Goal: Information Seeking & Learning: Learn about a topic

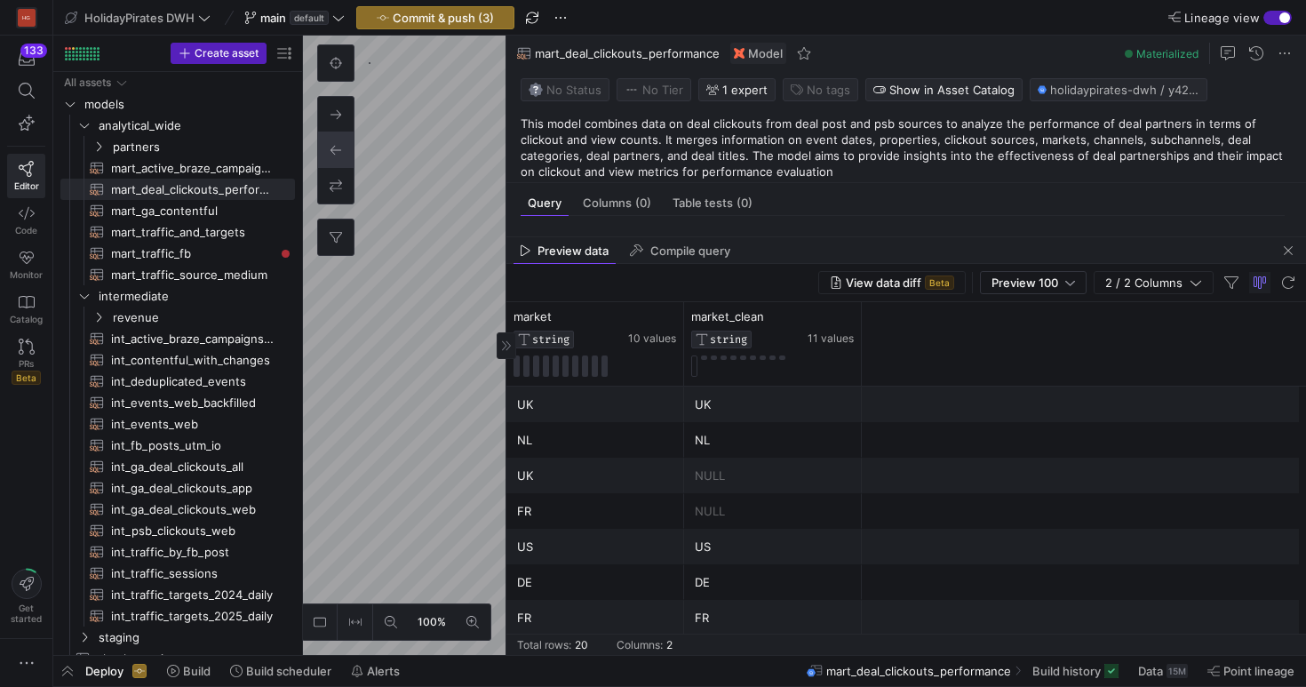
scroll to position [144, 102]
click at [1288, 252] on span "button" at bounding box center [1288, 250] width 21 height 21
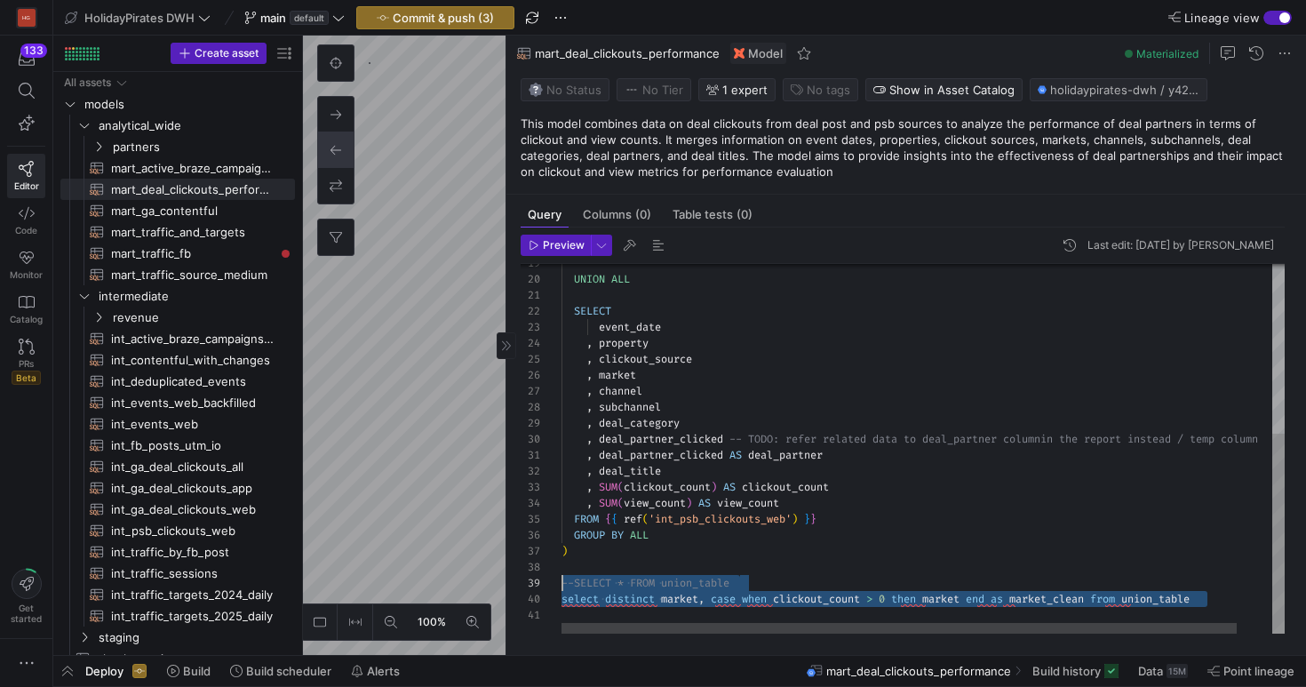
scroll to position [144, 0]
drag, startPoint x: 1220, startPoint y: 599, endPoint x: 507, endPoint y: 596, distance: 713.6
click at [562, 598] on div "FROM { { ref ( 'int_psb_clickouts_web' ) } } GROUP BY ALL ) --SELECT * FROM uni…" at bounding box center [942, 293] width 761 height 681
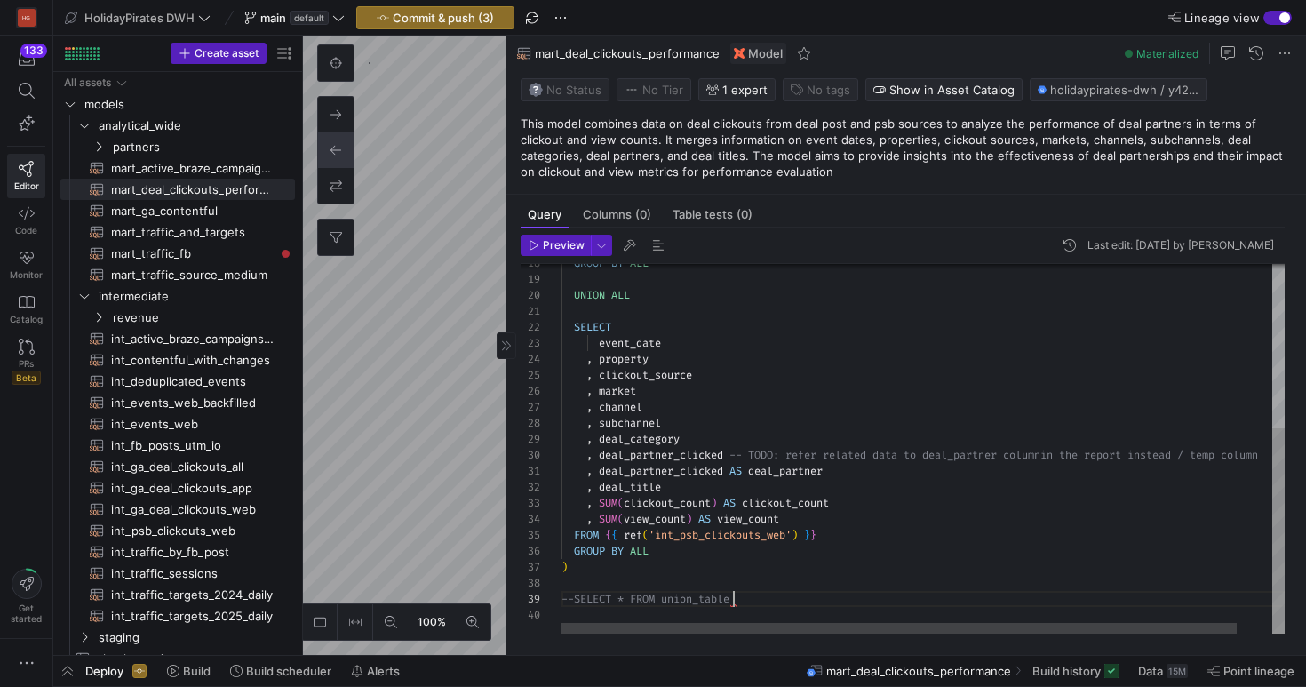
click at [571, 595] on div "FROM { { ref ( 'int_psb_clickouts_web' ) } } GROUP BY ALL ) --SELECT * FROM uni…" at bounding box center [942, 301] width 761 height 665
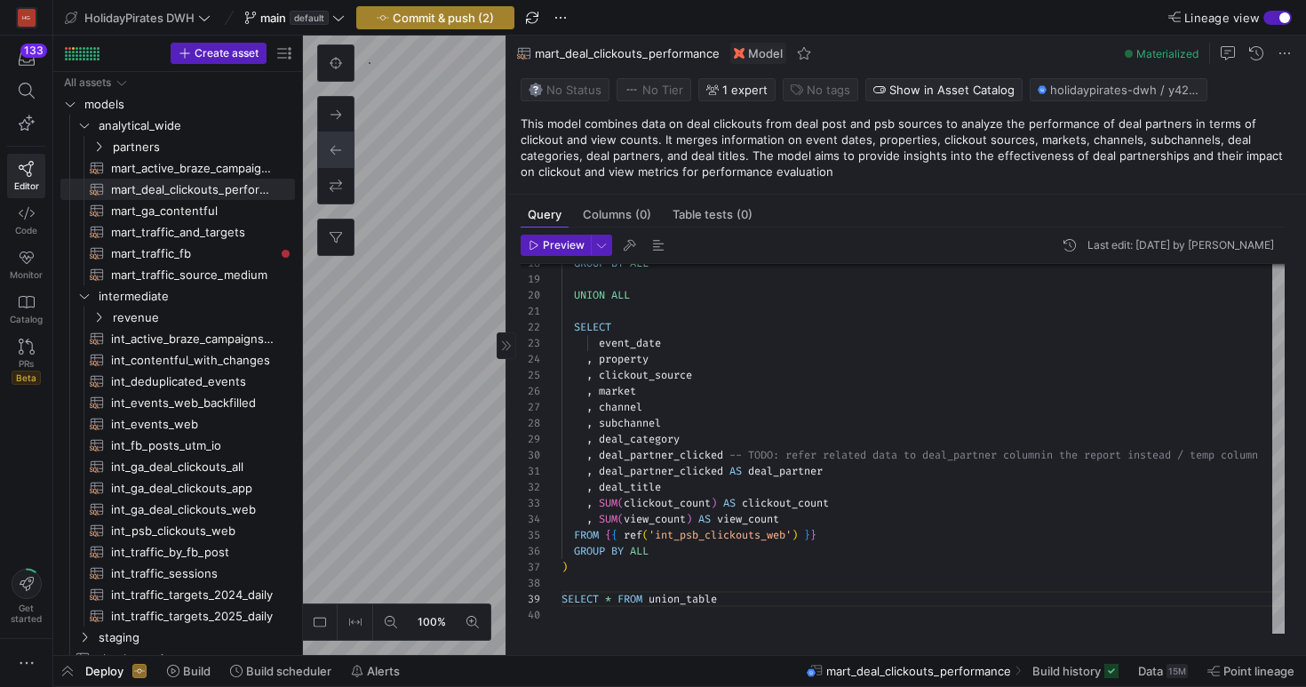
click at [467, 26] on span "button" at bounding box center [435, 17] width 156 height 21
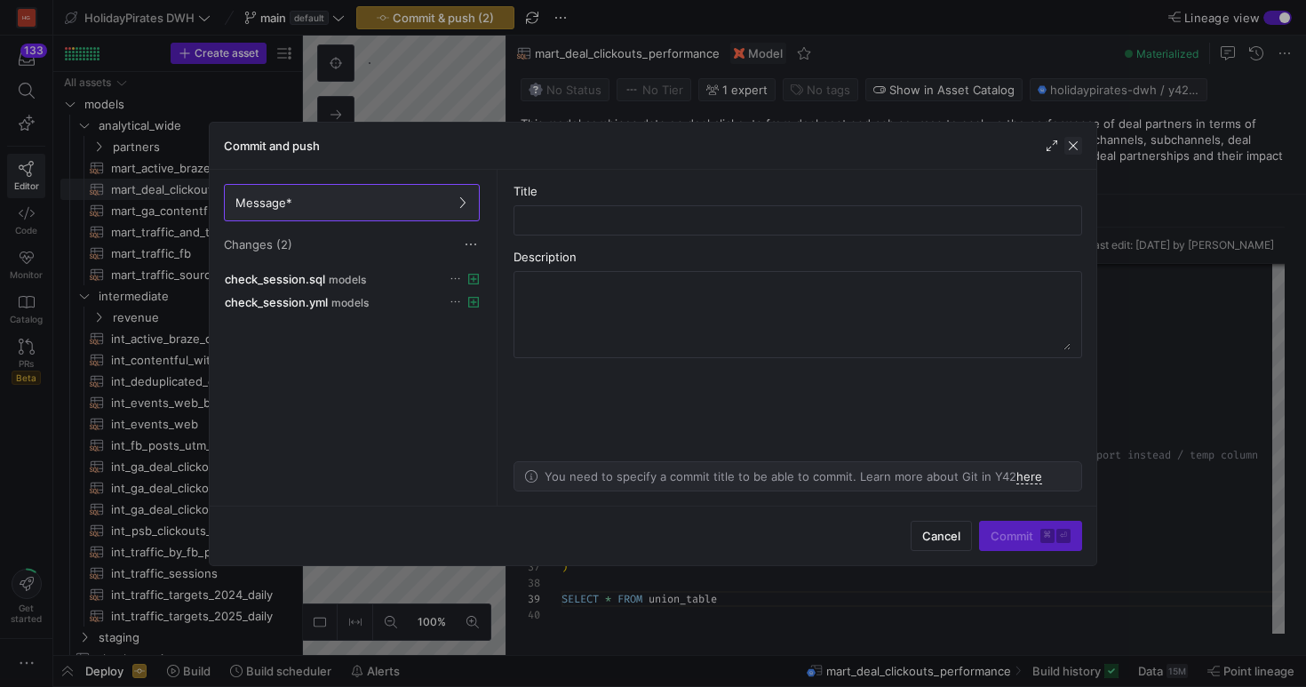
click at [1073, 148] on span "button" at bounding box center [1074, 146] width 18 height 18
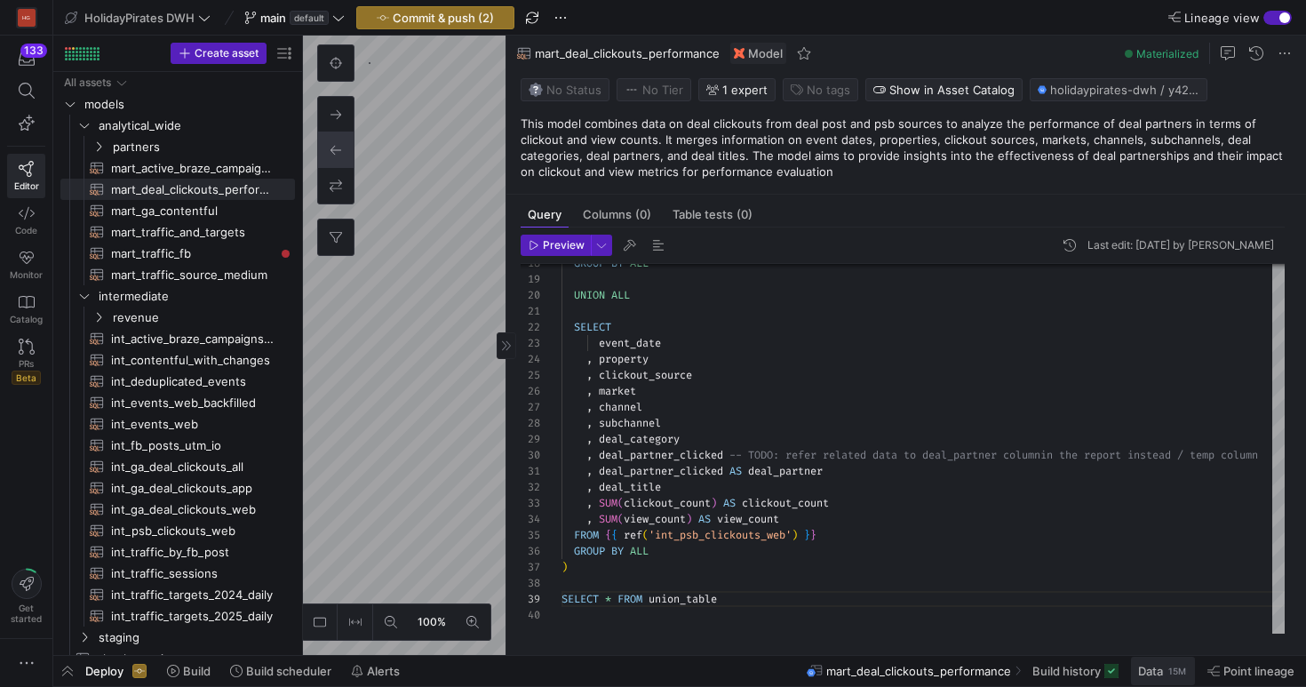
click at [1156, 665] on span "Data" at bounding box center [1150, 671] width 25 height 14
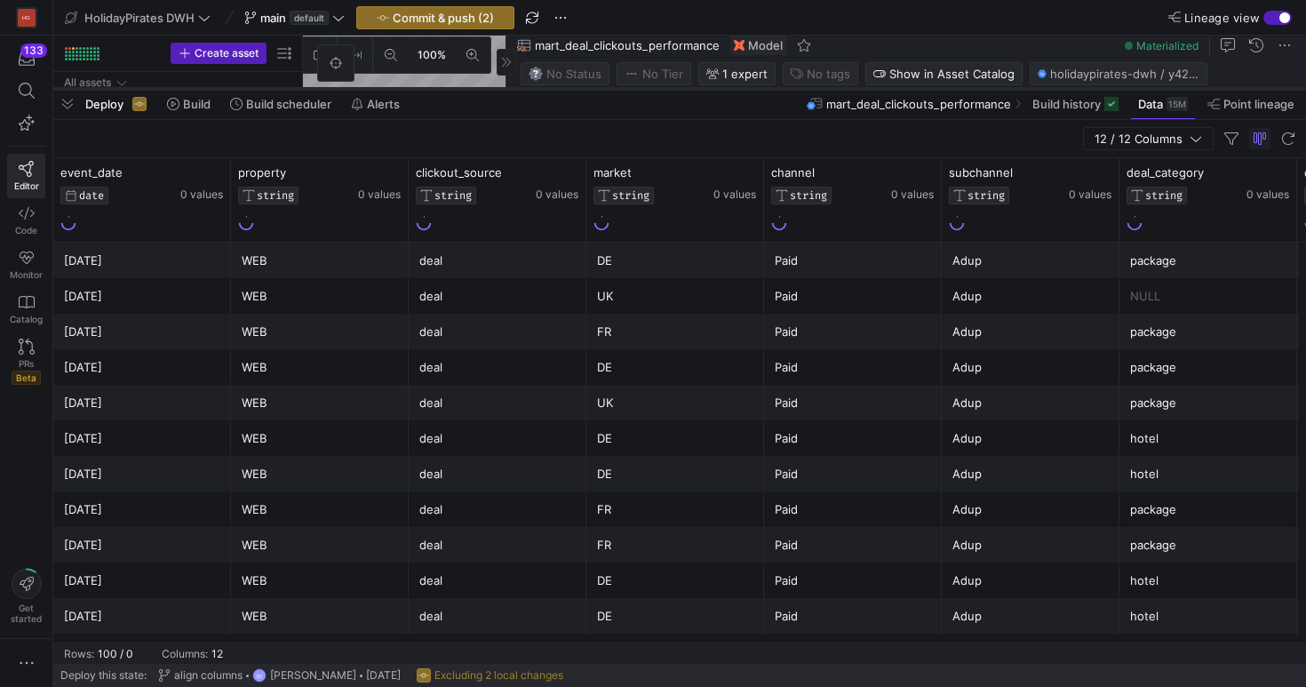
drag, startPoint x: 631, startPoint y: 362, endPoint x: 659, endPoint y: 88, distance: 275.2
click at [659, 88] on div at bounding box center [679, 88] width 1253 height 7
click at [220, 173] on icon at bounding box center [216, 172] width 14 height 14
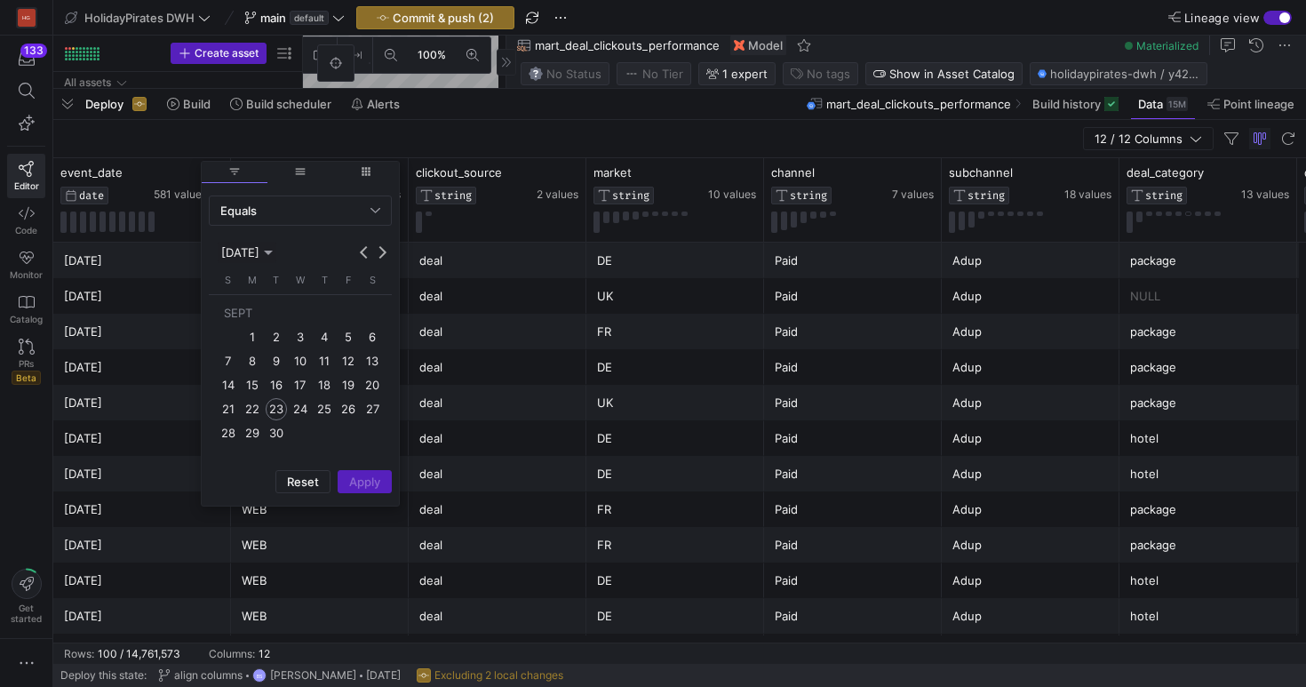
click at [245, 331] on span "1" at bounding box center [251, 336] width 21 height 21
click at [282, 439] on span "30" at bounding box center [276, 432] width 21 height 21
click at [367, 202] on div "Equals" at bounding box center [300, 210] width 160 height 28
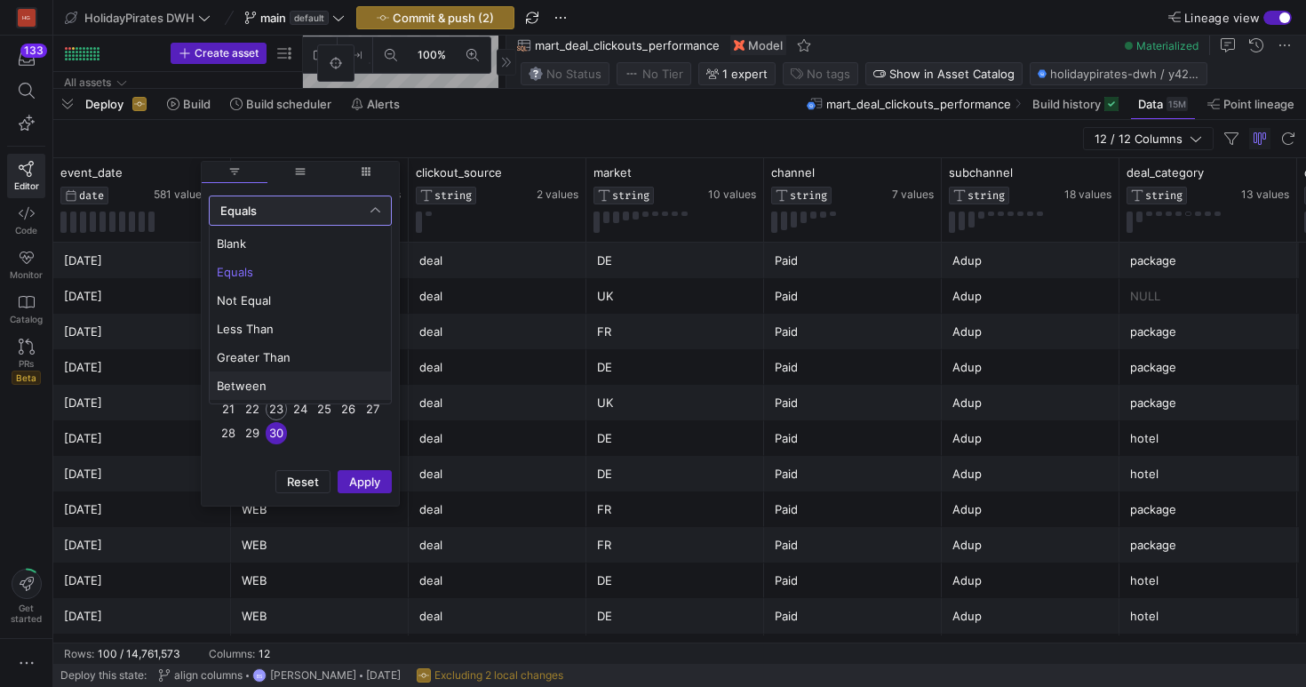
click at [299, 389] on span "Between" at bounding box center [300, 386] width 167 height 14
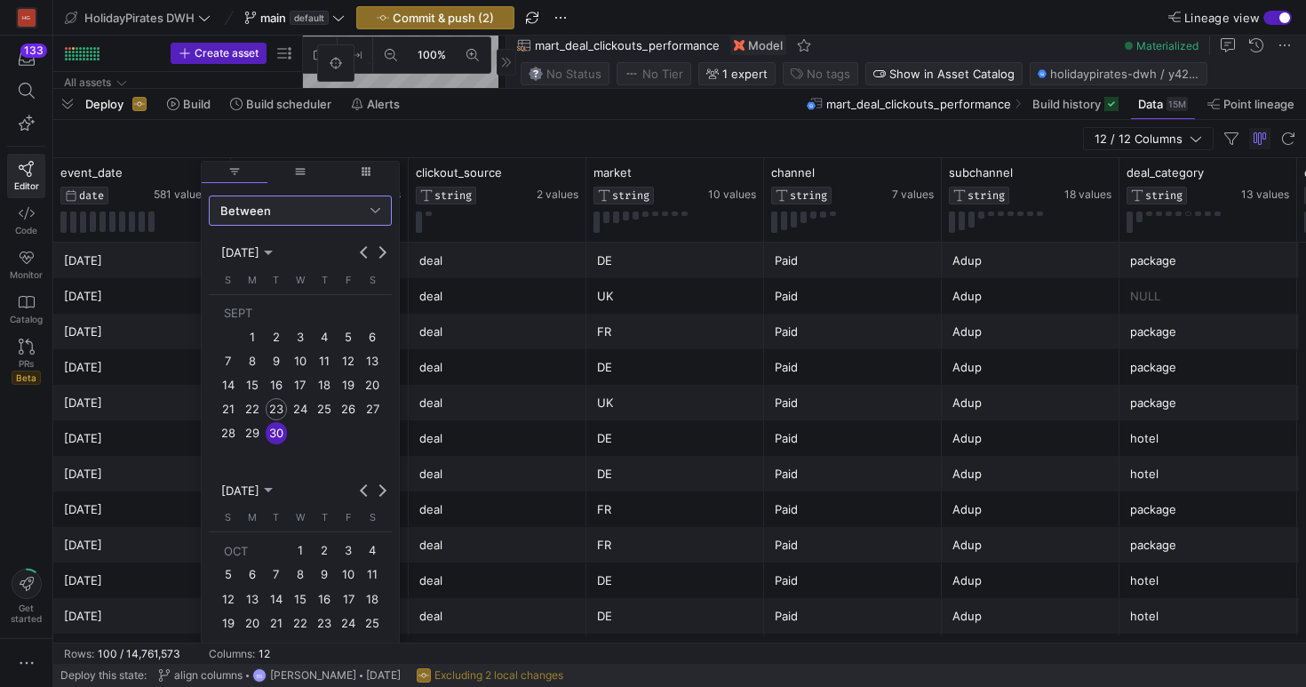
click at [255, 339] on span "1" at bounding box center [251, 336] width 21 height 21
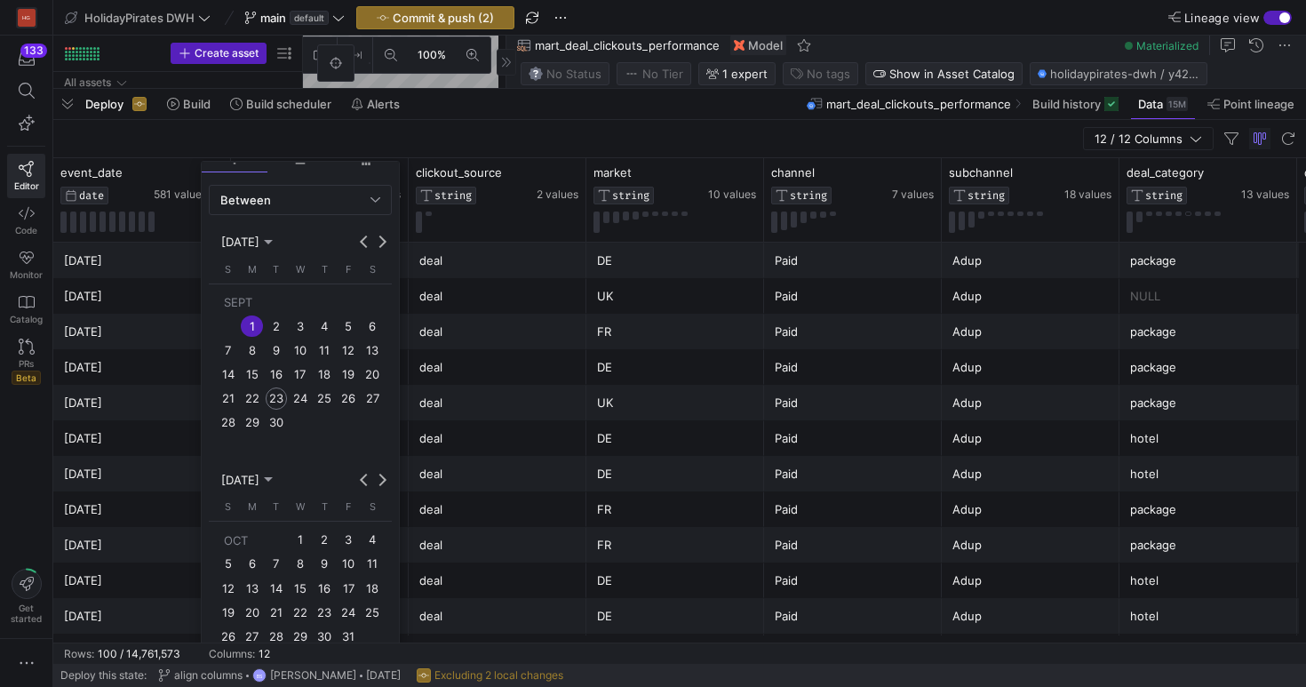
click at [272, 421] on span "30" at bounding box center [276, 421] width 21 height 21
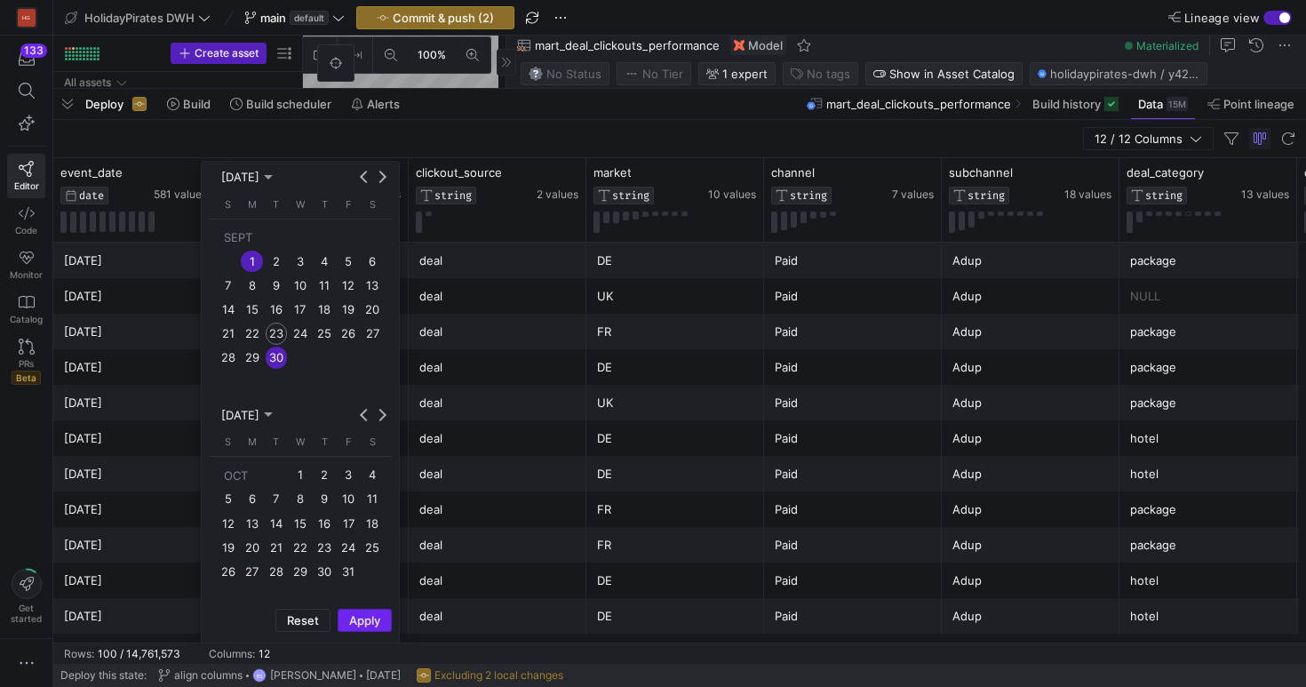
click at [355, 628] on span "Column Menu" at bounding box center [365, 620] width 52 height 21
click at [499, 273] on div "deal" at bounding box center [497, 261] width 156 height 35
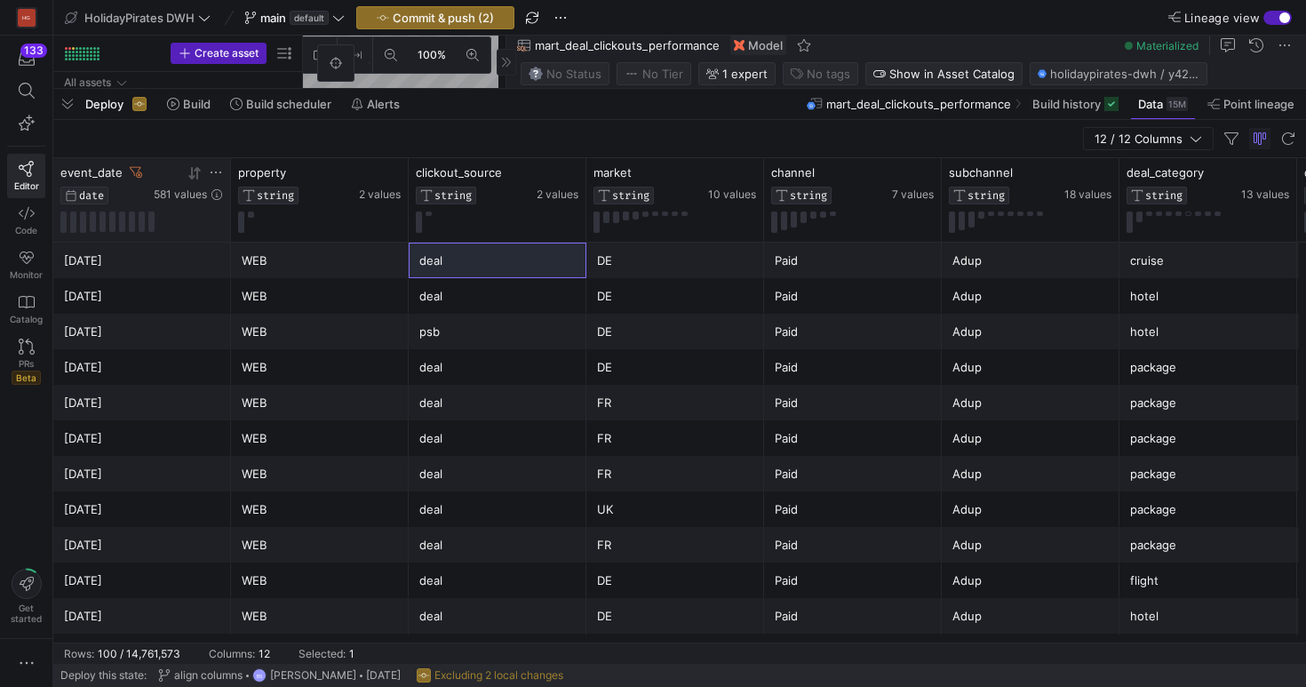
click at [197, 180] on icon at bounding box center [195, 173] width 14 height 14
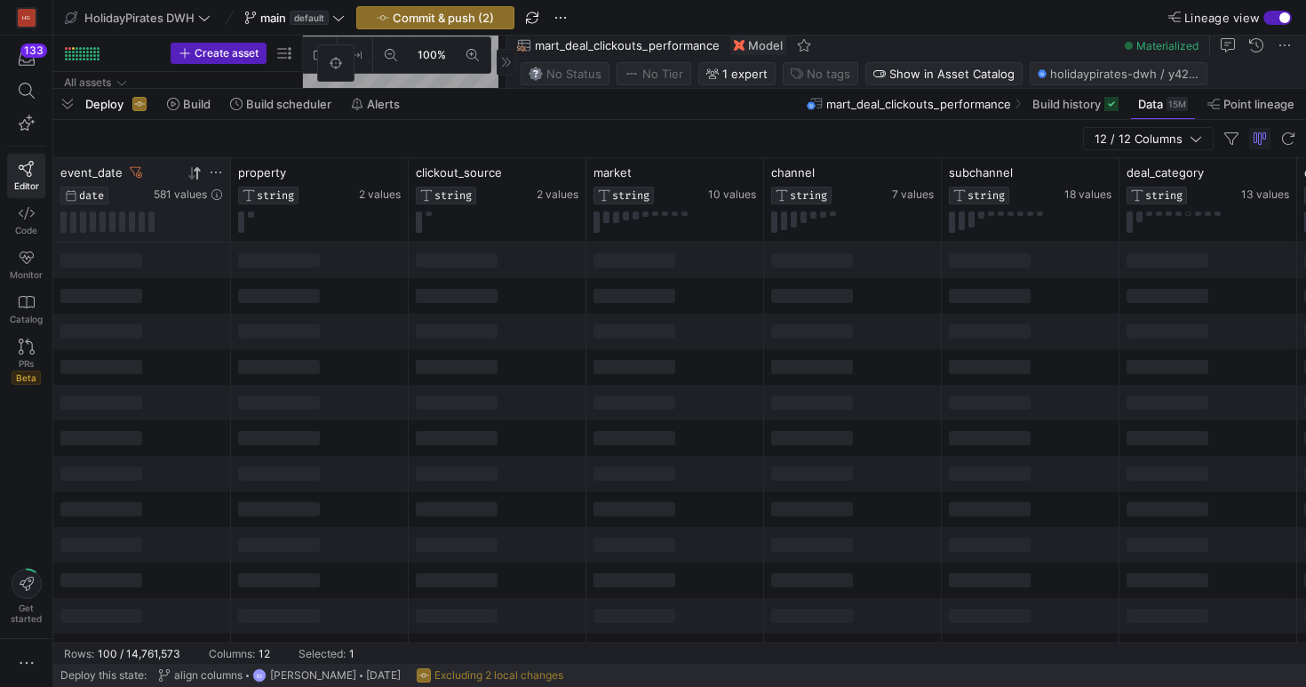
click at [404, 307] on div at bounding box center [320, 296] width 178 height 36
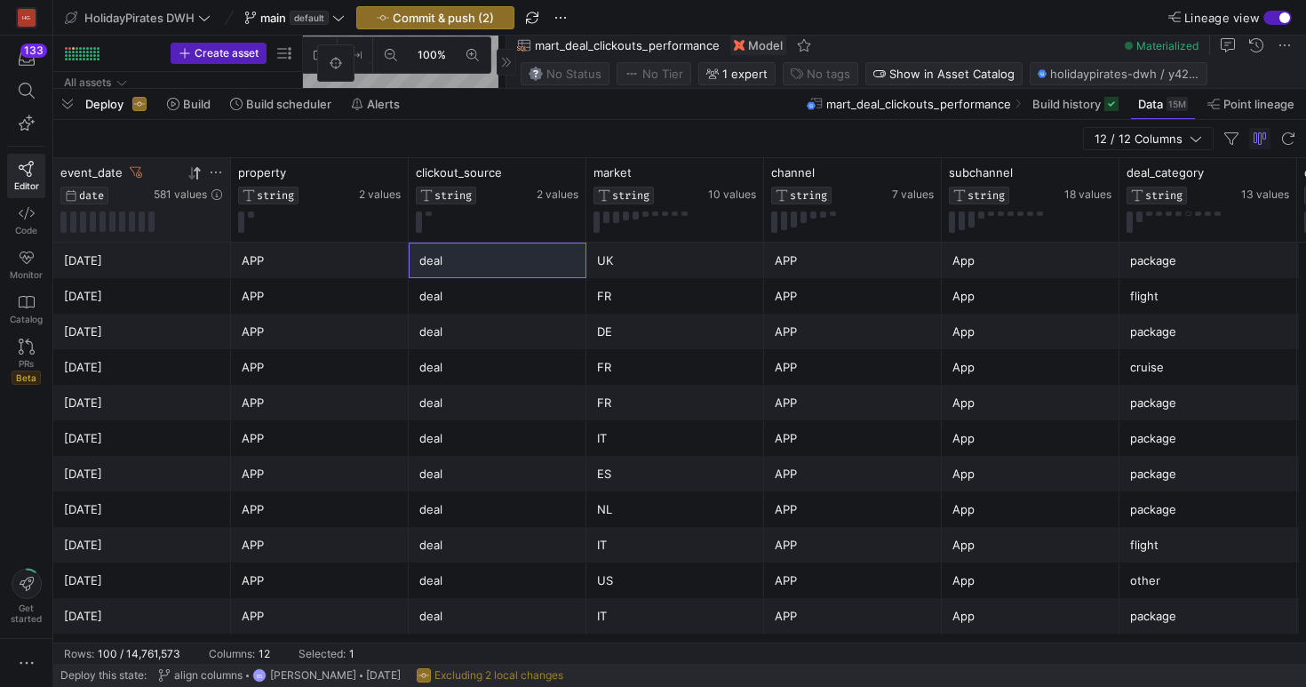
click at [193, 176] on icon at bounding box center [191, 173] width 6 height 12
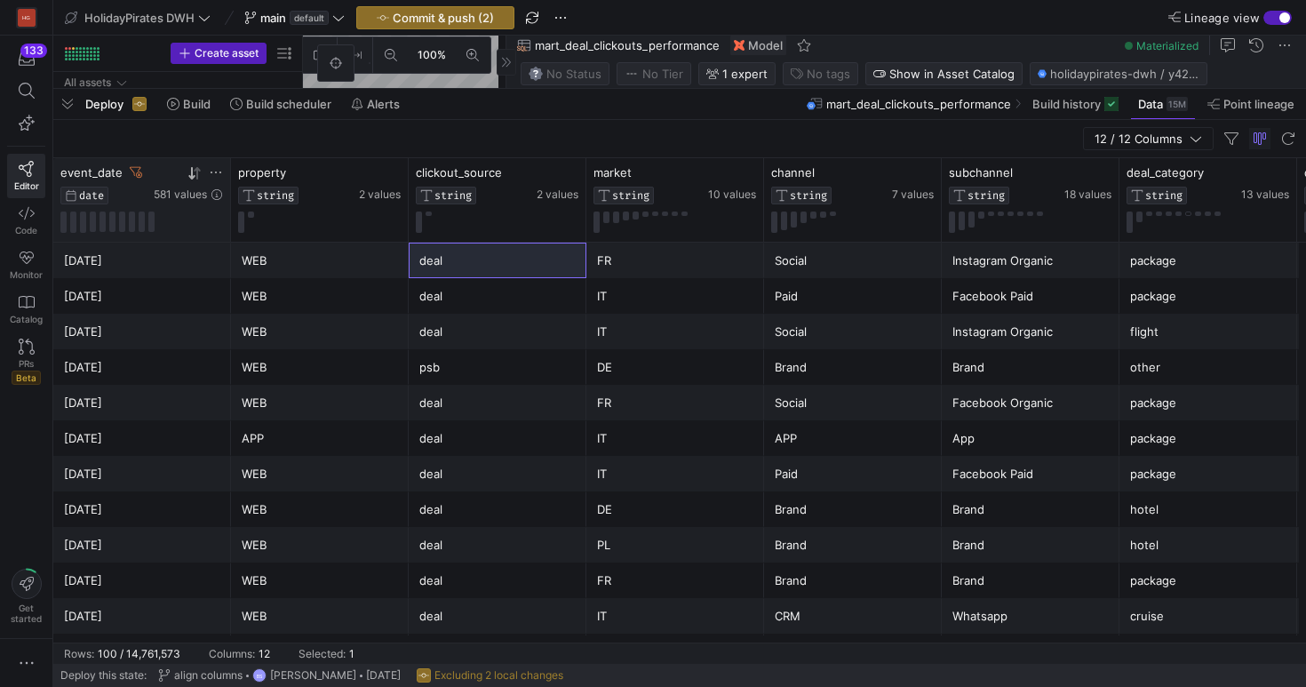
click at [194, 177] on icon at bounding box center [191, 173] width 6 height 12
click at [196, 178] on icon at bounding box center [197, 172] width 6 height 12
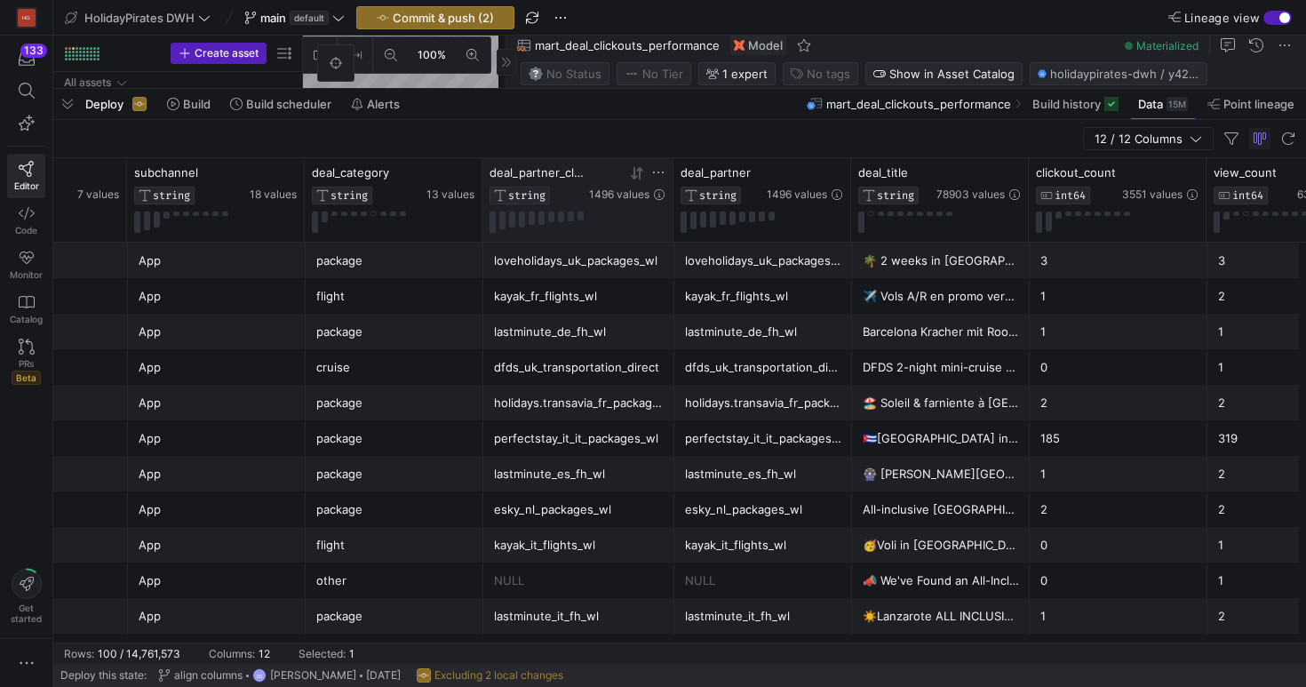
scroll to position [0, 814]
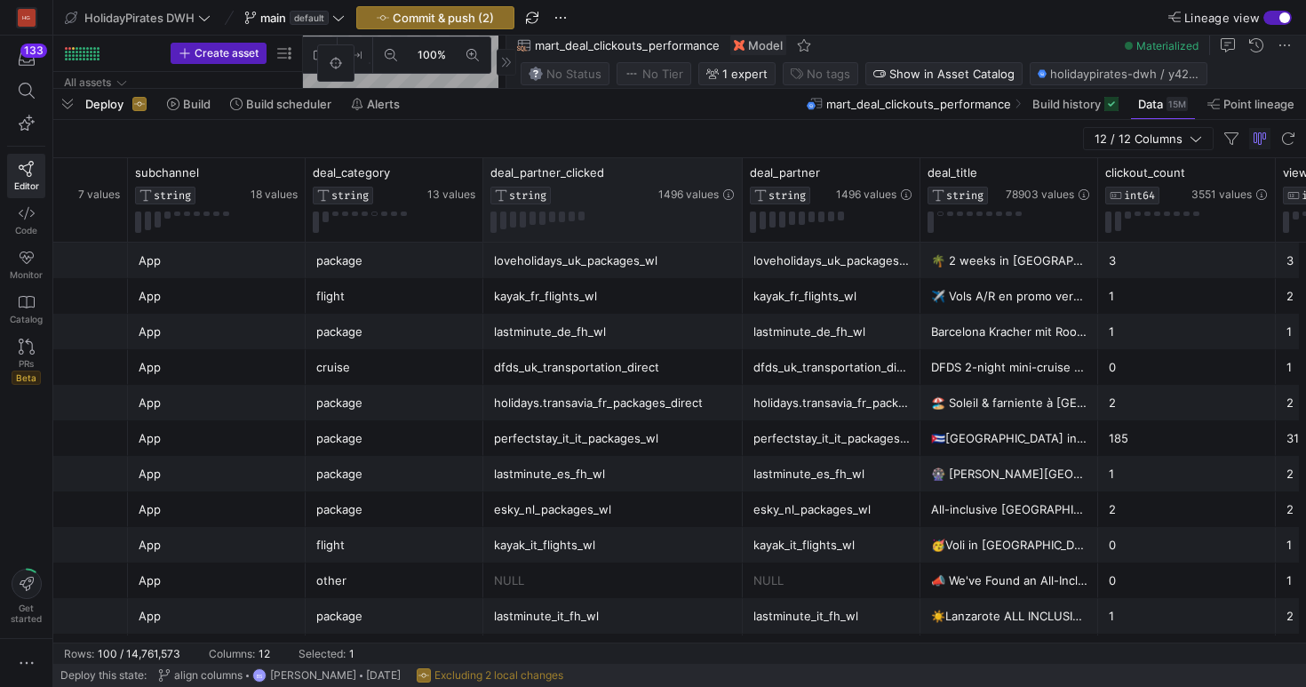
drag, startPoint x: 672, startPoint y: 173, endPoint x: 713, endPoint y: 177, distance: 41.0
click at [739, 177] on div at bounding box center [742, 200] width 7 height 84
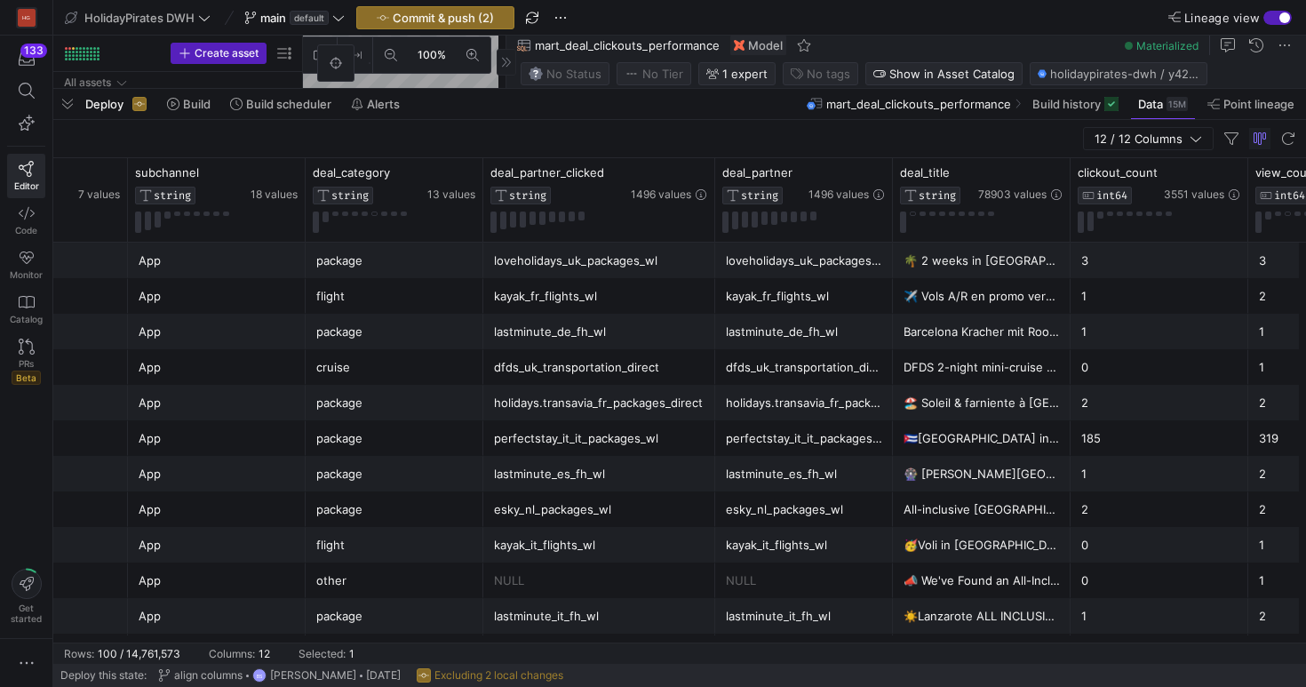
click at [998, 51] on div "mart_deal_clickouts_performance Model Materialized" at bounding box center [907, 46] width 800 height 20
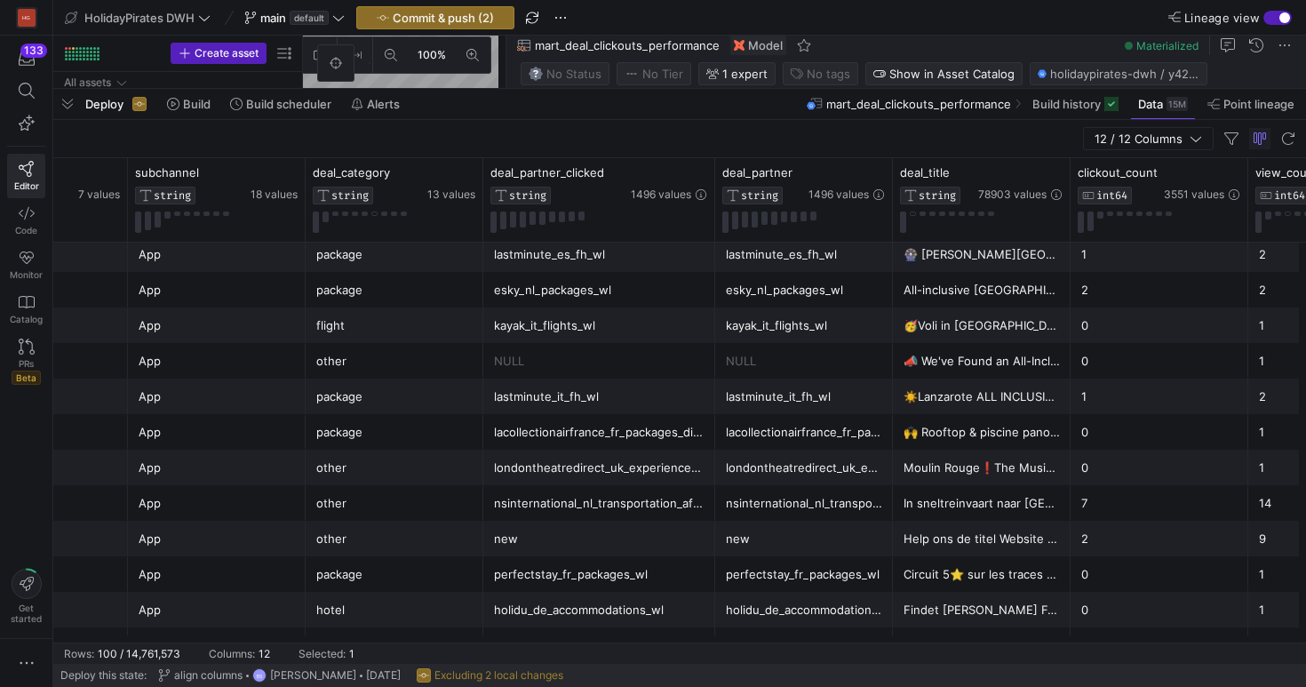
scroll to position [0, 0]
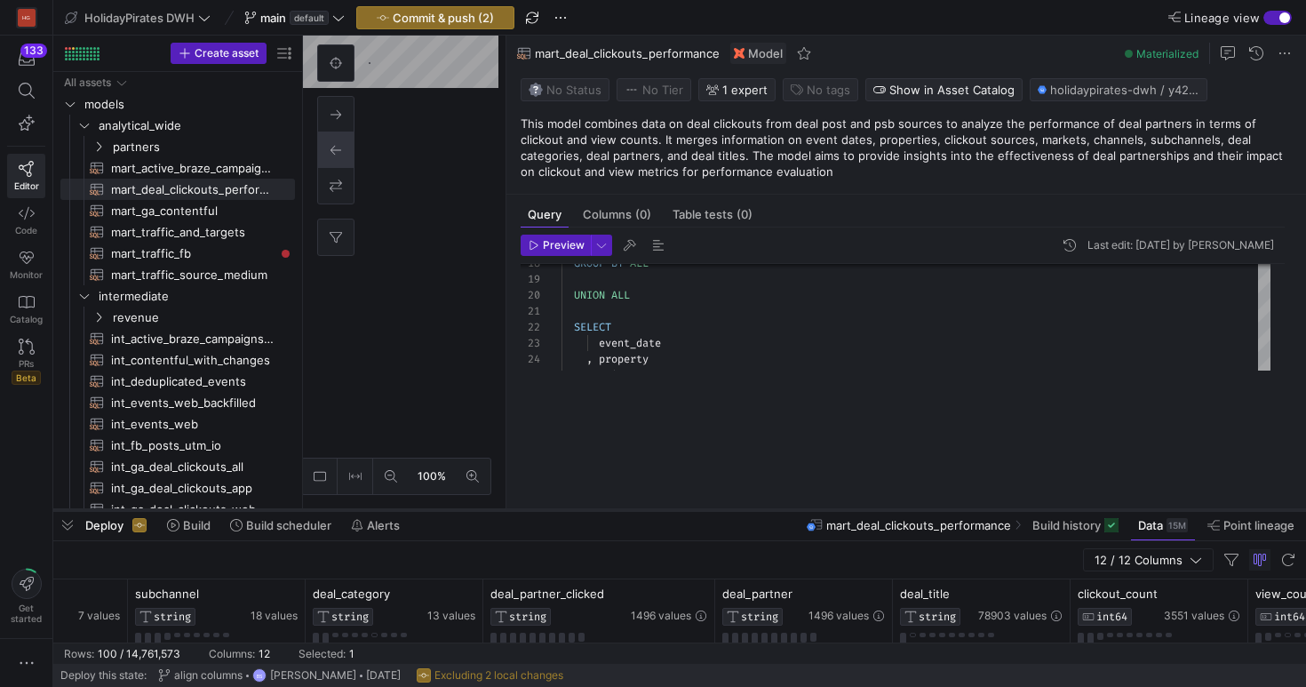
drag, startPoint x: 683, startPoint y: 91, endPoint x: 636, endPoint y: 512, distance: 423.8
click at [636, 512] on div at bounding box center [679, 510] width 1253 height 7
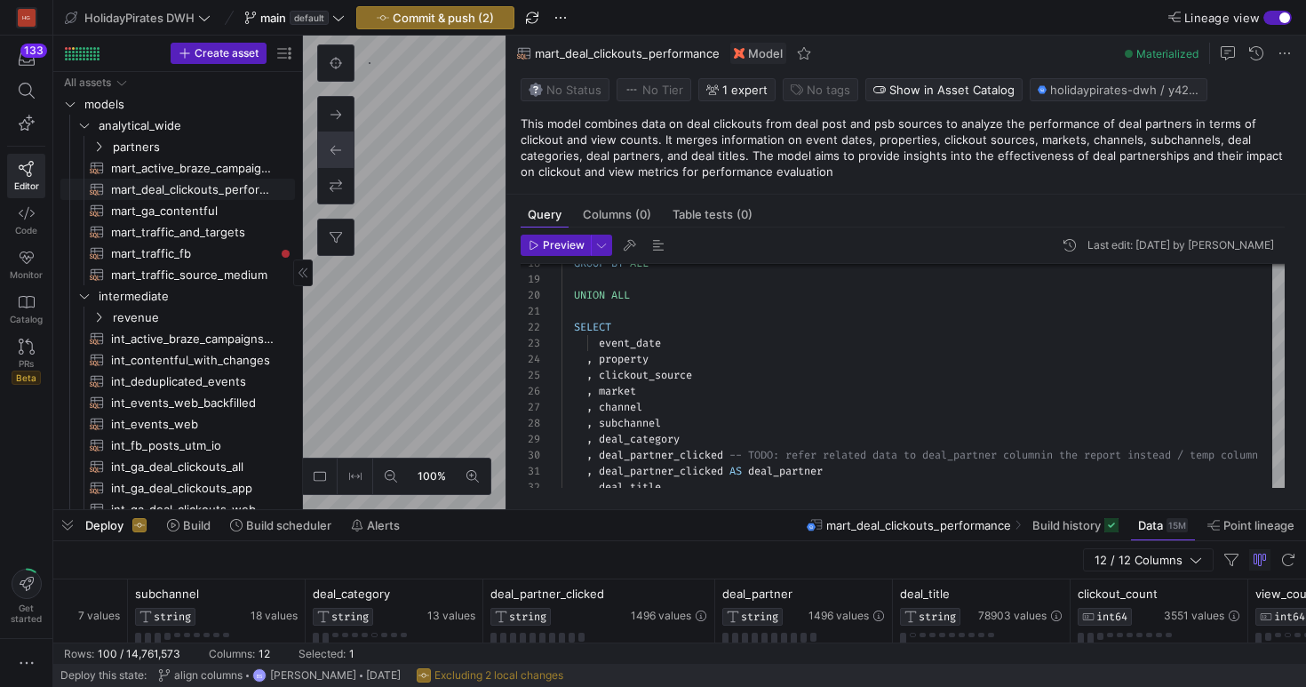
click at [257, 197] on as-split "Create asset Drag here to set row groups Drag here to set column labels Group 1…" at bounding box center [679, 273] width 1253 height 474
click at [244, 367] on as-split "Create asset Drag here to set row groups Drag here to set column labels Group 1…" at bounding box center [679, 273] width 1253 height 474
type textarea "{{ config(materialized='table') }} -- GA4 post deal web and app traffic WITH ga…"
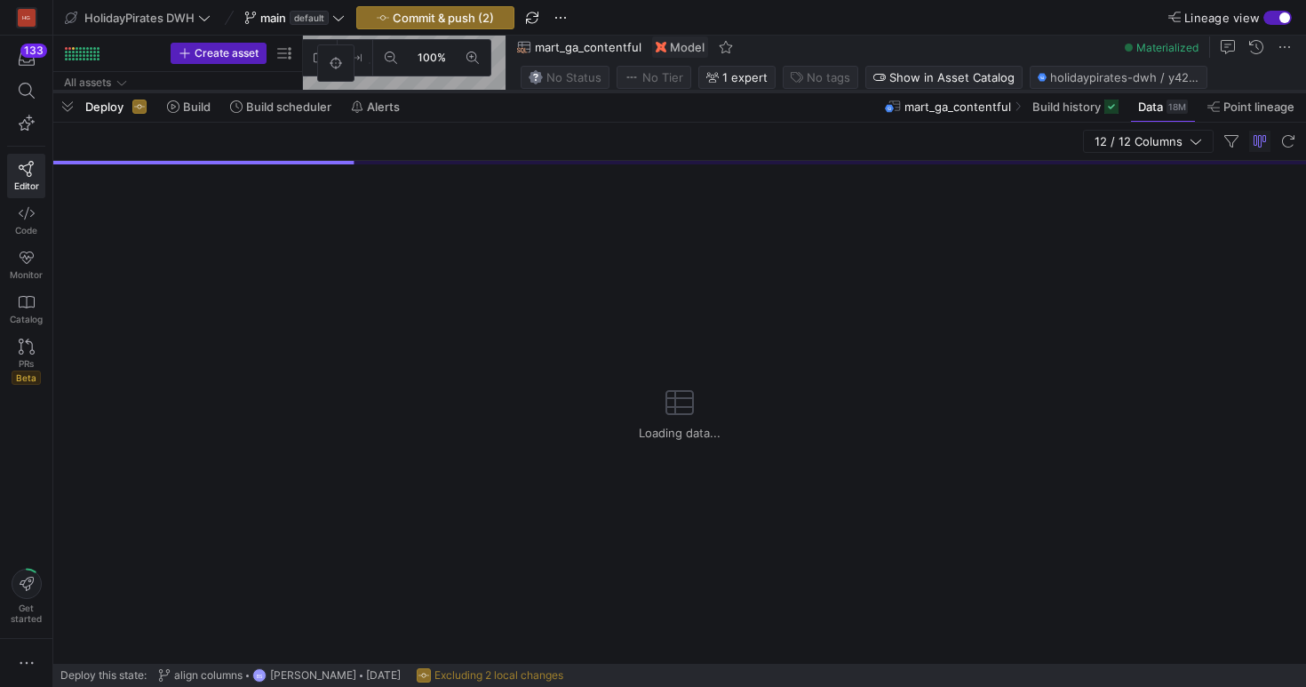
drag, startPoint x: 872, startPoint y: 507, endPoint x: 942, endPoint y: 85, distance: 427.9
click at [942, 88] on div at bounding box center [679, 91] width 1253 height 7
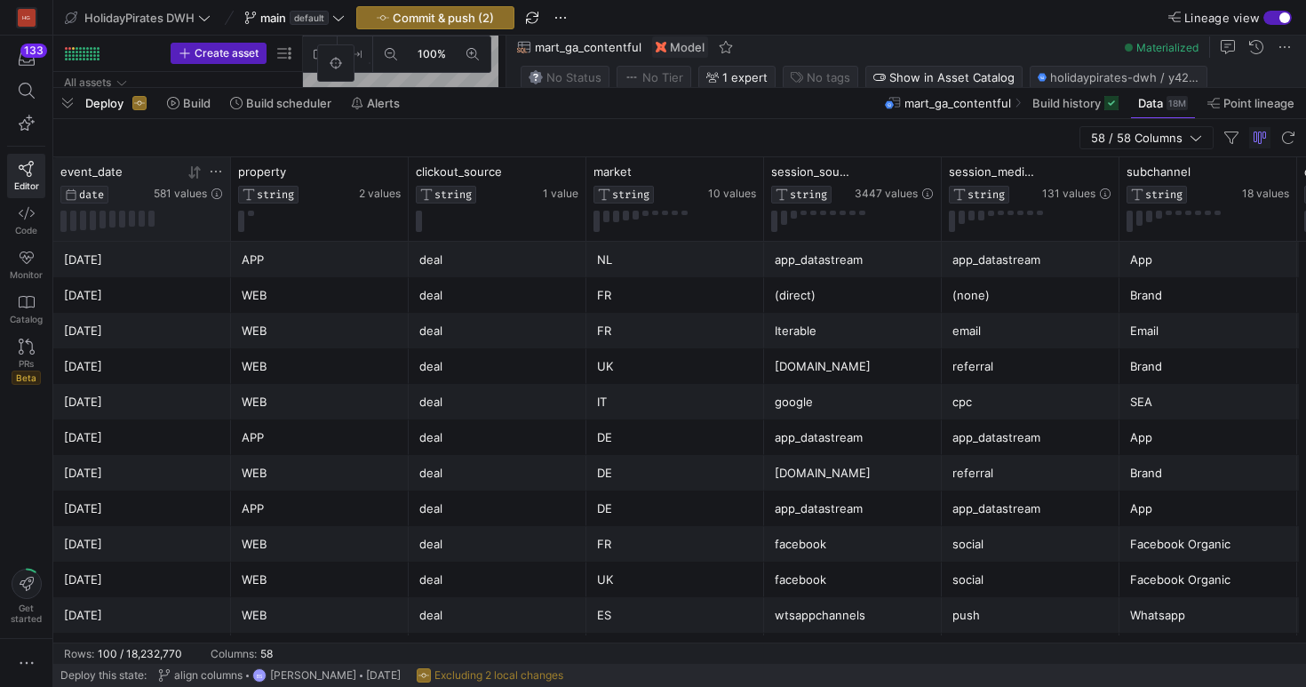
click at [217, 172] on icon at bounding box center [216, 171] width 14 height 14
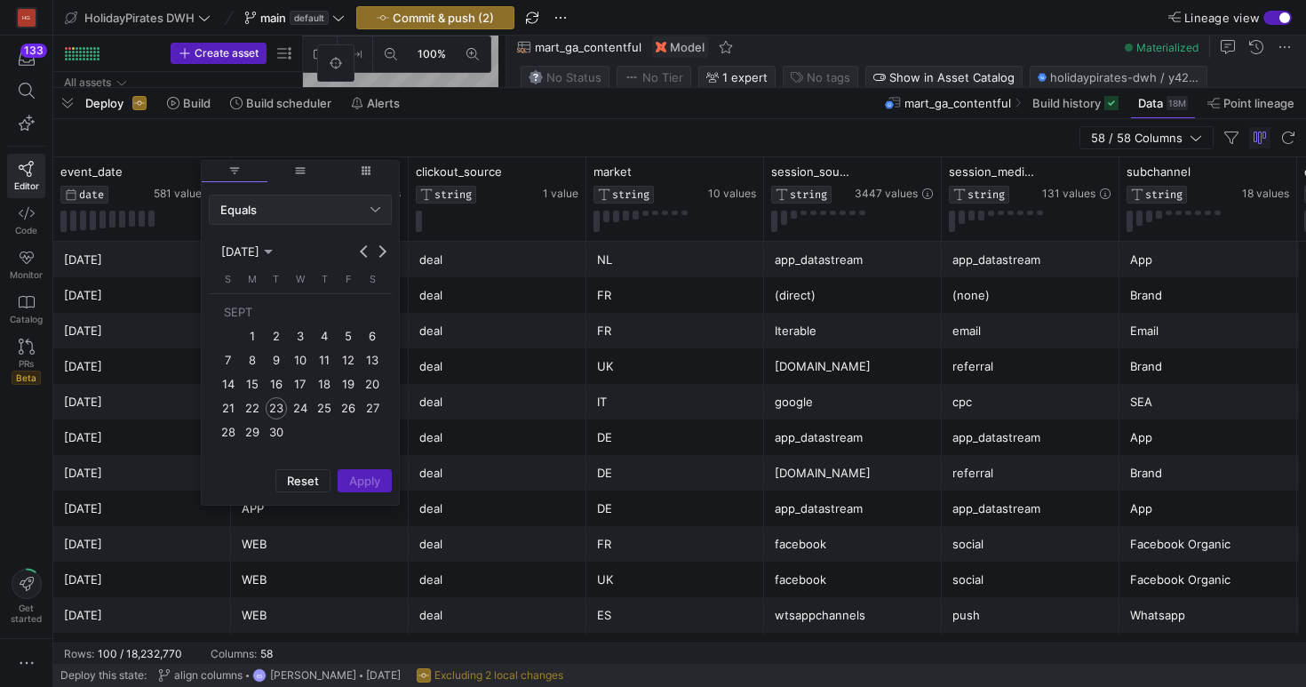
click at [371, 203] on div "Column Menu" at bounding box center [376, 210] width 10 height 14
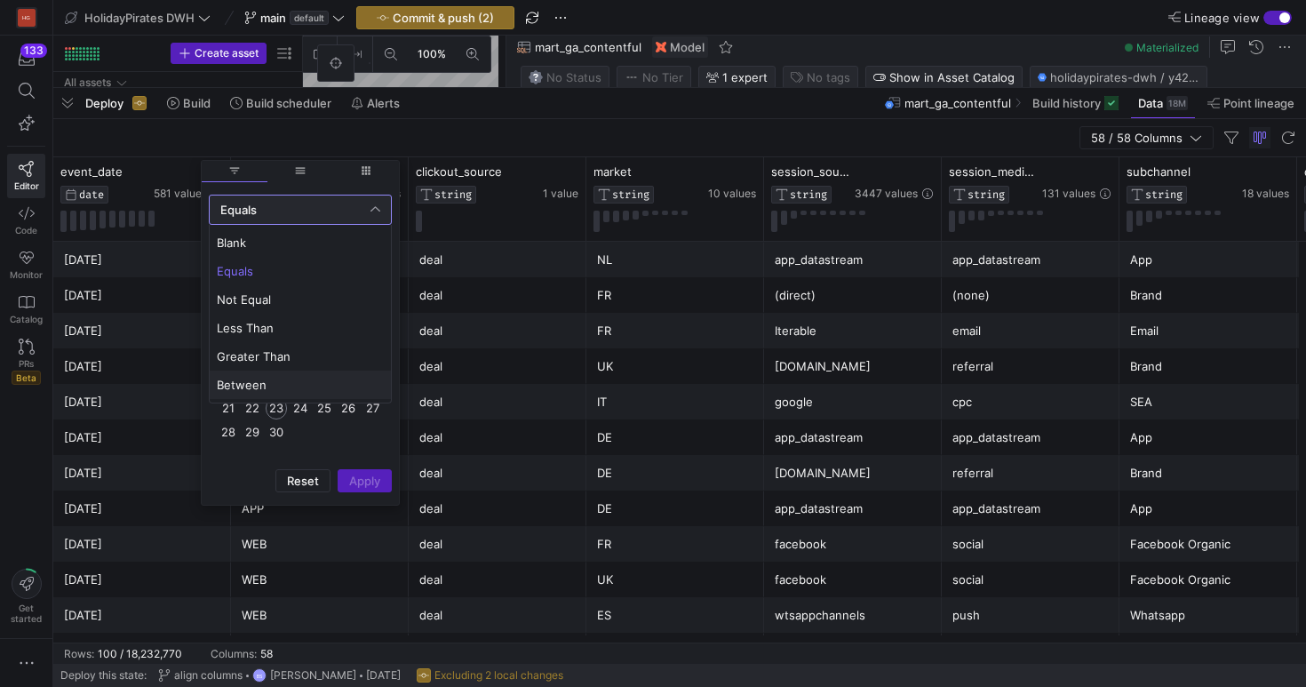
click at [272, 386] on span "Between" at bounding box center [300, 385] width 167 height 14
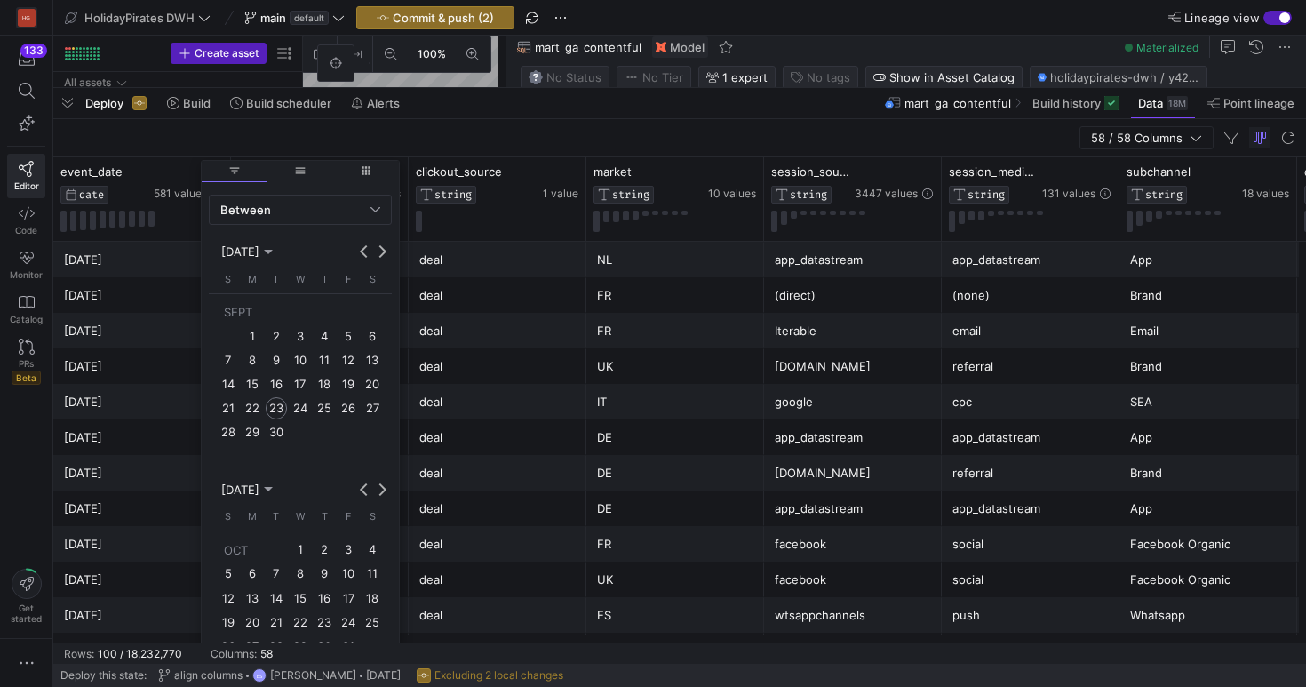
click at [256, 322] on td "SEPT" at bounding box center [300, 312] width 169 height 24
click at [250, 326] on span "1" at bounding box center [251, 335] width 21 height 21
click at [272, 427] on span "30" at bounding box center [276, 431] width 21 height 21
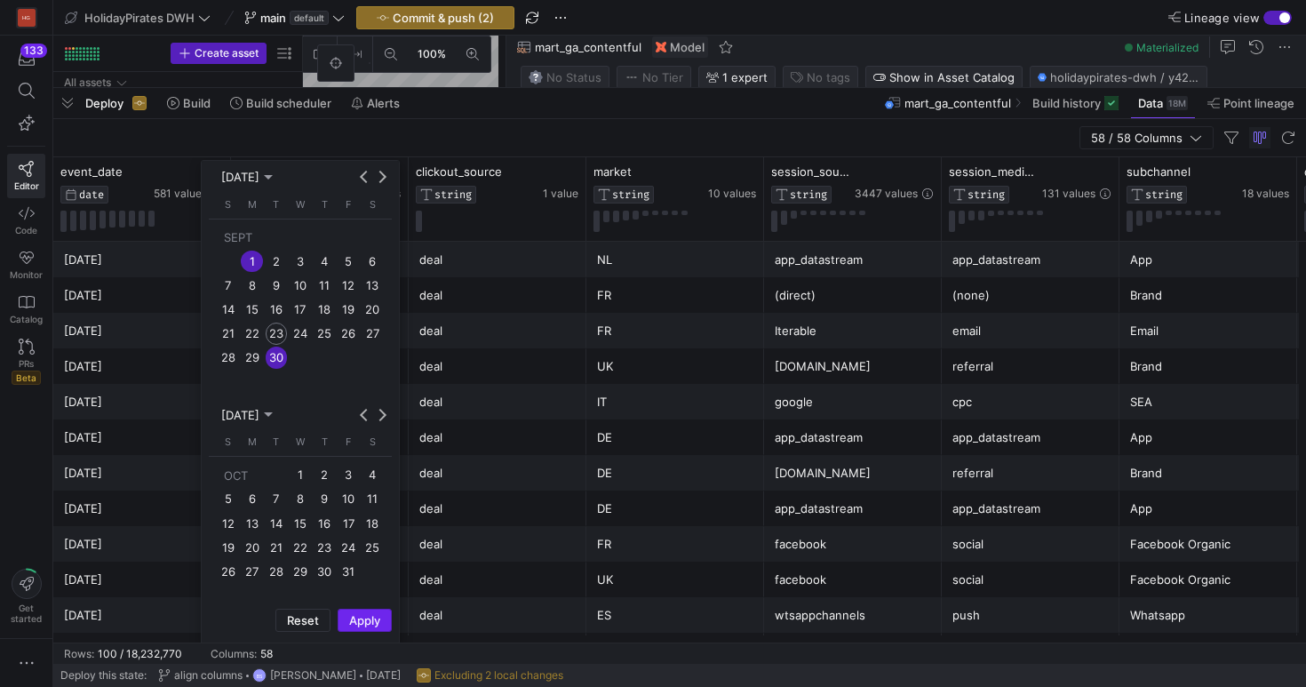
click at [370, 620] on span "Apply" at bounding box center [364, 620] width 31 height 14
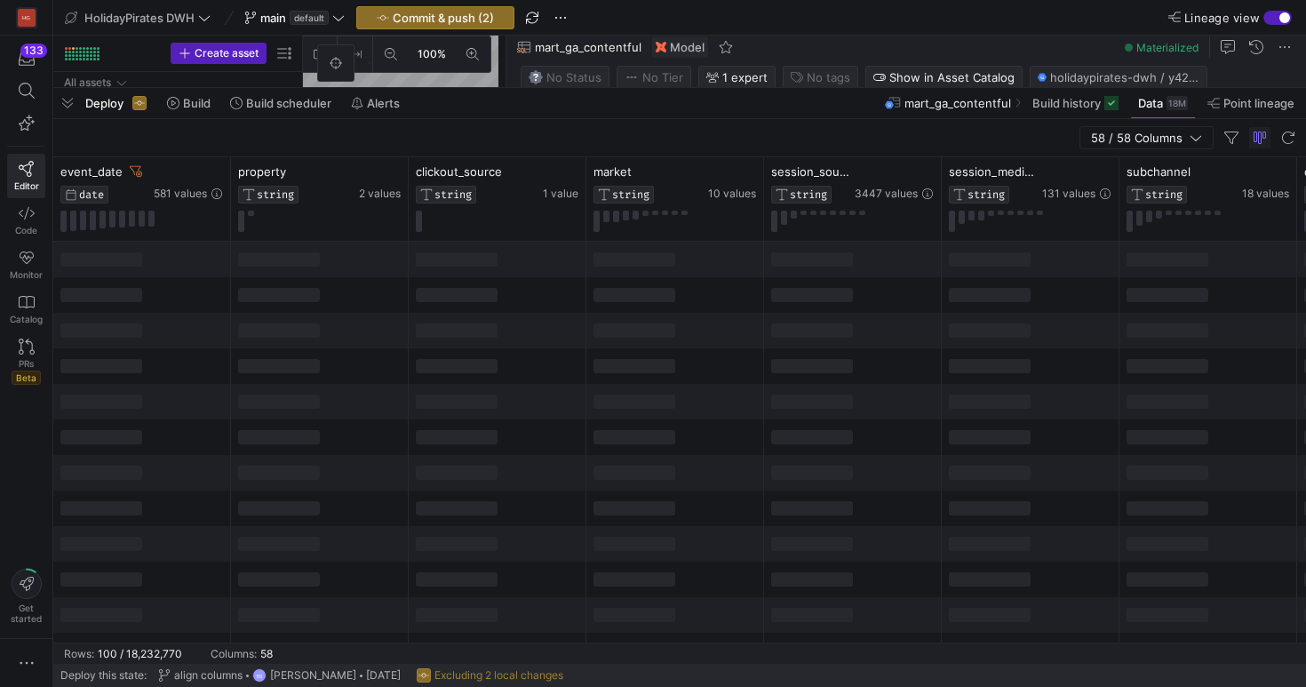
click at [721, 339] on div at bounding box center [676, 331] width 178 height 36
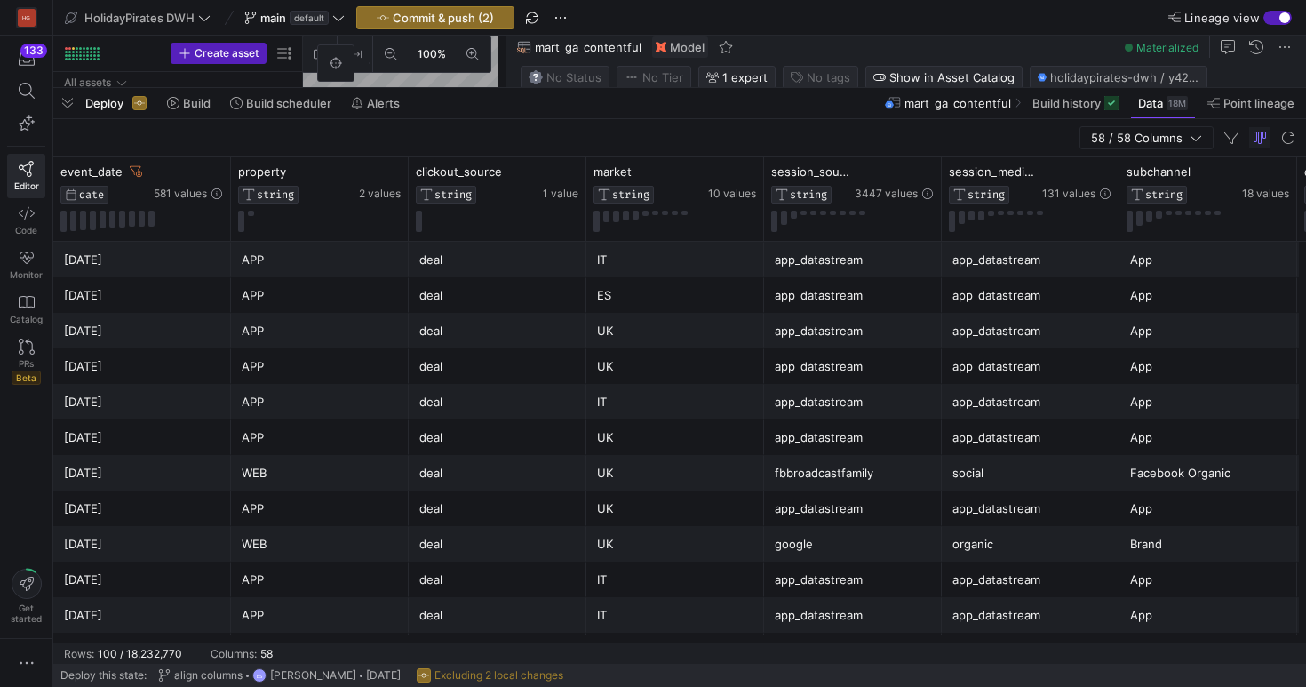
scroll to position [0, 80]
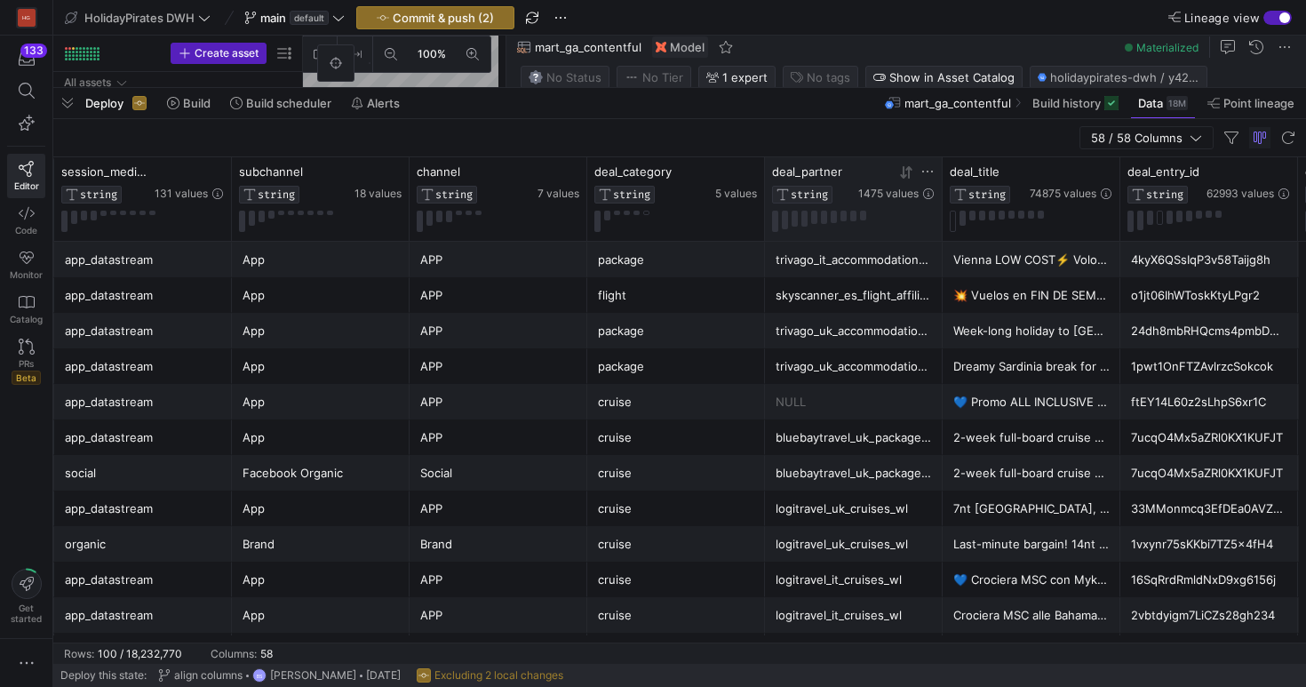
click at [932, 172] on icon at bounding box center [928, 171] width 14 height 14
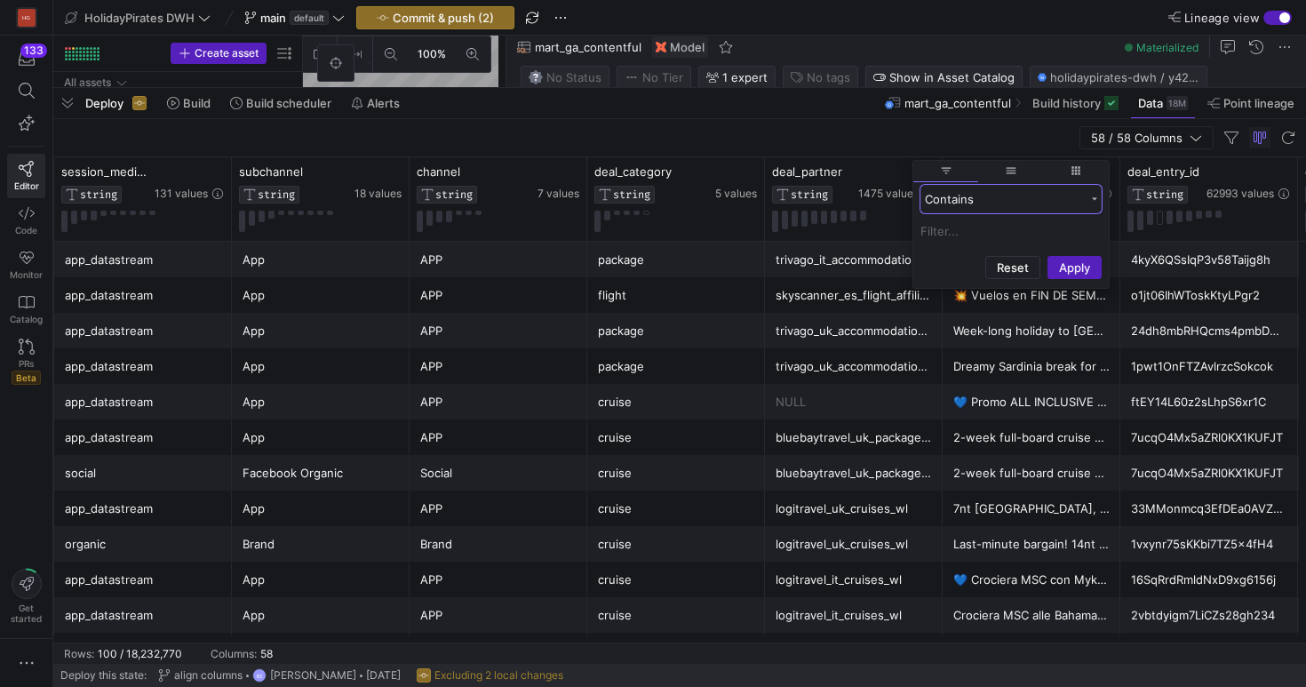
click at [987, 197] on div "Contains" at bounding box center [1005, 199] width 160 height 14
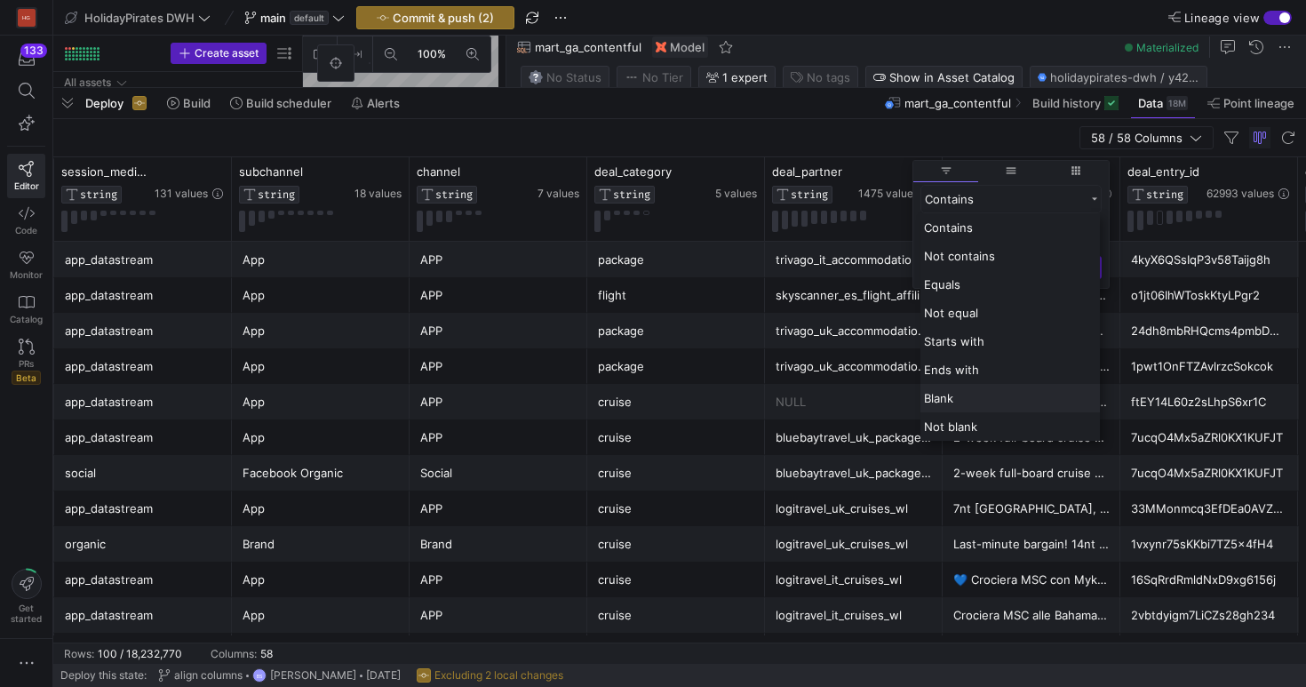
click at [985, 401] on div "Blank" at bounding box center [1011, 398] width 180 height 28
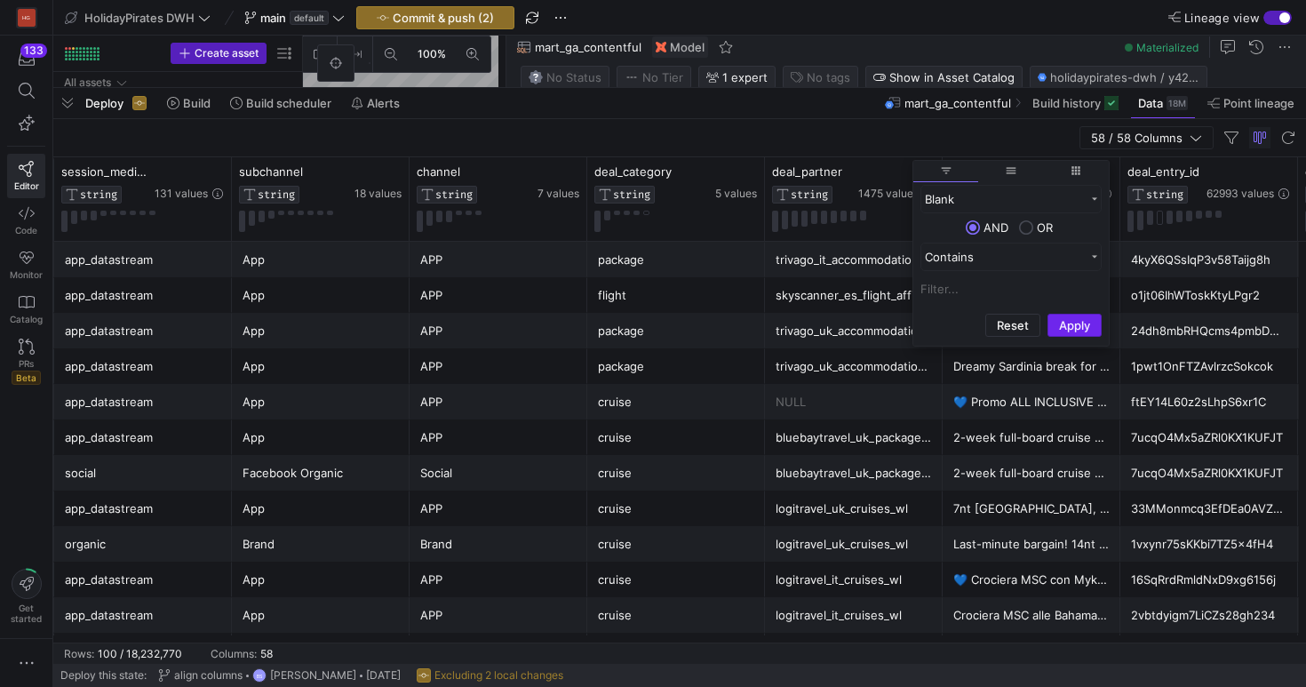
click at [1081, 315] on button "Apply" at bounding box center [1075, 325] width 54 height 23
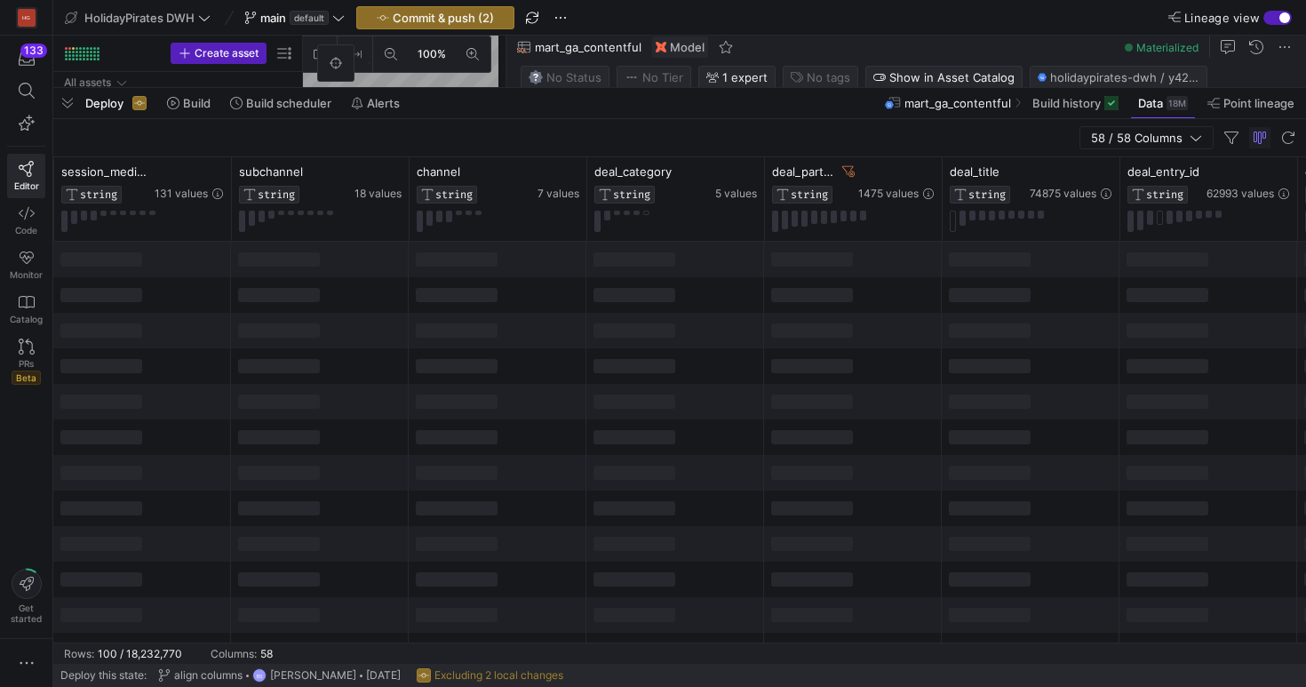
click at [862, 379] on div at bounding box center [853, 366] width 178 height 36
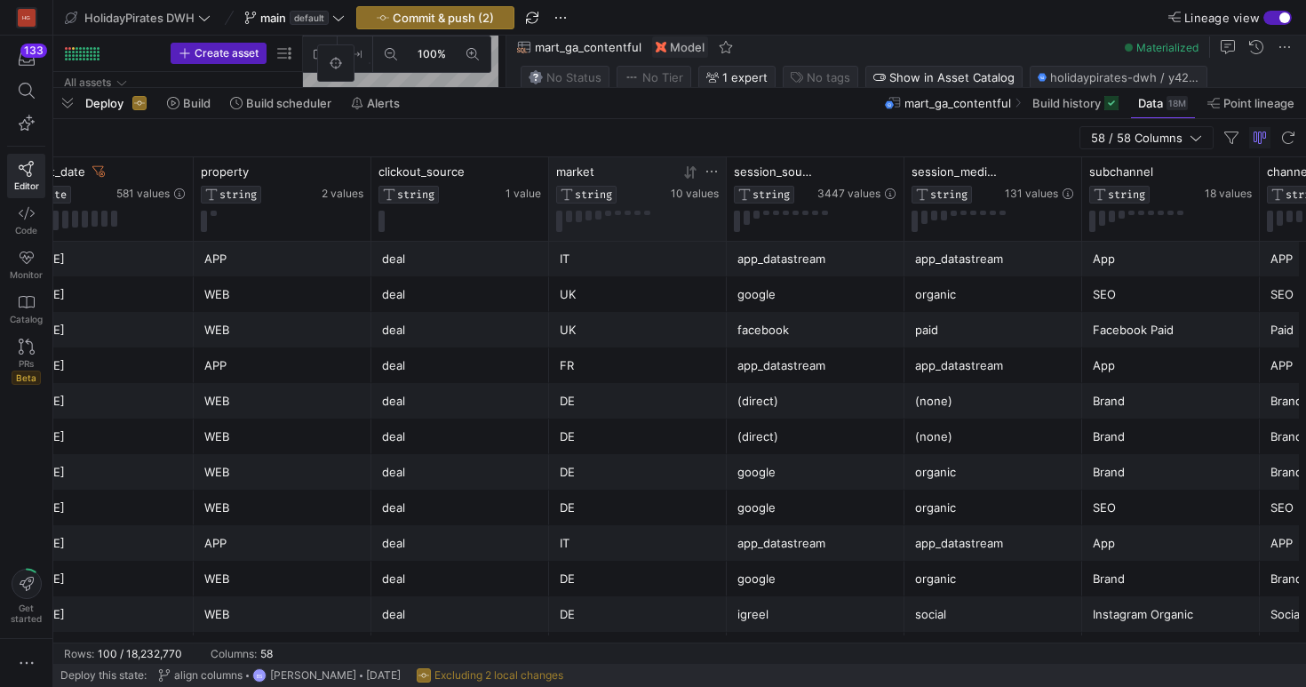
scroll to position [0, 195]
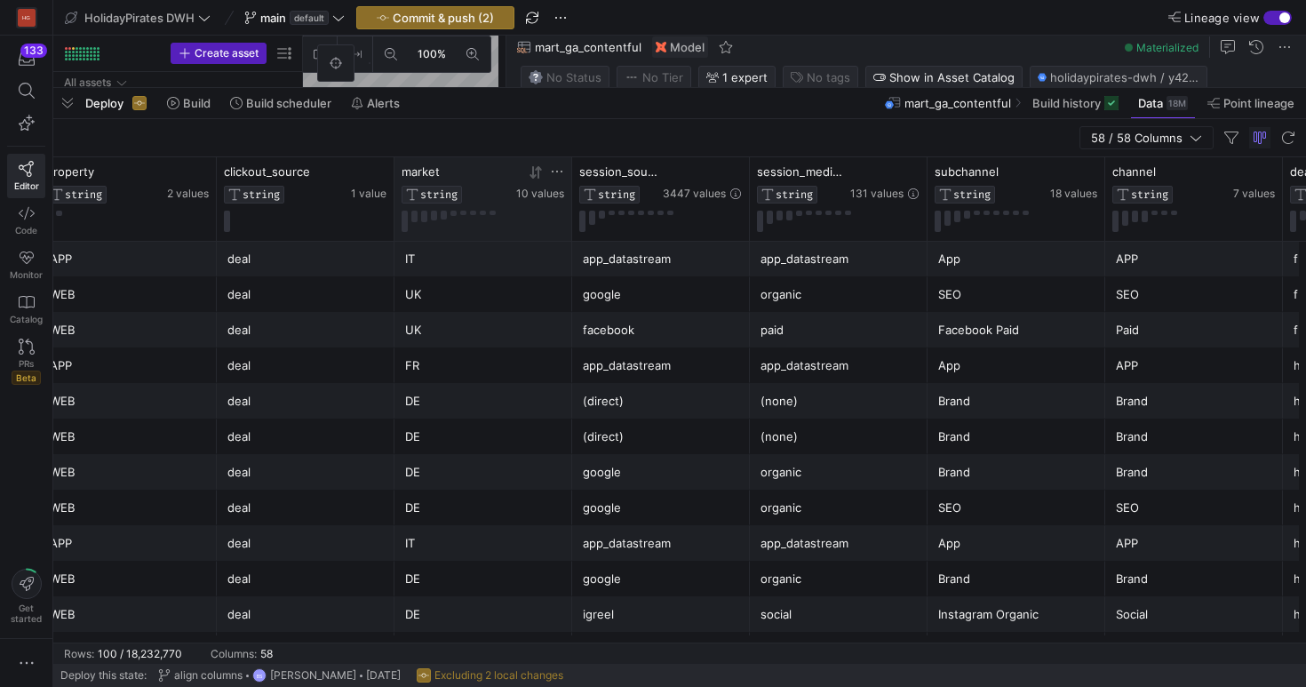
click at [557, 169] on icon at bounding box center [557, 171] width 14 height 14
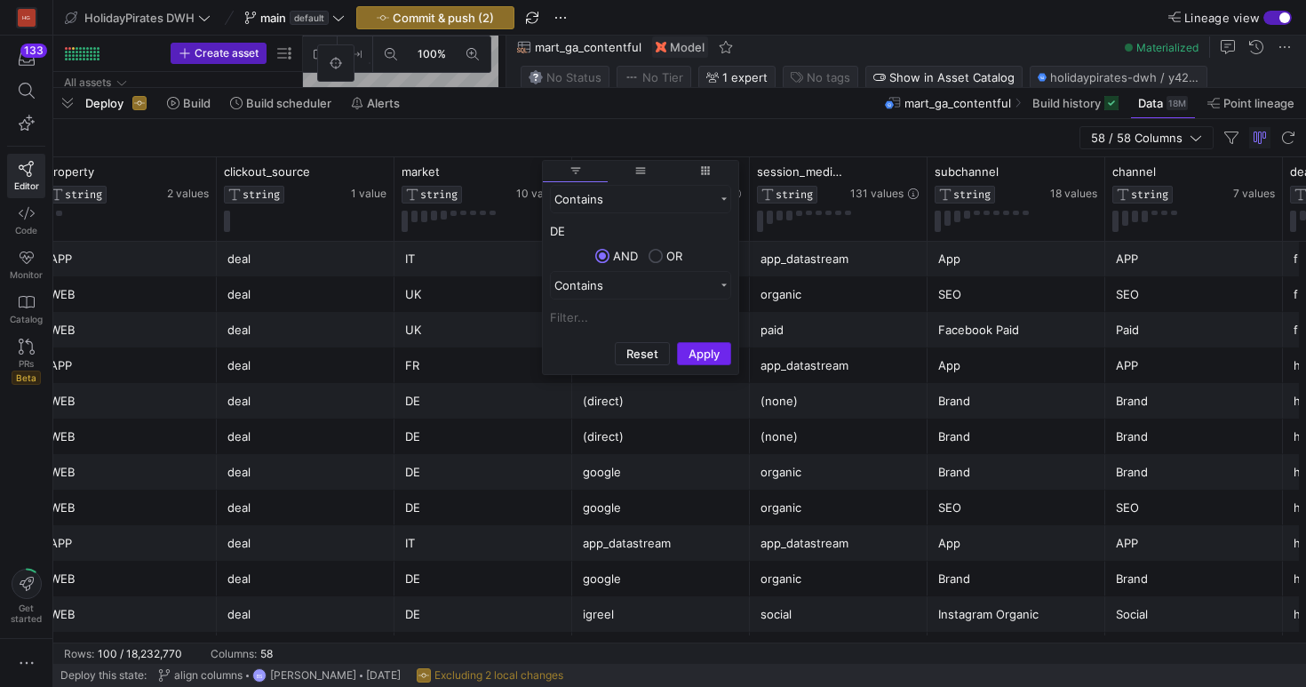
type input "DE"
click at [717, 362] on button "Apply" at bounding box center [704, 353] width 54 height 23
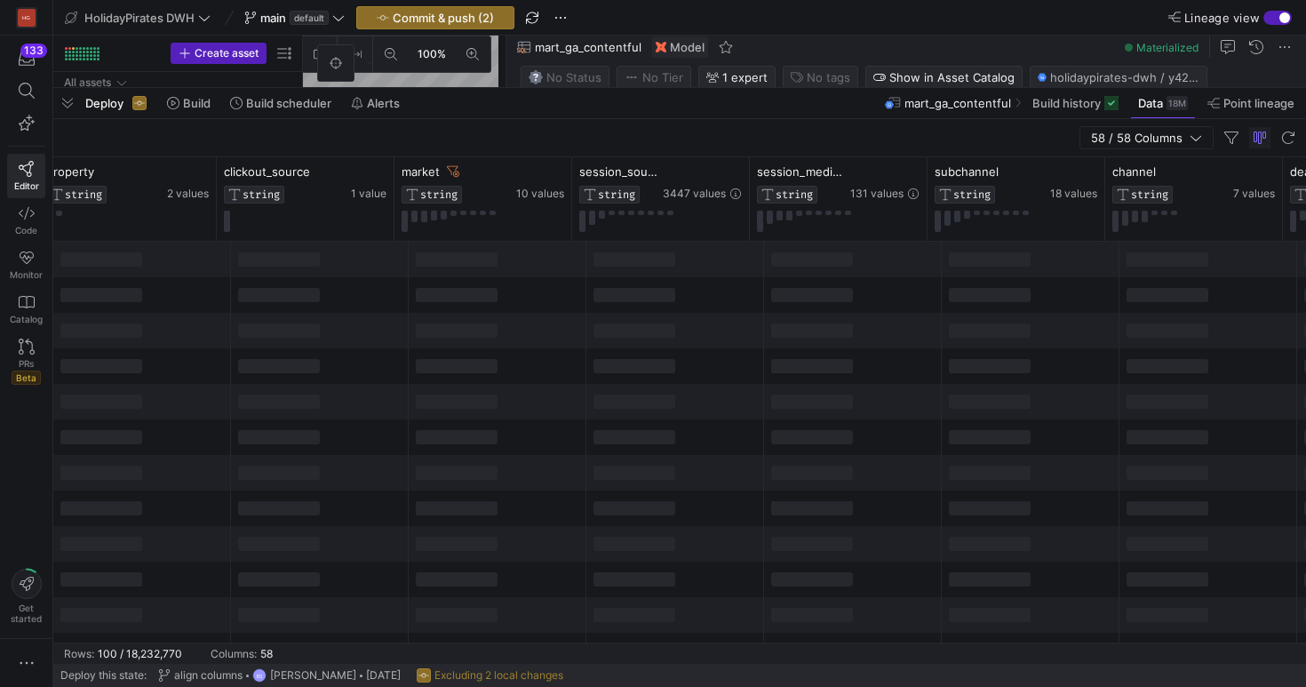
click at [821, 364] on div at bounding box center [812, 366] width 82 height 14
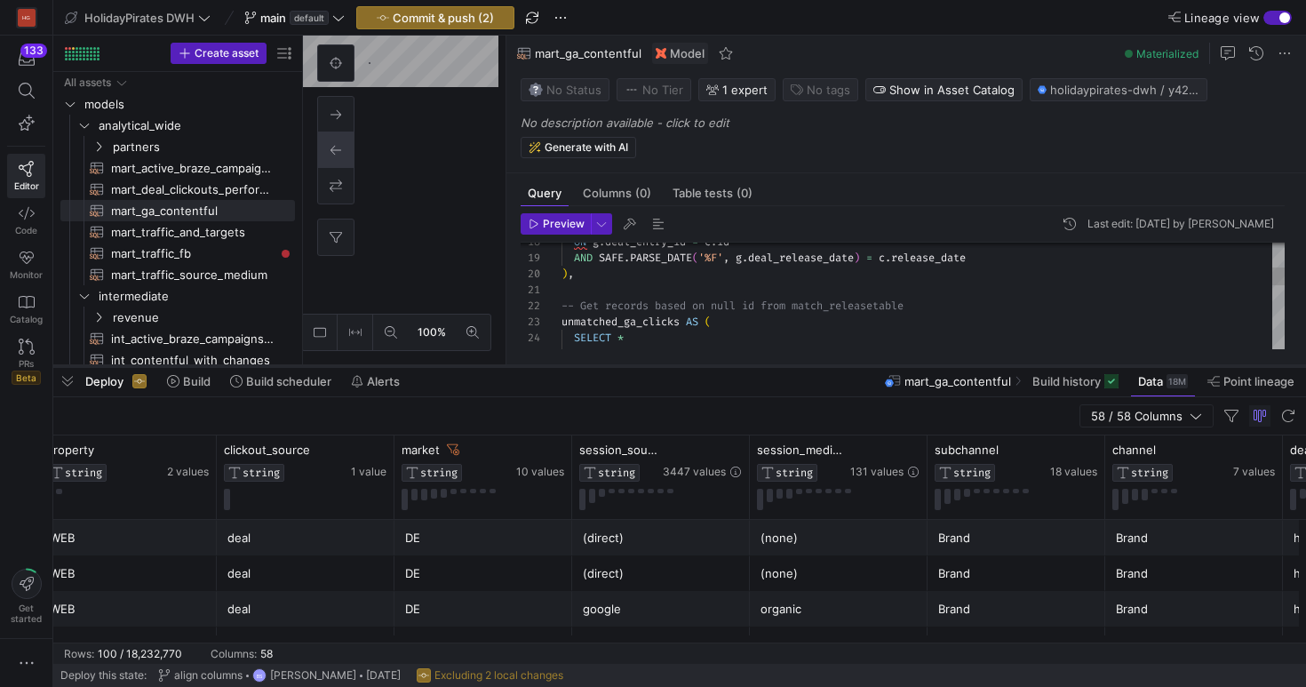
drag, startPoint x: 492, startPoint y: 89, endPoint x: 507, endPoint y: 386, distance: 297.2
click at [507, 370] on div at bounding box center [679, 366] width 1253 height 7
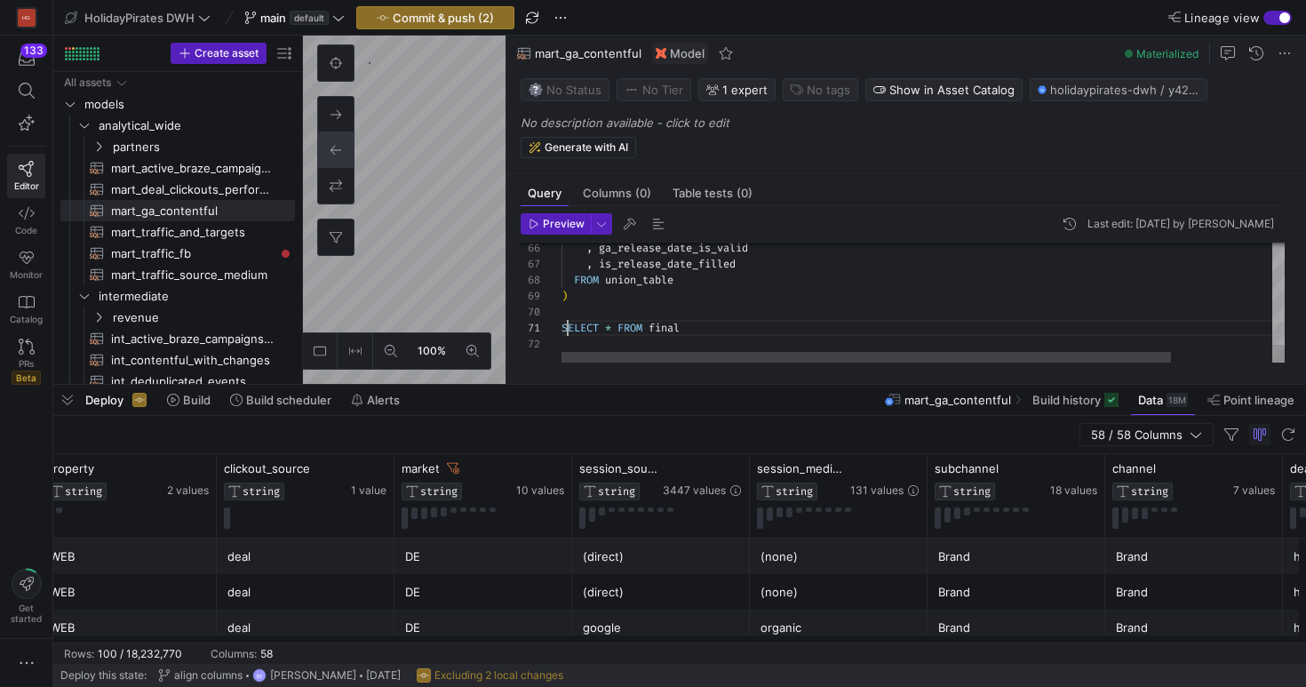
drag, startPoint x: 569, startPoint y: 332, endPoint x: 657, endPoint y: 335, distance: 88.0
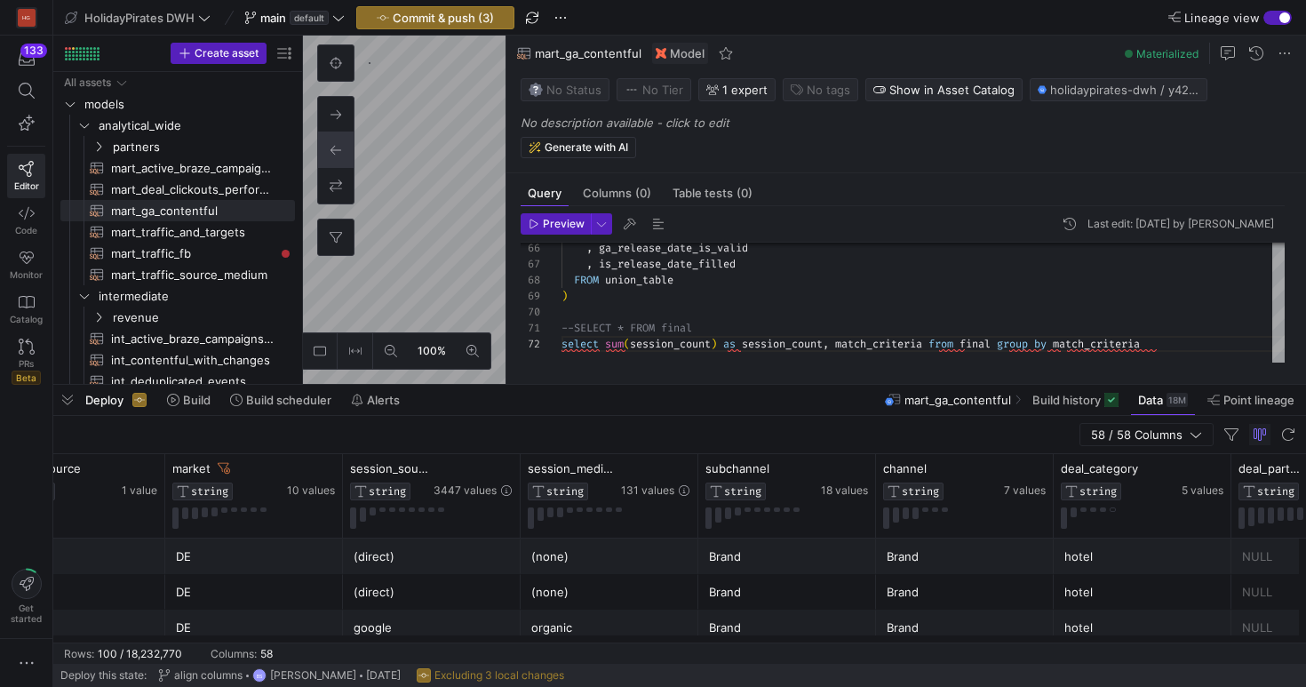
scroll to position [0, 425]
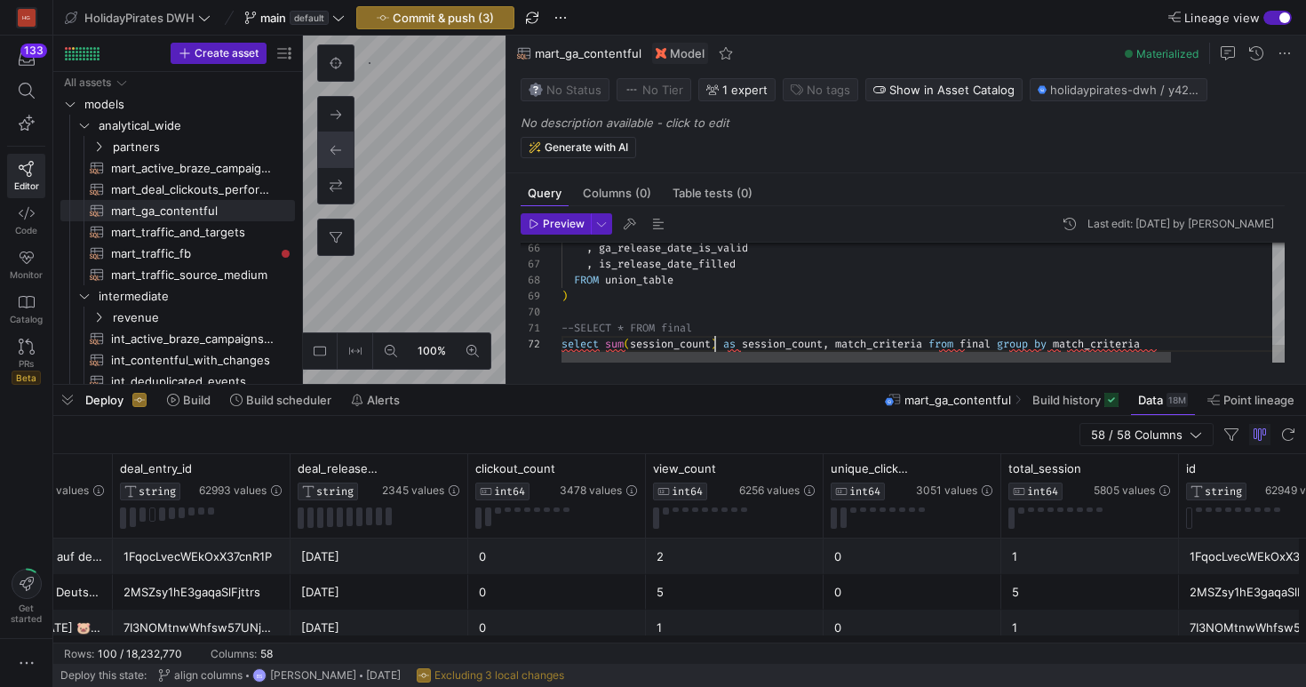
drag, startPoint x: 715, startPoint y: 344, endPoint x: 631, endPoint y: 347, distance: 84.5
drag, startPoint x: 933, startPoint y: 343, endPoint x: 1098, endPoint y: 345, distance: 165.3
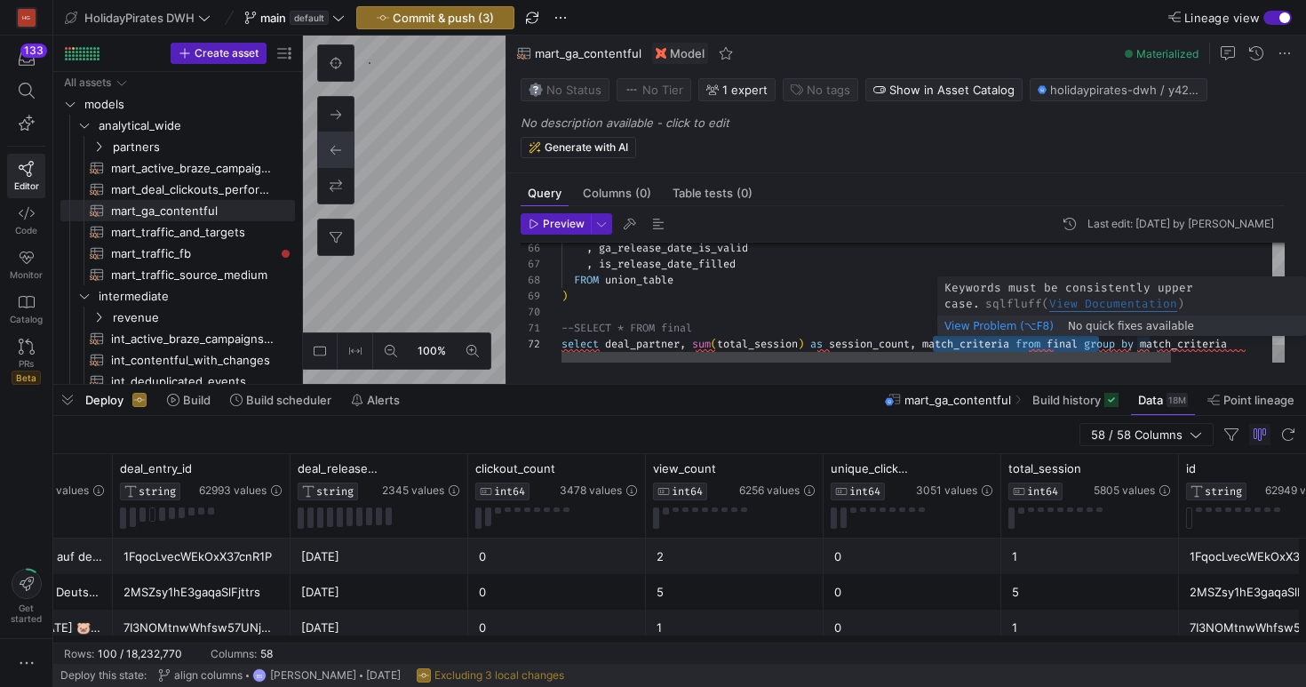
drag, startPoint x: 1140, startPoint y: 340, endPoint x: 1127, endPoint y: 344, distance: 13.8
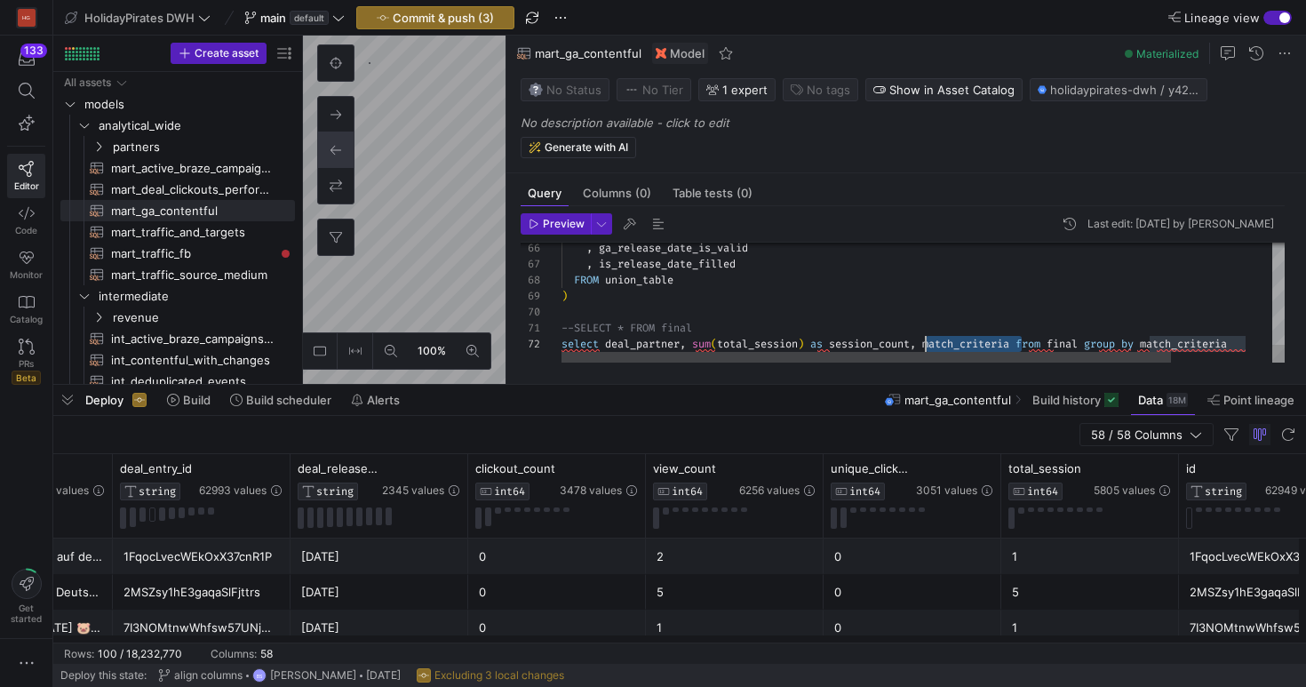
drag, startPoint x: 1025, startPoint y: 339, endPoint x: 929, endPoint y: 344, distance: 96.1
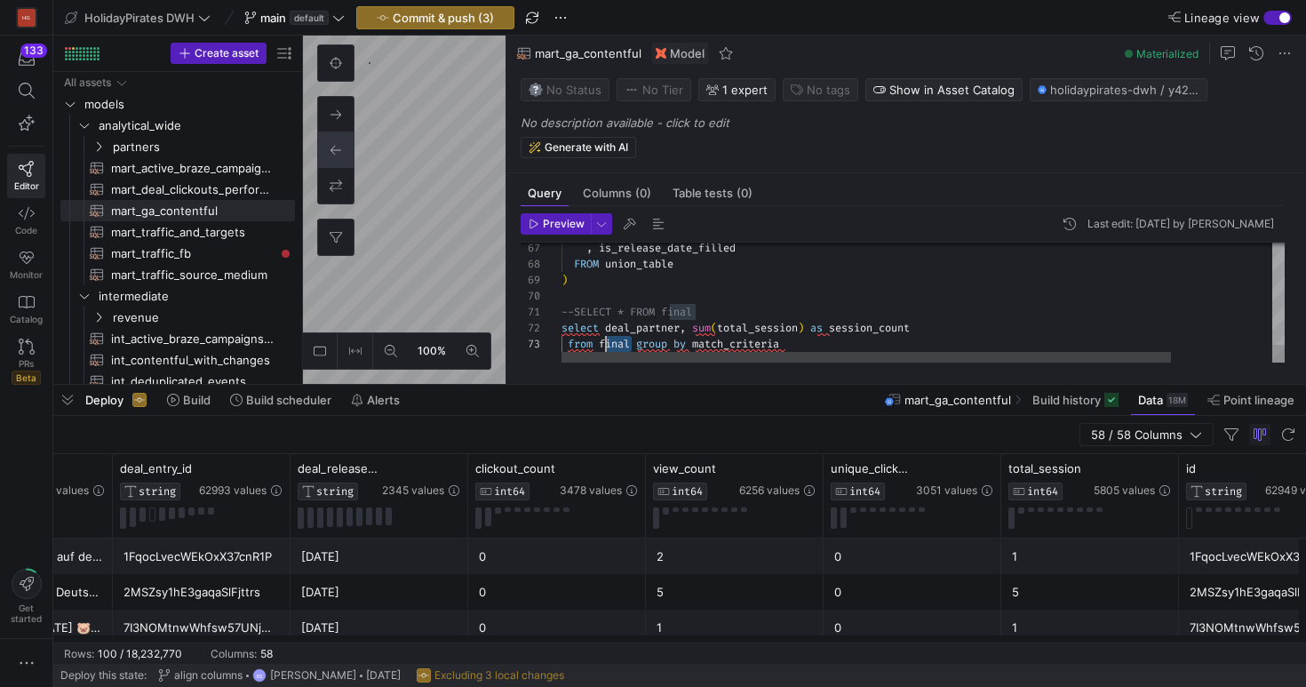
drag, startPoint x: 634, startPoint y: 346, endPoint x: 604, endPoint y: 350, distance: 29.7
drag, startPoint x: 848, startPoint y: 349, endPoint x: 683, endPoint y: 348, distance: 164.4
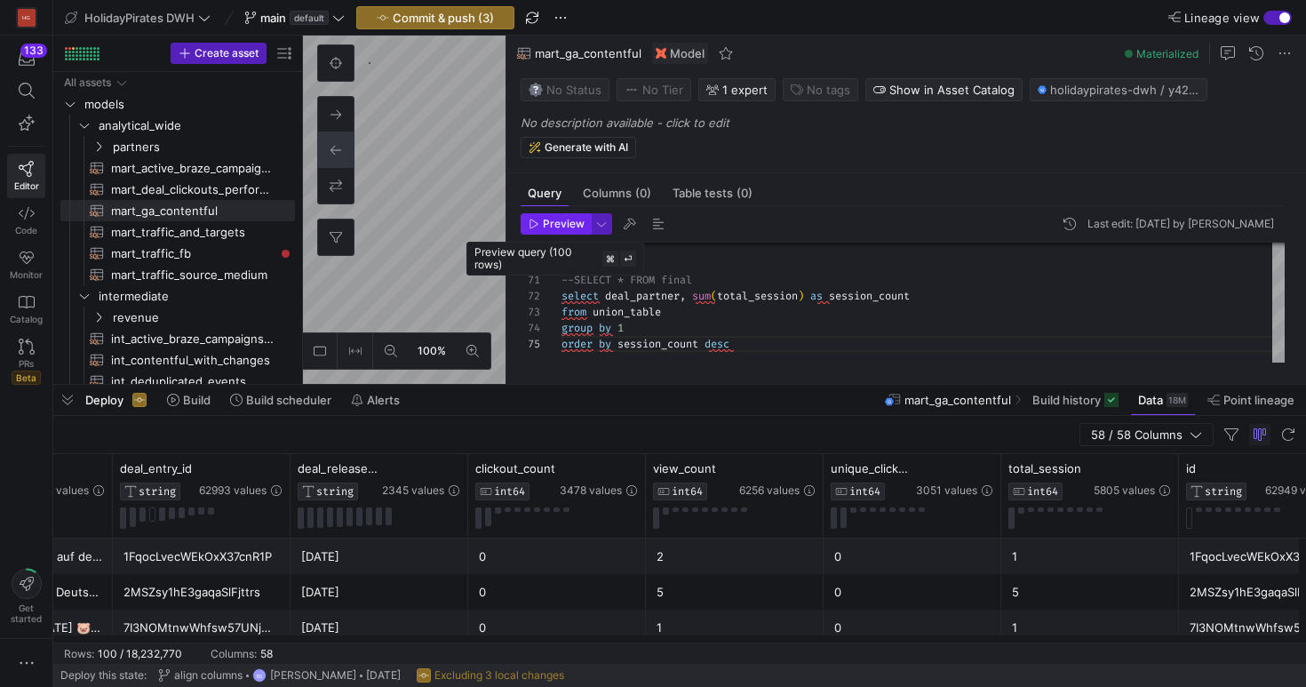
click at [567, 230] on span "button" at bounding box center [556, 224] width 68 height 20
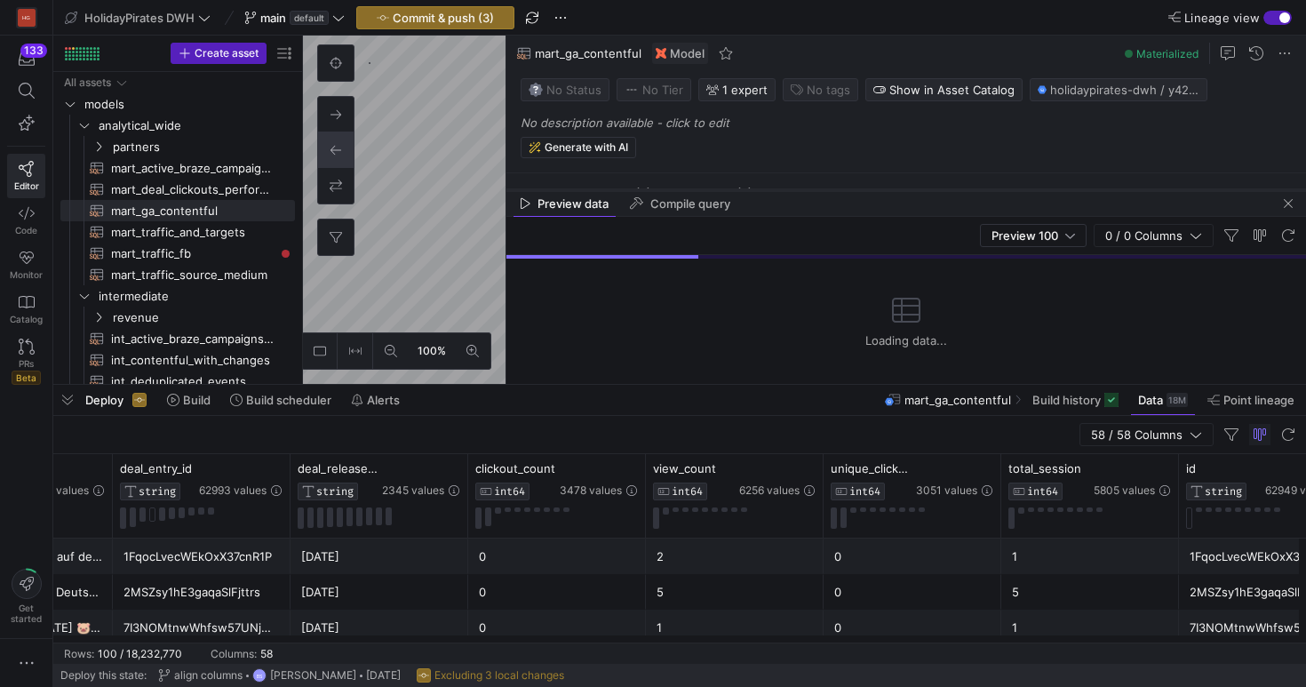
drag, startPoint x: 857, startPoint y: 72, endPoint x: 864, endPoint y: 189, distance: 117.5
click at [864, 189] on div at bounding box center [907, 190] width 800 height 7
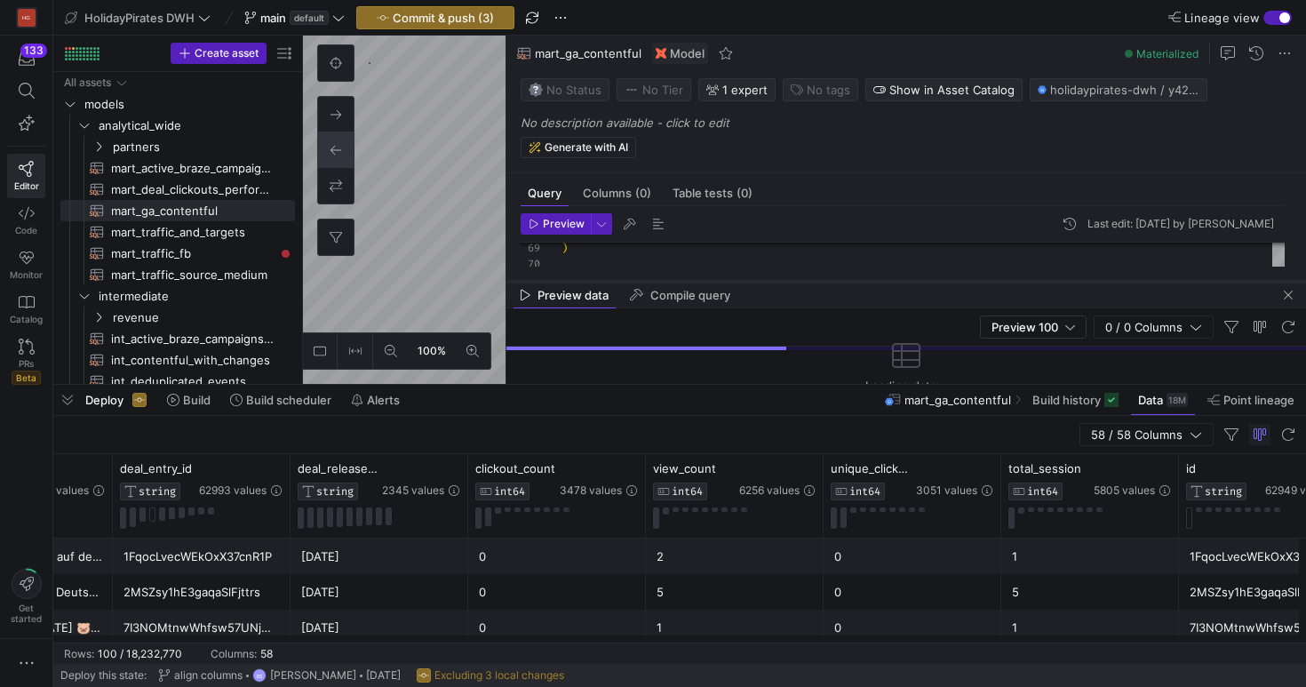
drag, startPoint x: 819, startPoint y: 188, endPoint x: 819, endPoint y: 280, distance: 91.5
click at [819, 280] on div at bounding box center [907, 281] width 800 height 7
click at [819, 277] on div at bounding box center [907, 279] width 800 height 7
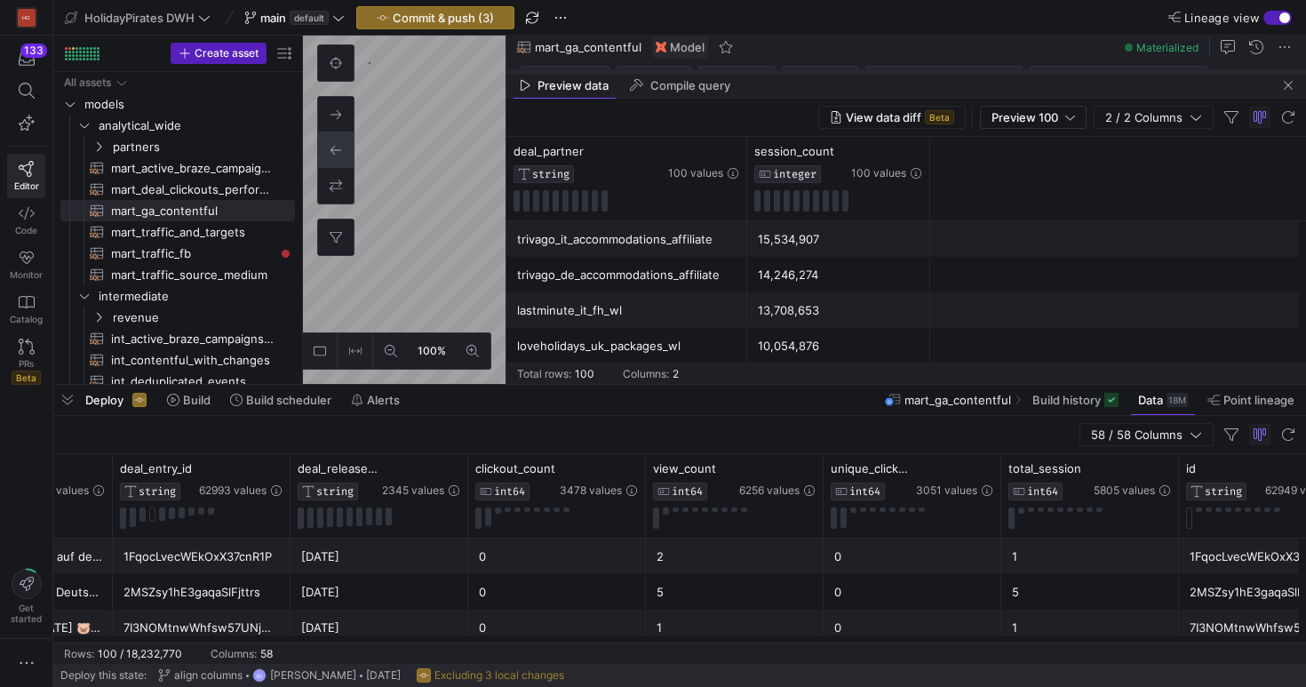
drag, startPoint x: 926, startPoint y: 278, endPoint x: 1007, endPoint y: 209, distance: 106.5
click at [1007, 76] on div at bounding box center [907, 71] width 800 height 7
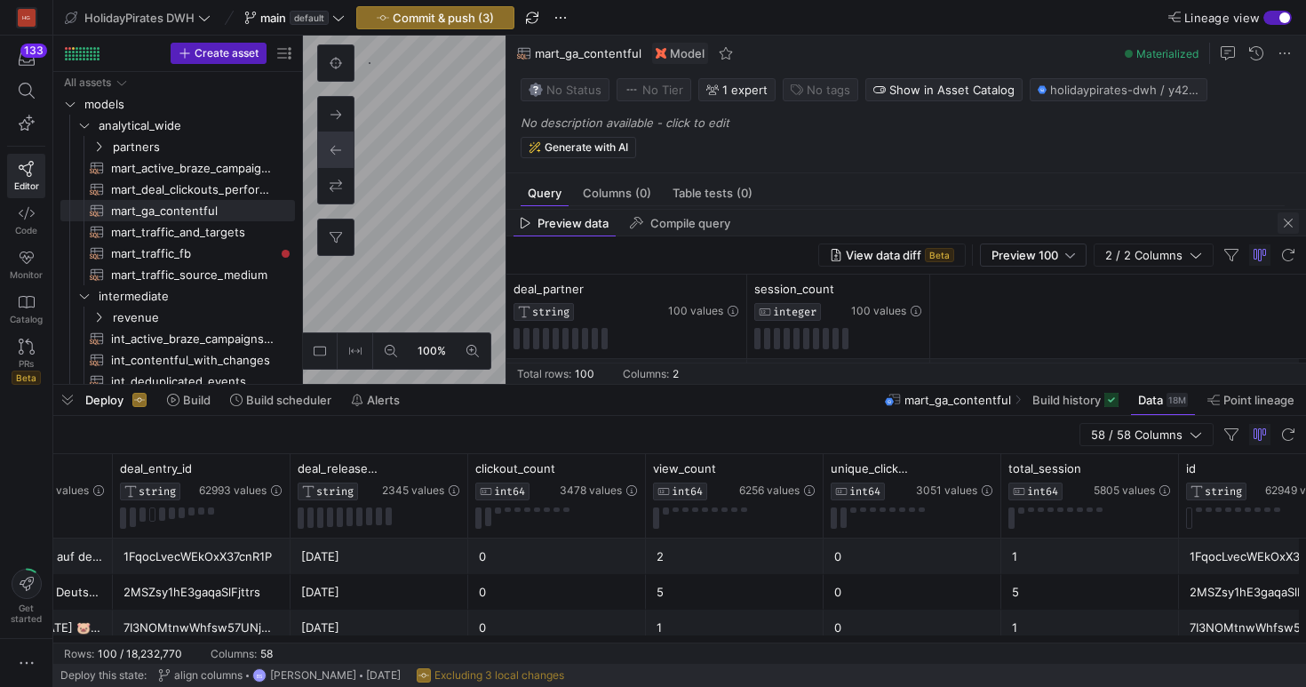
click at [1283, 220] on span "button" at bounding box center [1288, 222] width 21 height 21
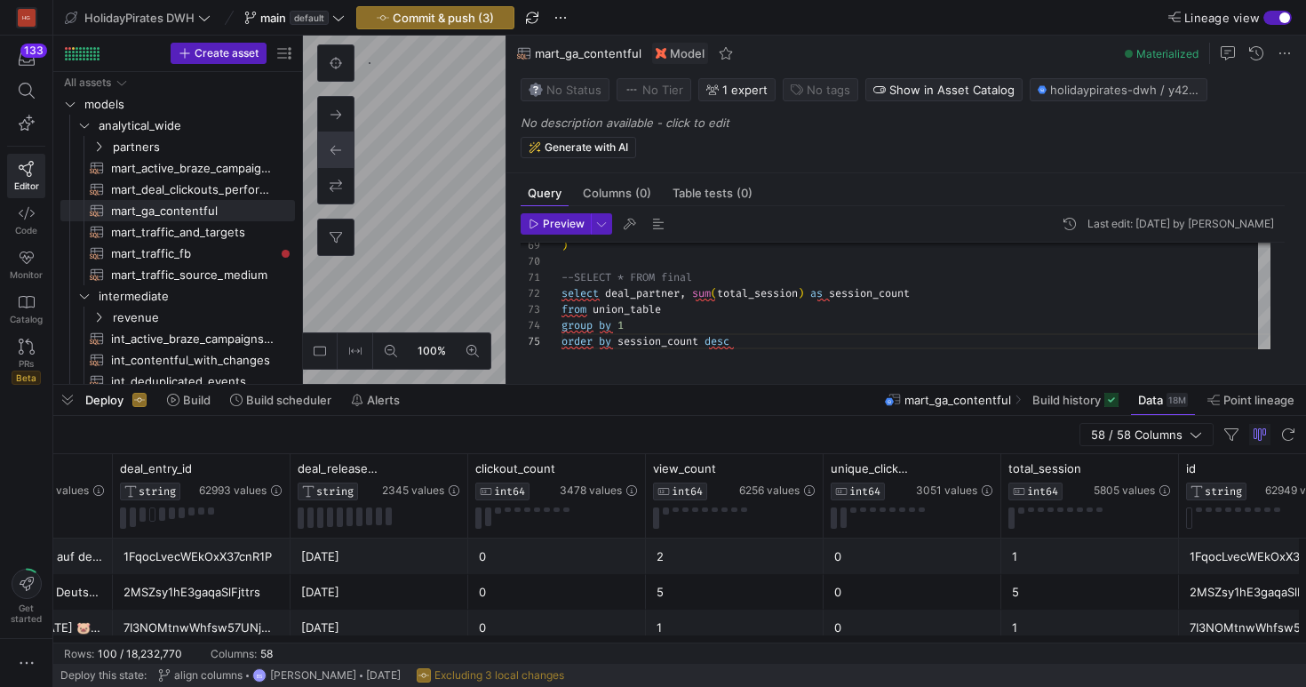
scroll to position [0, 0]
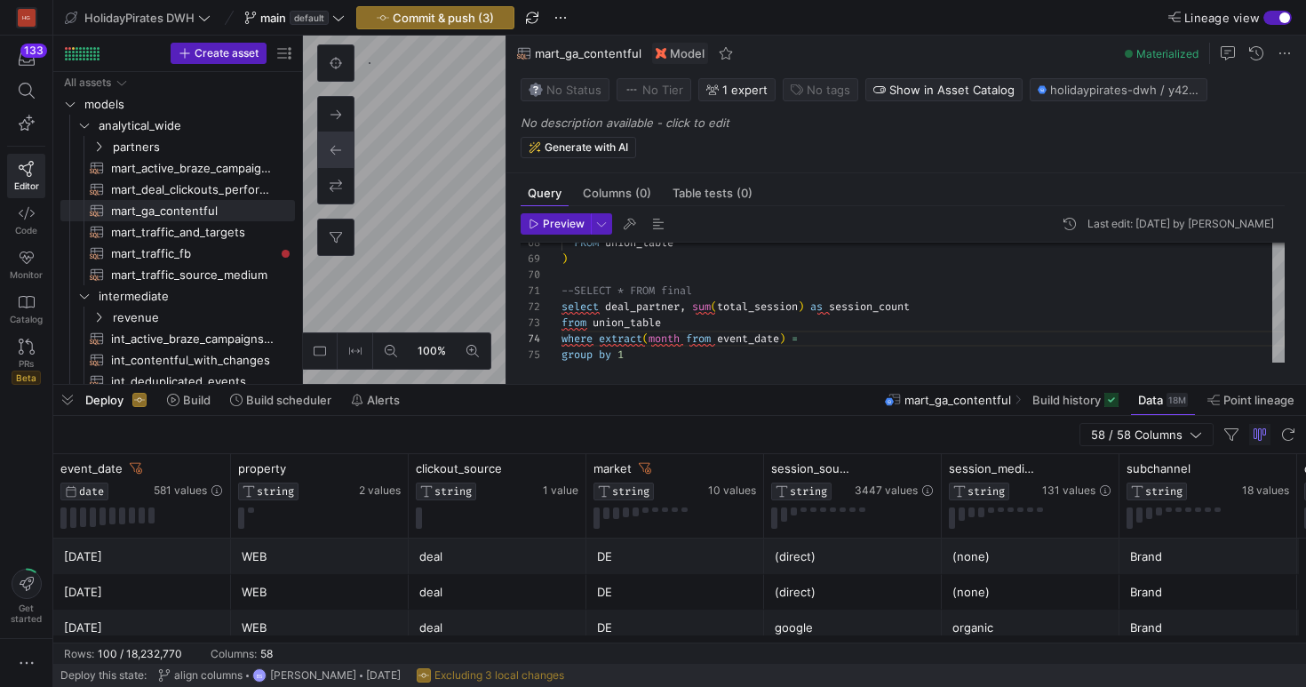
scroll to position [48, 256]
click at [546, 219] on span "Preview" at bounding box center [564, 224] width 42 height 12
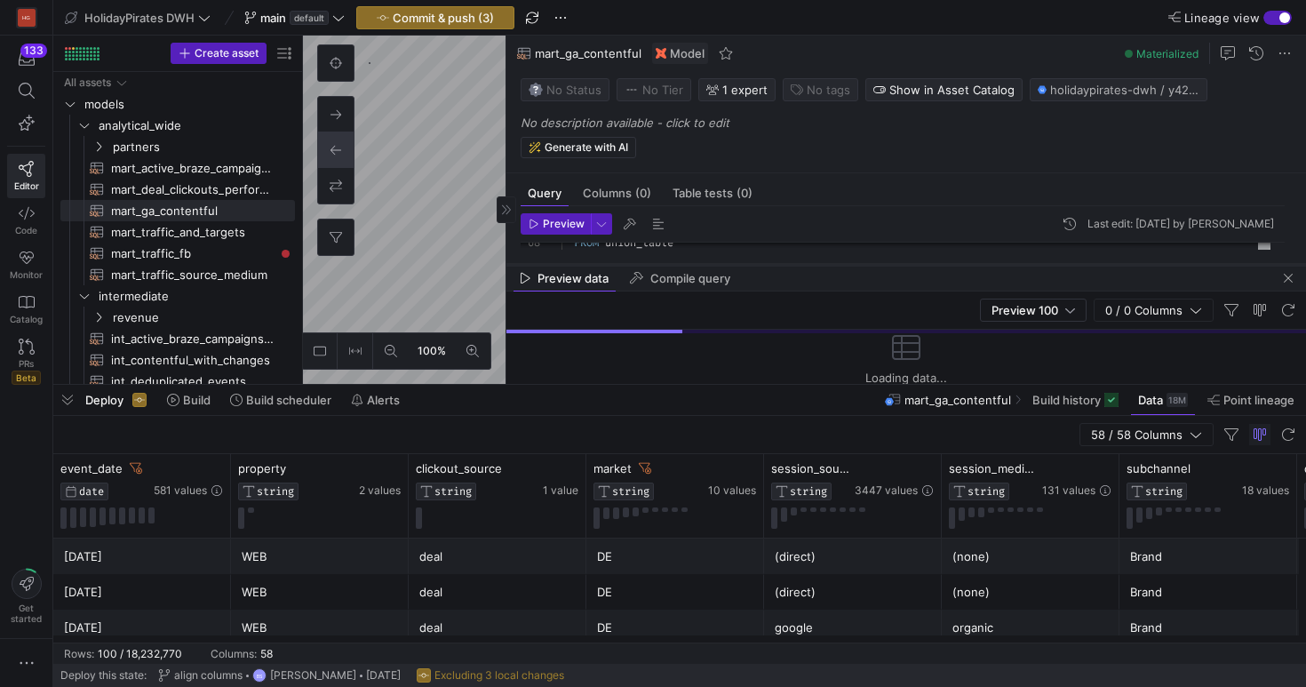
drag, startPoint x: 798, startPoint y: 71, endPoint x: 819, endPoint y: 273, distance: 202.9
click at [819, 268] on div at bounding box center [907, 264] width 800 height 7
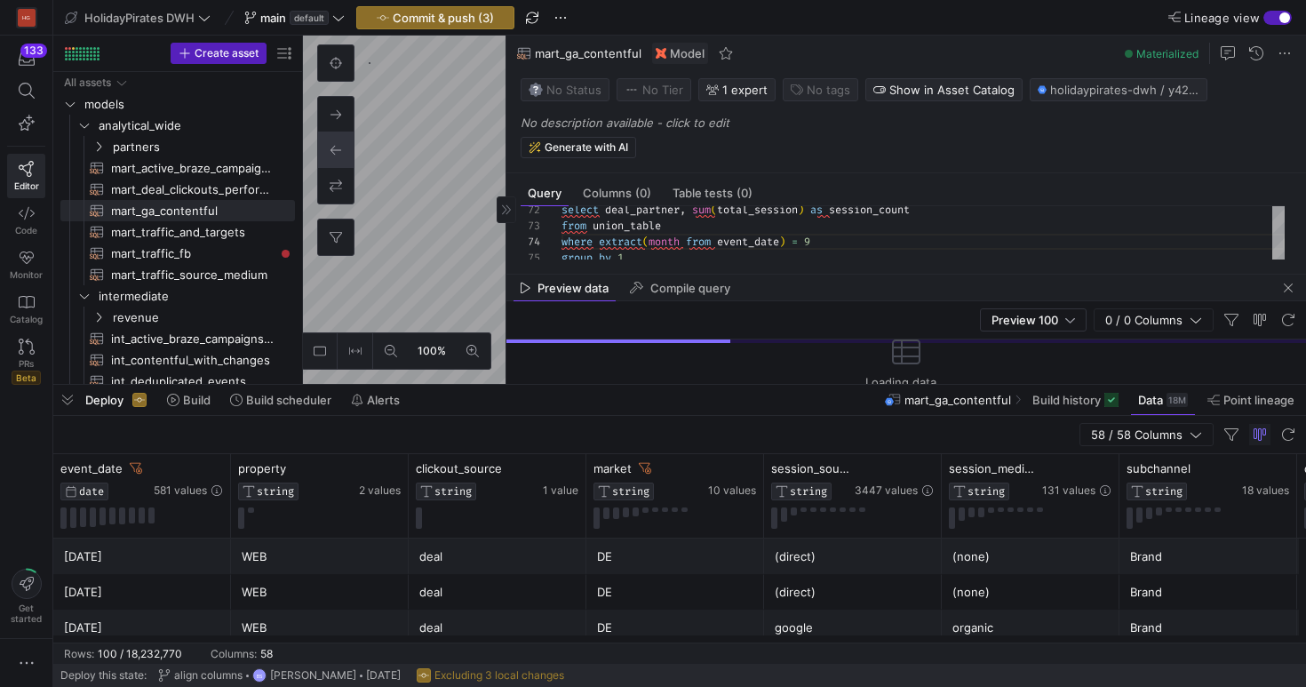
scroll to position [90, 0]
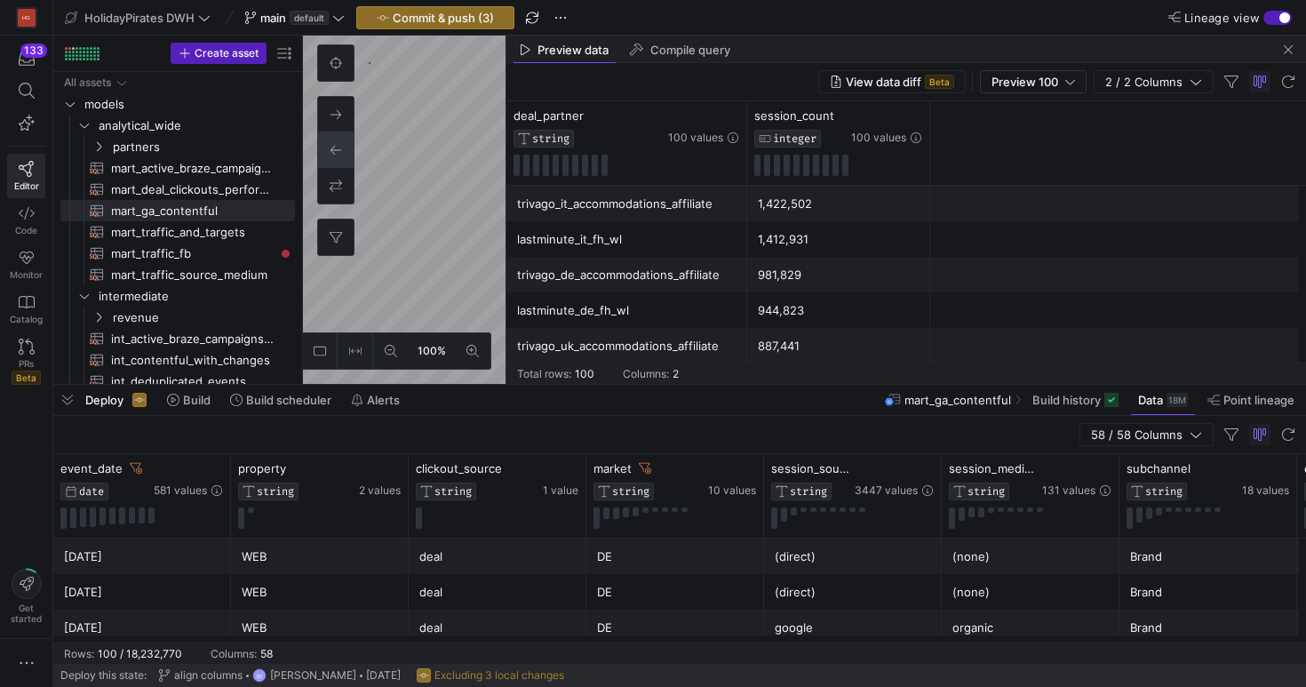
drag, startPoint x: 813, startPoint y: 276, endPoint x: 924, endPoint y: 8, distance: 289.7
click at [924, 8] on y42-editor-shell "HolidayPirates DWH main default Commit & push (3) Lineage view Create asset Dra…" at bounding box center [679, 192] width 1253 height 384
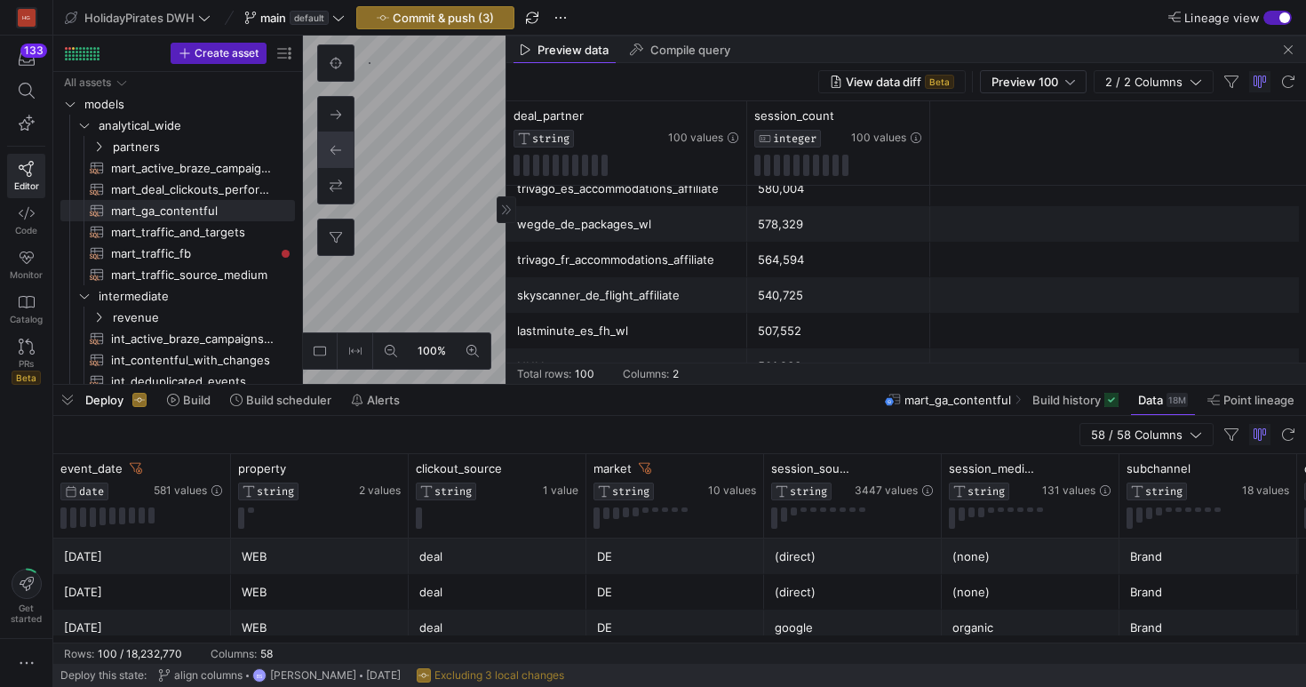
scroll to position [431, 0]
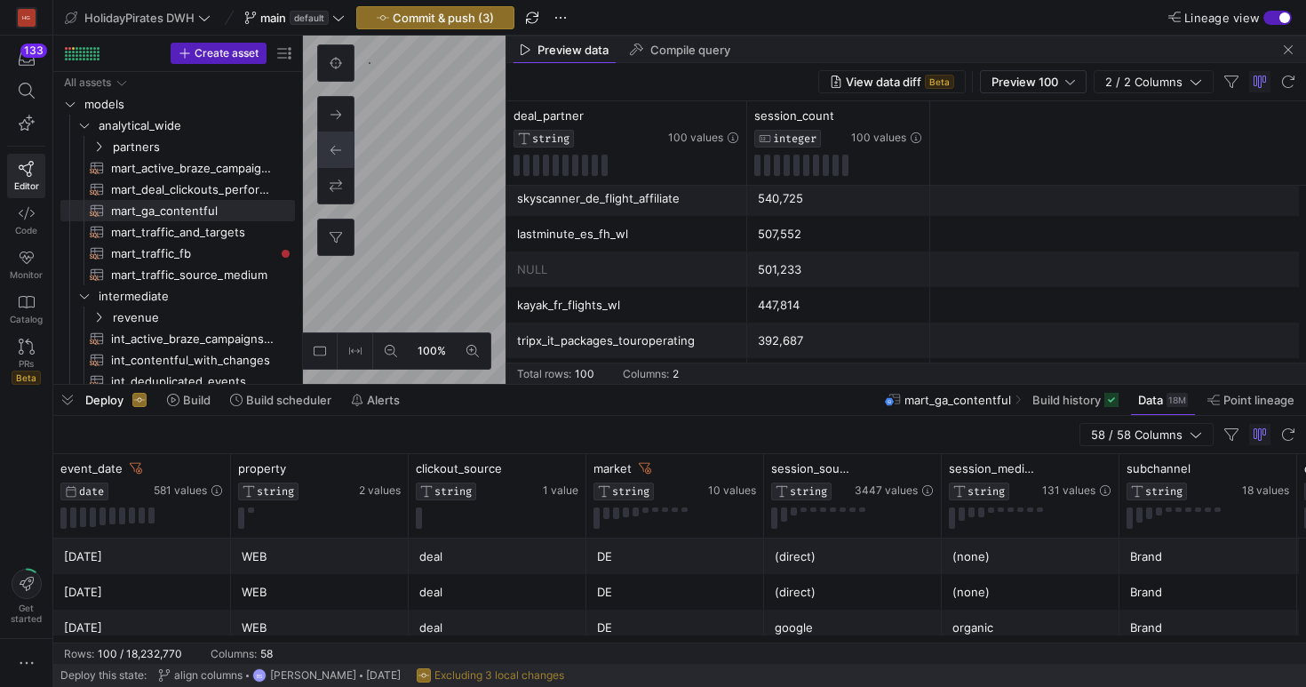
drag, startPoint x: 970, startPoint y: 14, endPoint x: 1010, endPoint y: 10, distance: 41.1
click at [970, 14] on div "Lineage view" at bounding box center [1116, 17] width 354 height 15
click at [780, 39] on div "Preview data Compile query" at bounding box center [907, 49] width 800 height 27
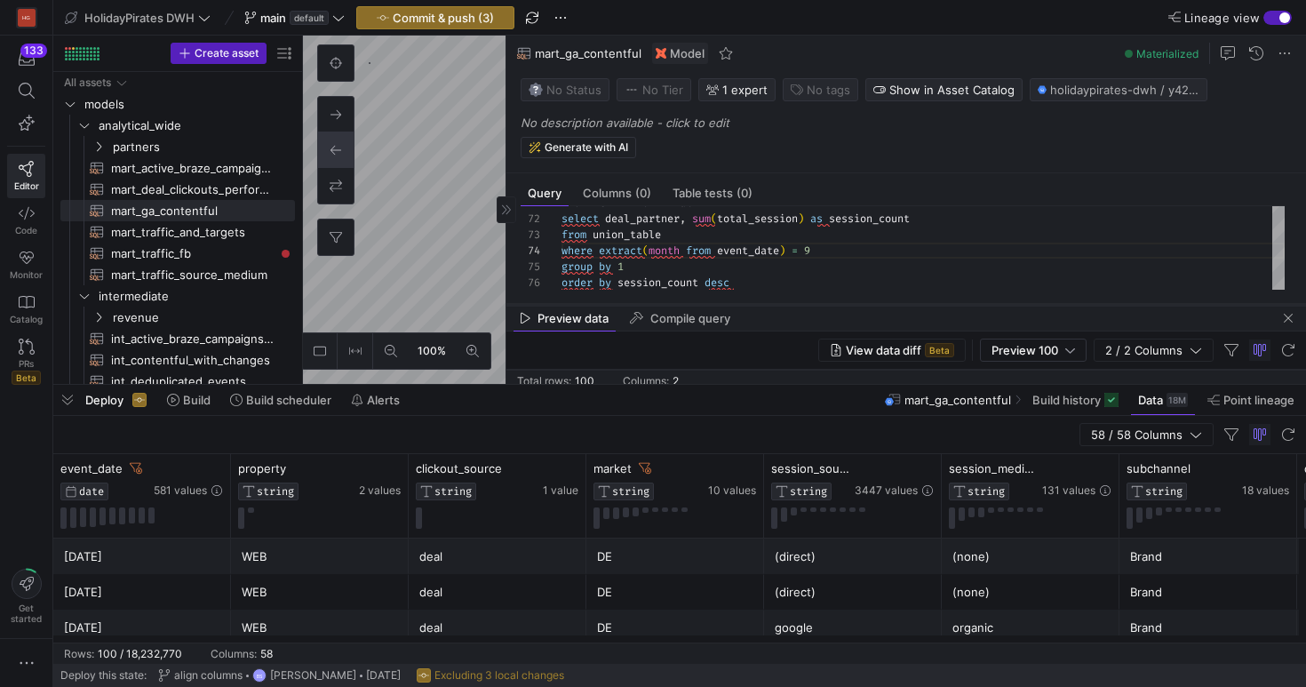
scroll to position [74, 0]
drag, startPoint x: 783, startPoint y: 36, endPoint x: 787, endPoint y: 288, distance: 251.5
click at [787, 301] on div at bounding box center [907, 304] width 800 height 7
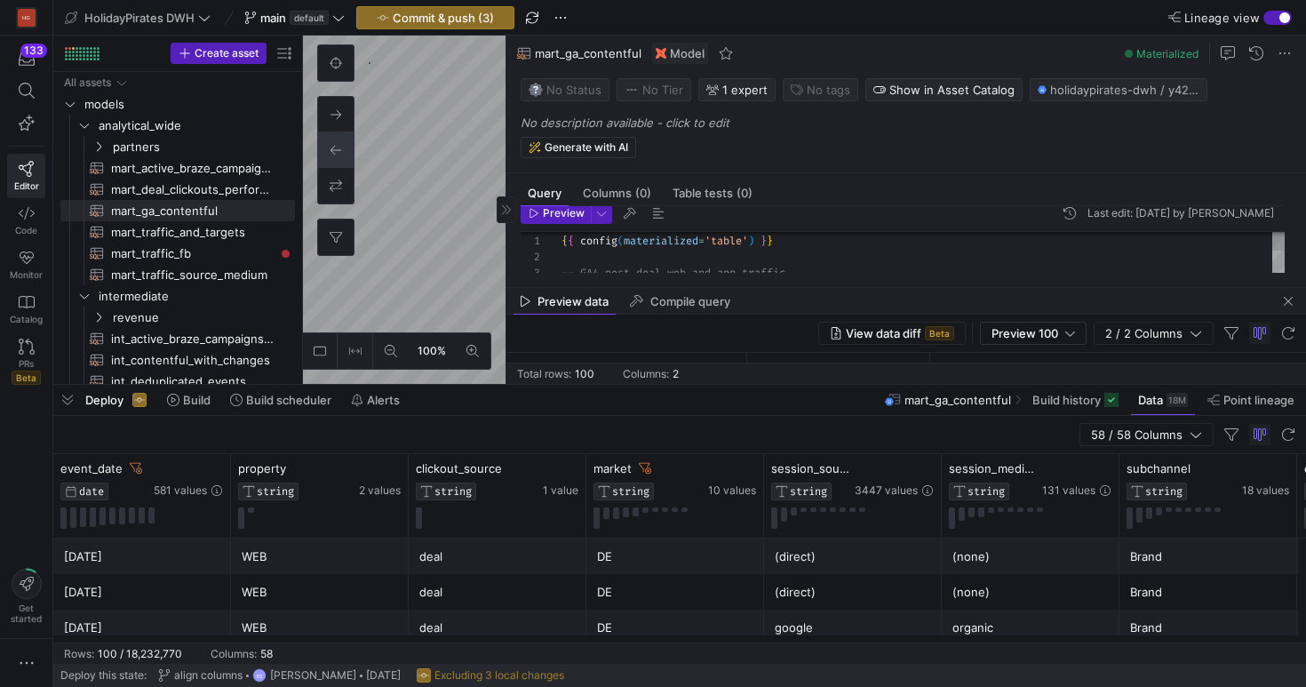
scroll to position [76, 0]
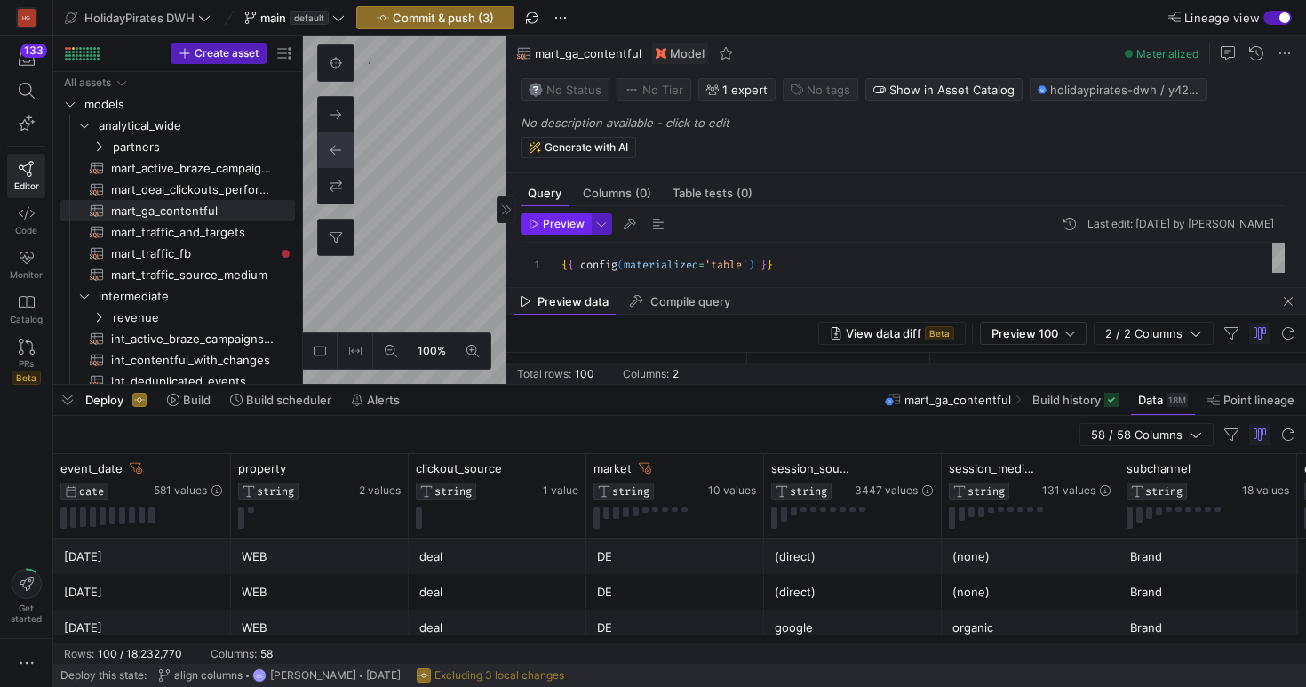
type textarea "--SELECT * FROM final select deal_partner, sum(total_session) as session_count …"
click at [567, 218] on span "Preview" at bounding box center [564, 224] width 42 height 12
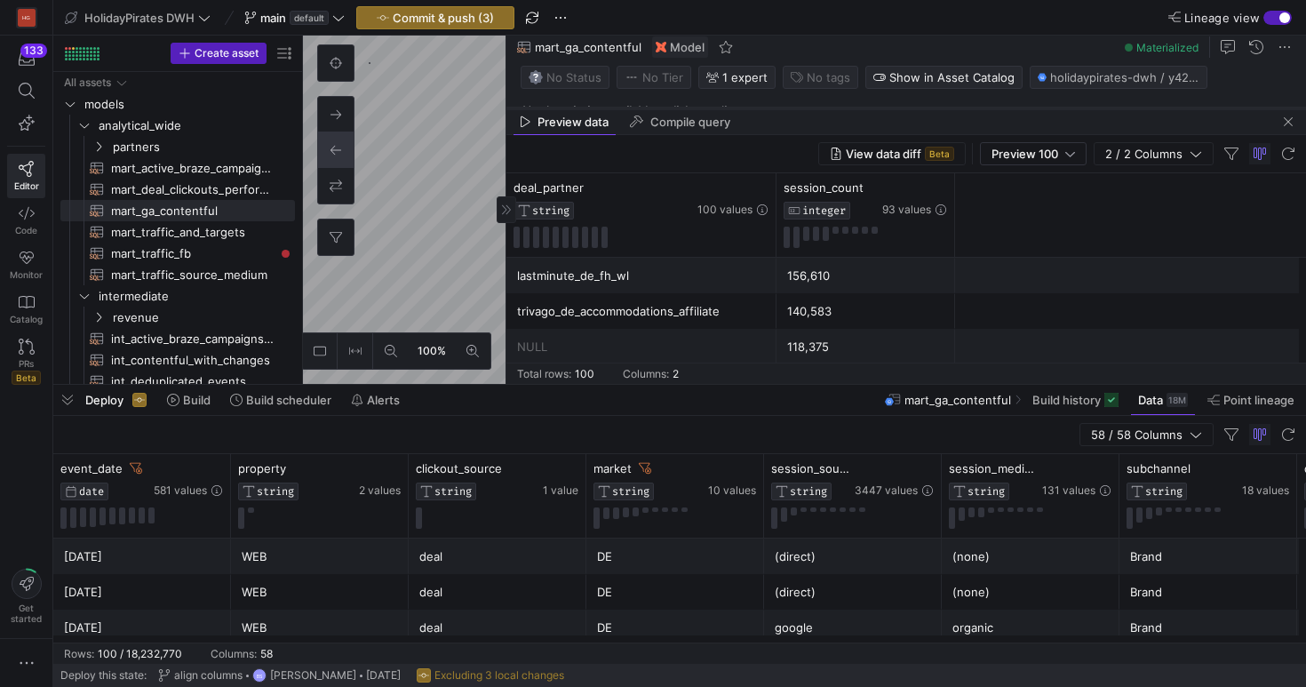
drag, startPoint x: 873, startPoint y: 289, endPoint x: 947, endPoint y: 92, distance: 210.9
click at [947, 105] on div at bounding box center [907, 108] width 800 height 7
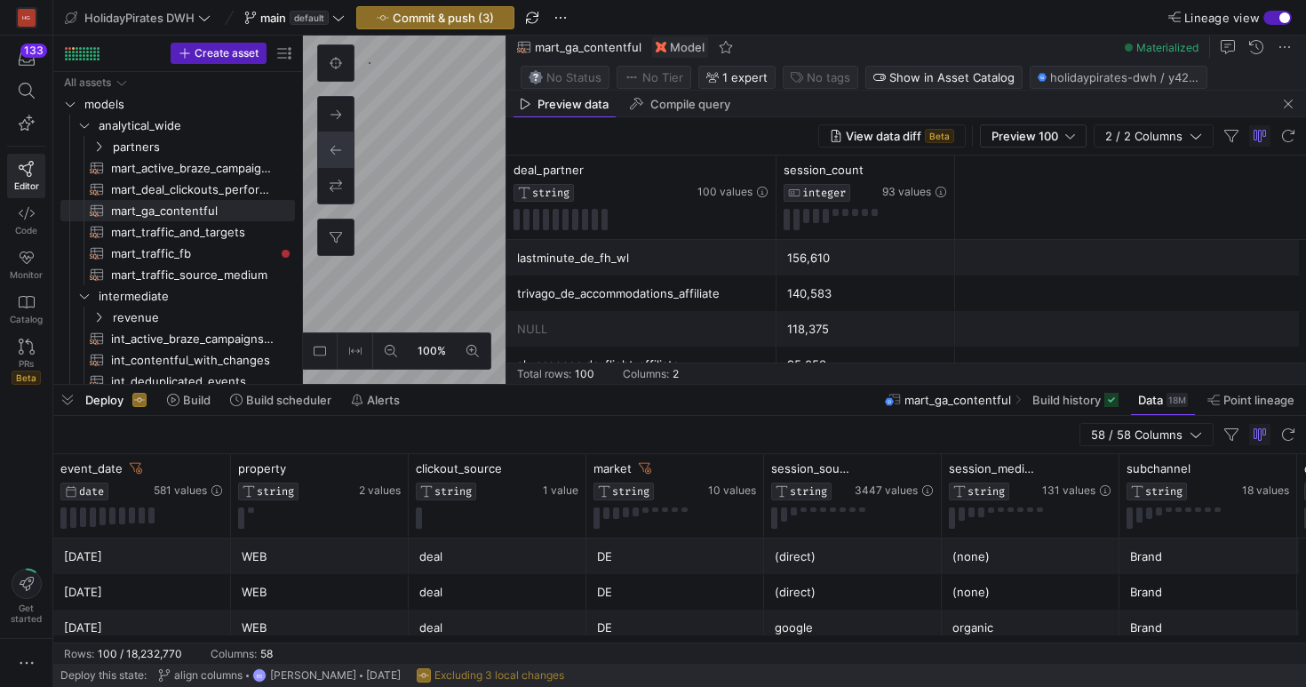
click at [692, 397] on div "Deploy Build Build scheduler Alerts mart_ga_contentful Build history Data 18M P…" at bounding box center [679, 400] width 1253 height 30
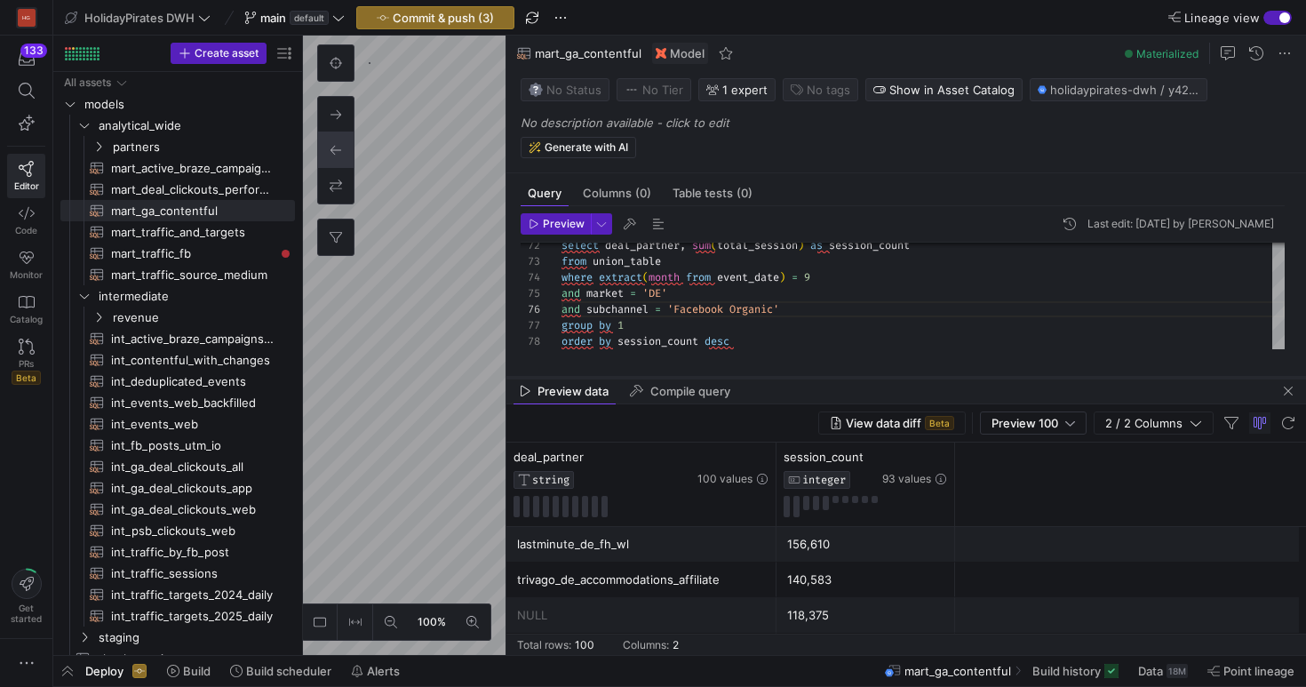
drag, startPoint x: 831, startPoint y: 363, endPoint x: 833, endPoint y: 379, distance: 16.1
click at [833, 379] on div at bounding box center [907, 377] width 800 height 7
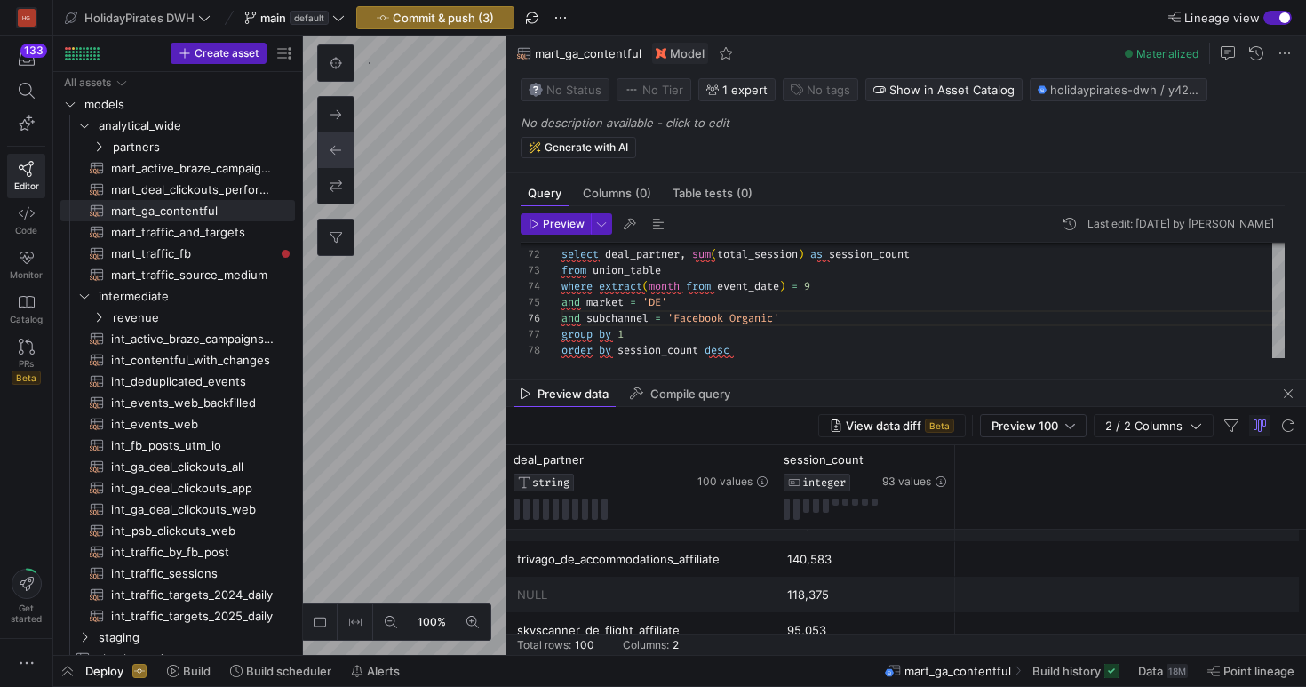
scroll to position [2, 0]
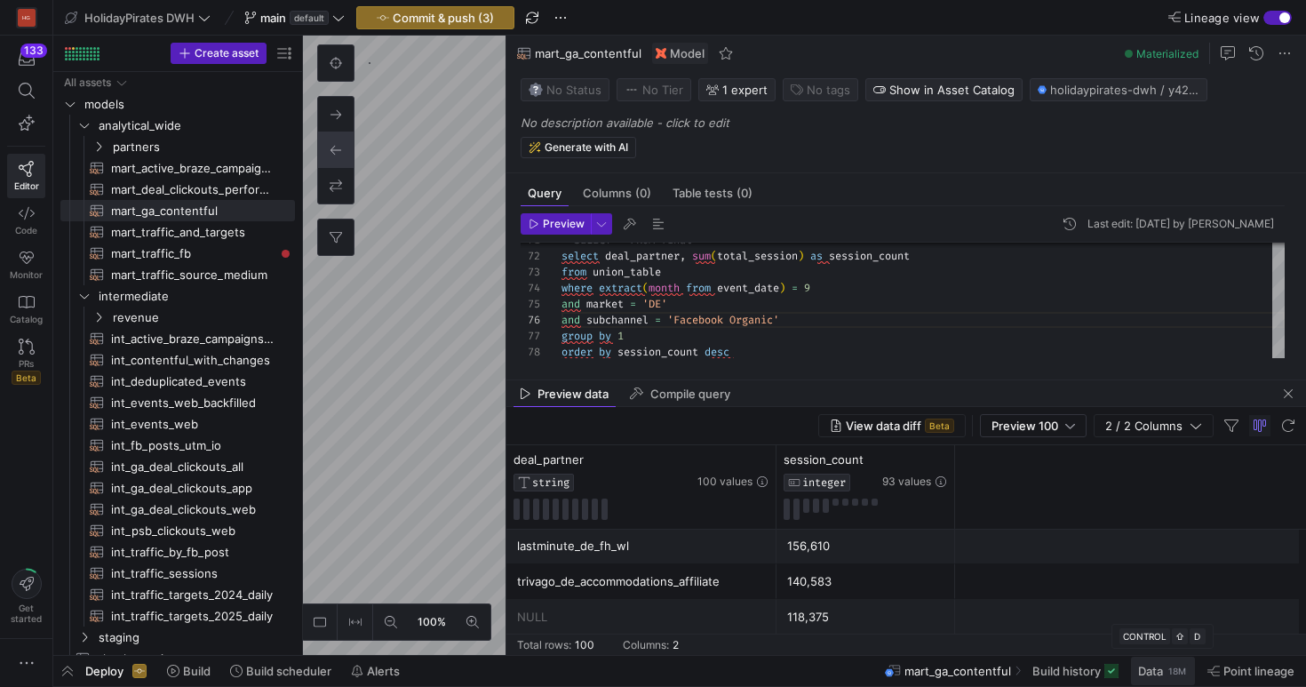
click at [1148, 665] on span "Data" at bounding box center [1150, 671] width 25 height 14
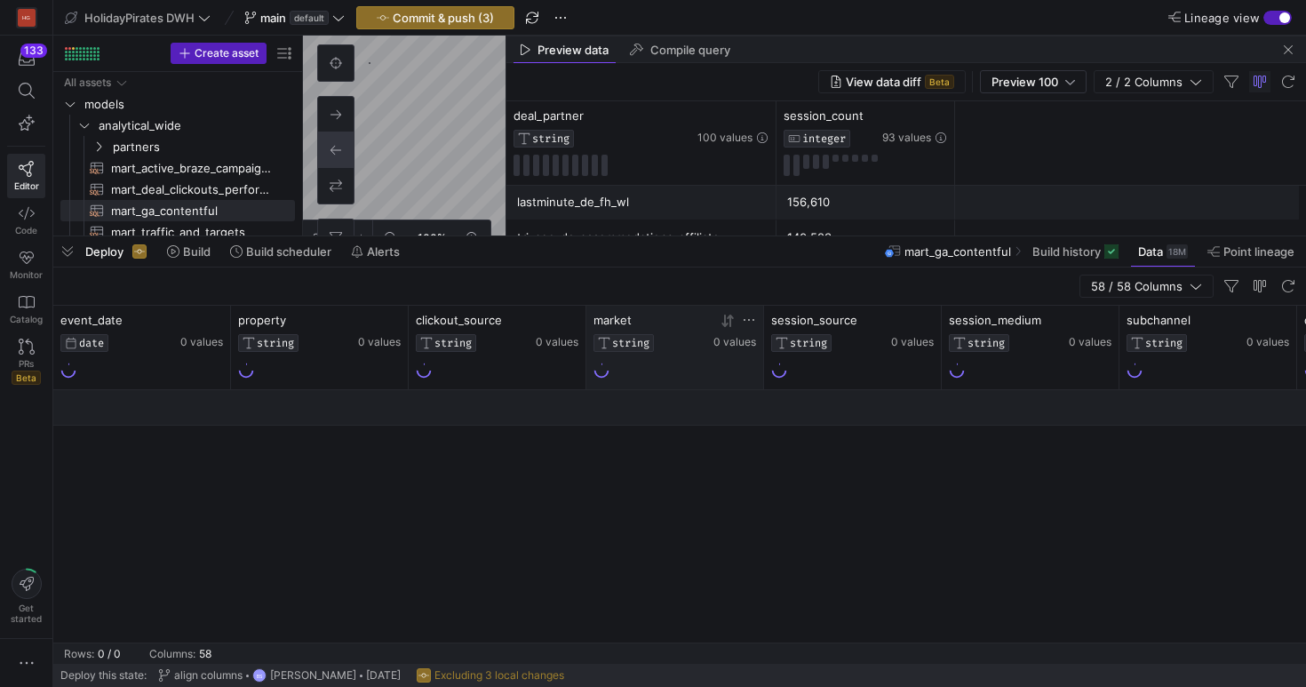
drag, startPoint x: 644, startPoint y: 363, endPoint x: 689, endPoint y: 339, distance: 50.1
click at [697, 233] on div at bounding box center [679, 236] width 1253 height 7
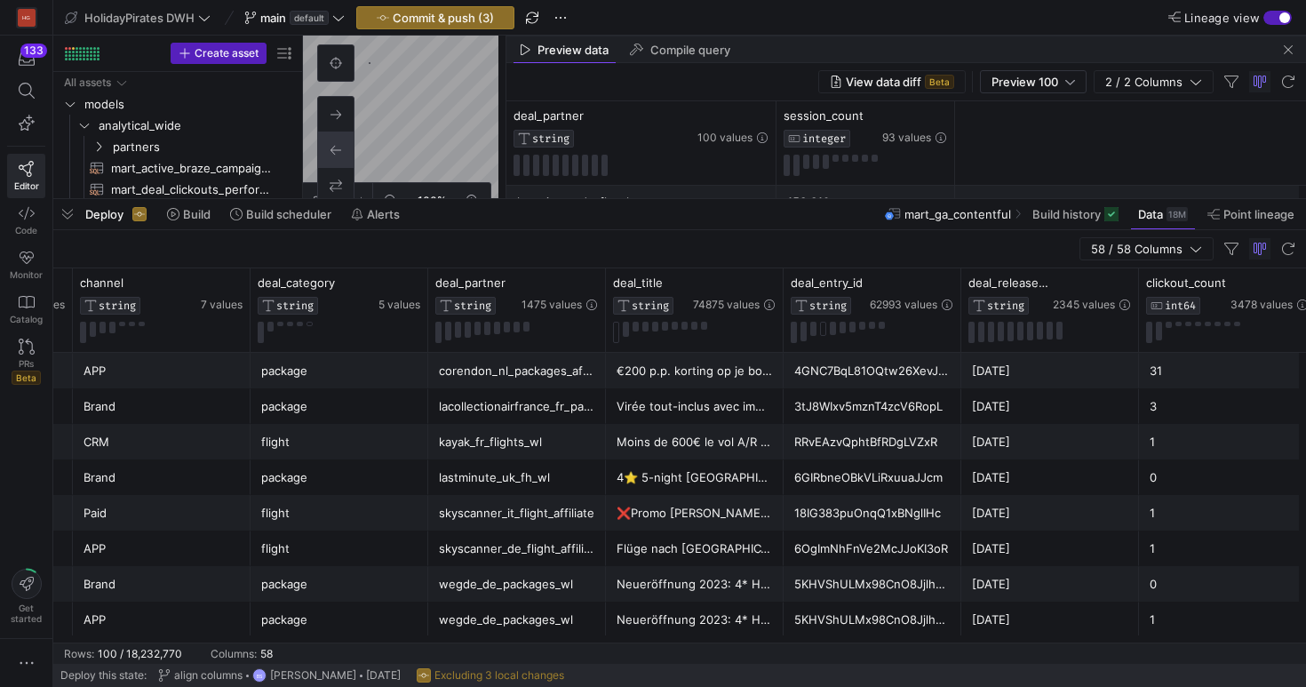
scroll to position [0, 1273]
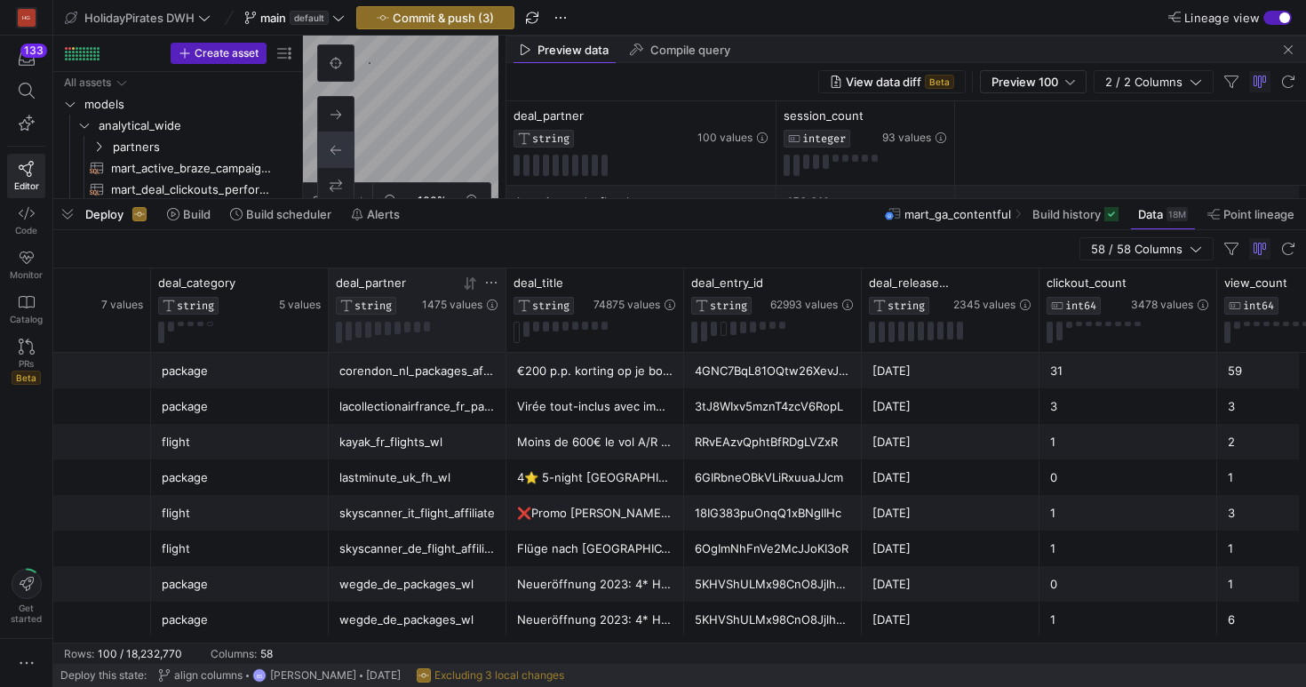
click at [488, 285] on icon at bounding box center [491, 283] width 14 height 14
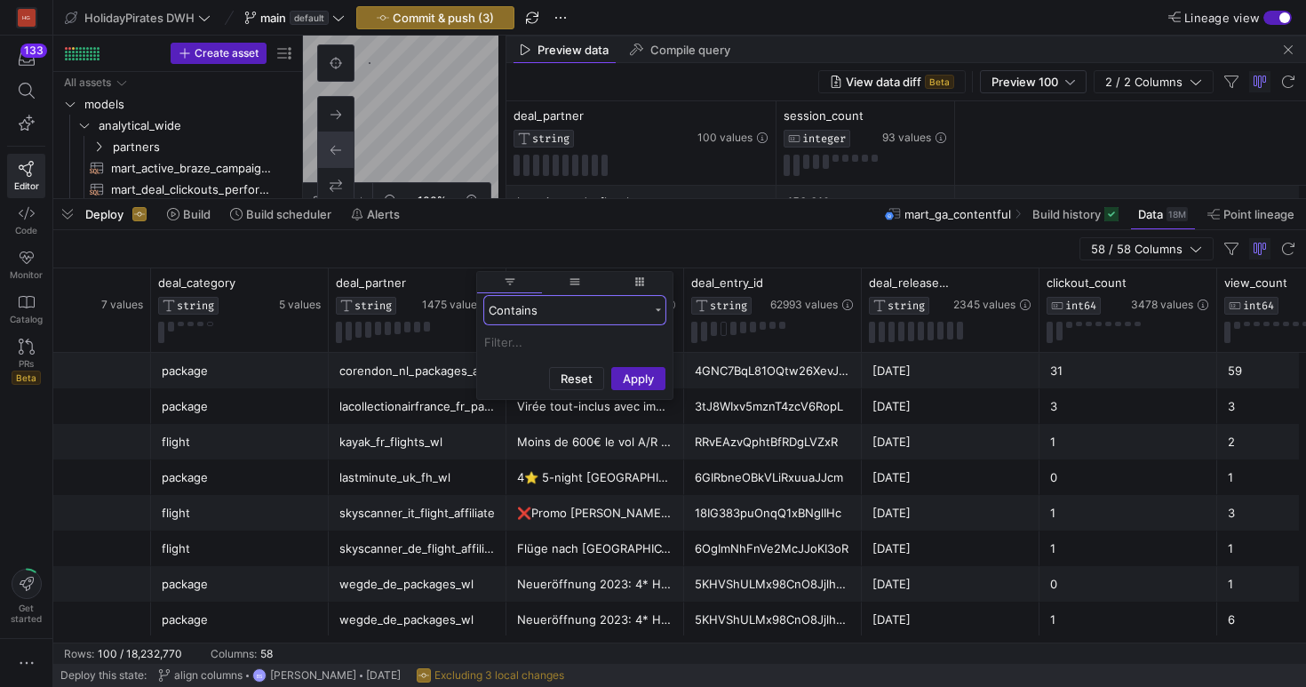
click at [590, 319] on div "Contains" at bounding box center [574, 310] width 181 height 28
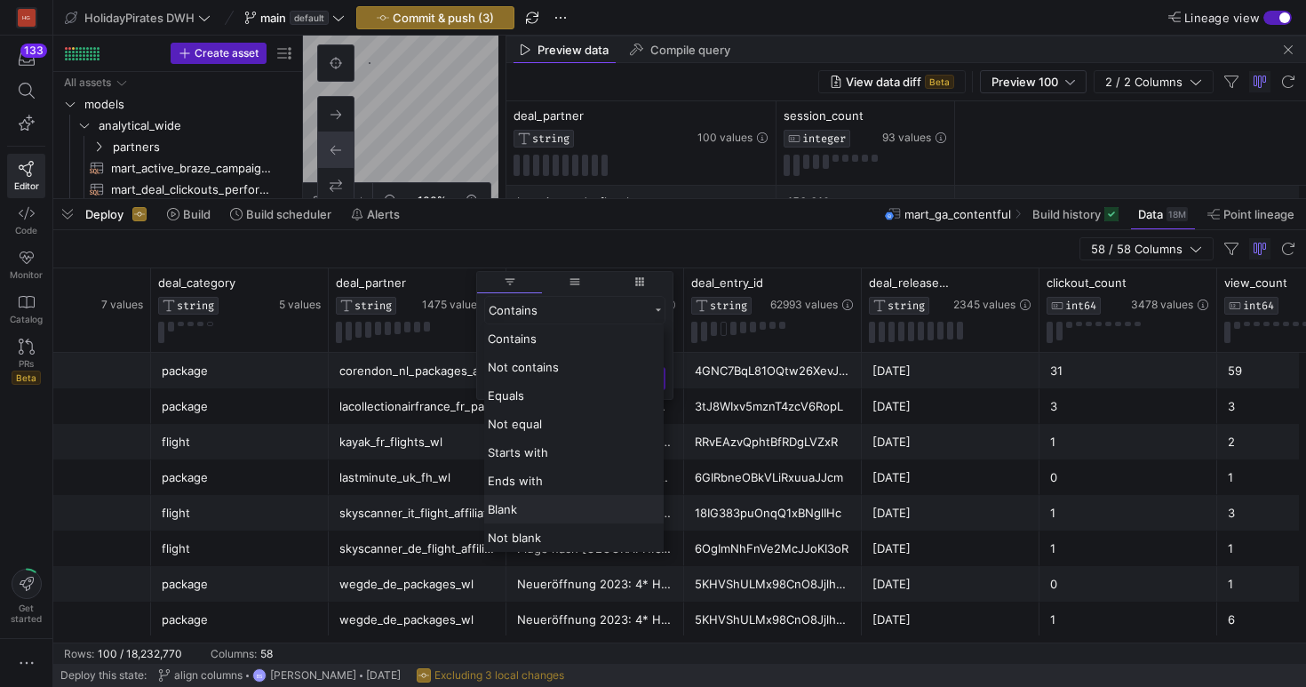
click at [585, 506] on div "Blank" at bounding box center [574, 509] width 180 height 28
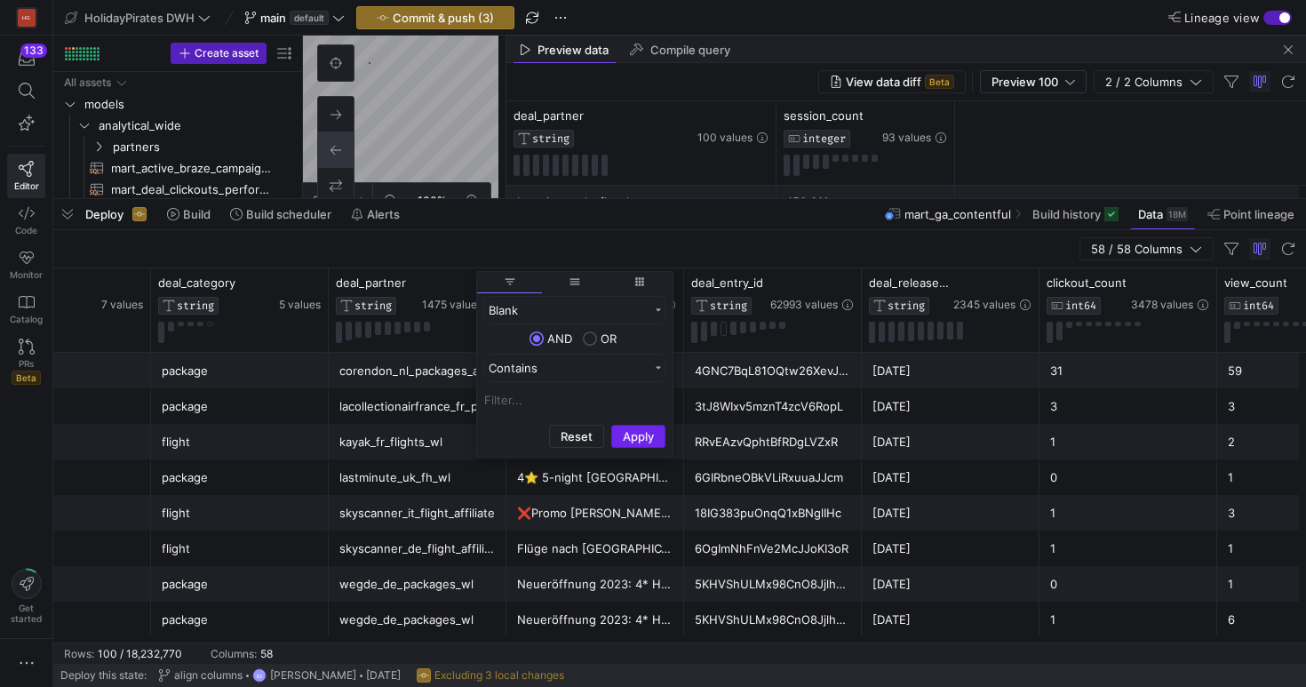
click at [646, 433] on button "Apply" at bounding box center [638, 436] width 54 height 23
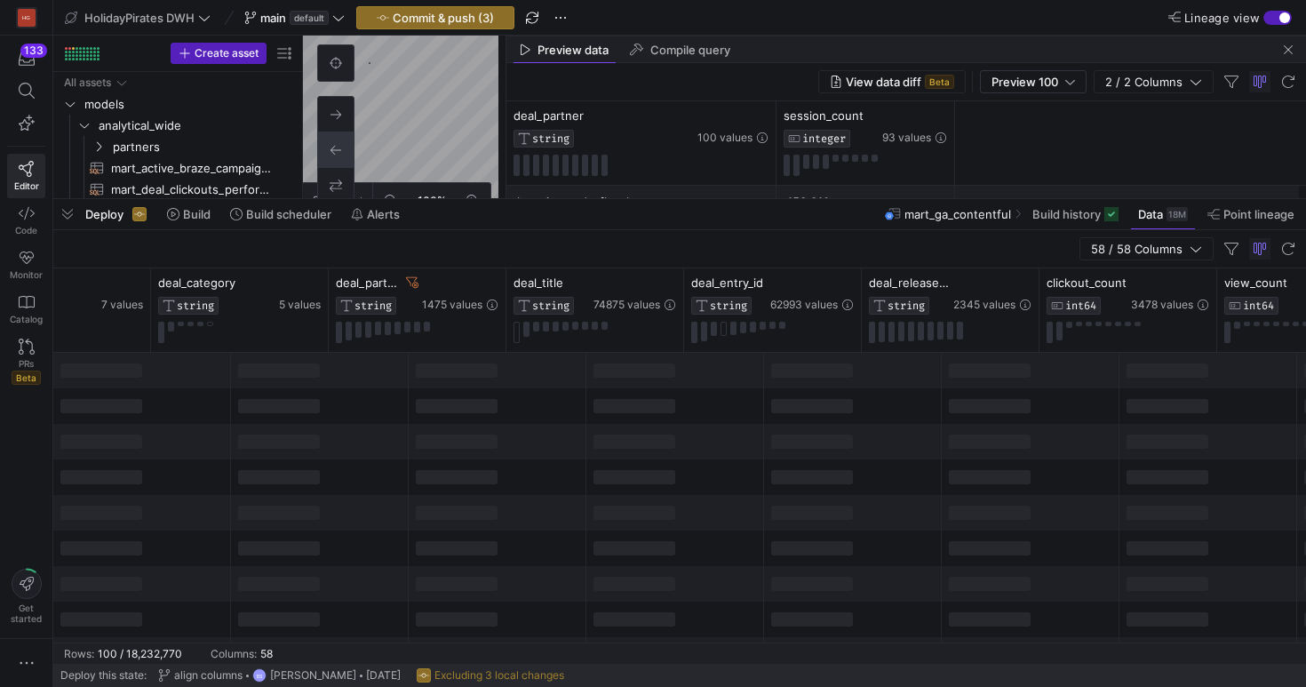
click at [643, 499] on div at bounding box center [676, 513] width 178 height 36
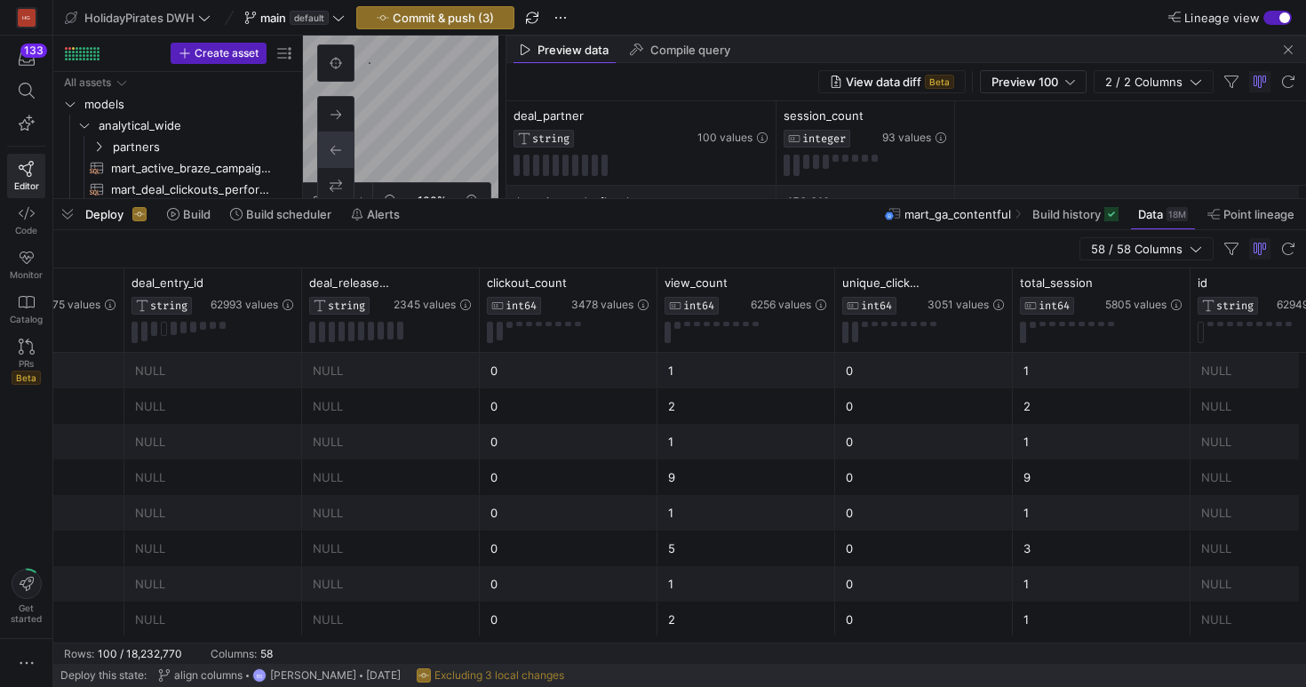
scroll to position [0, 1888]
drag, startPoint x: 1082, startPoint y: 299, endPoint x: 538, endPoint y: 280, distance: 544.2
click at [538, 280] on div "total_session INT64" at bounding box center [520, 295] width 82 height 39
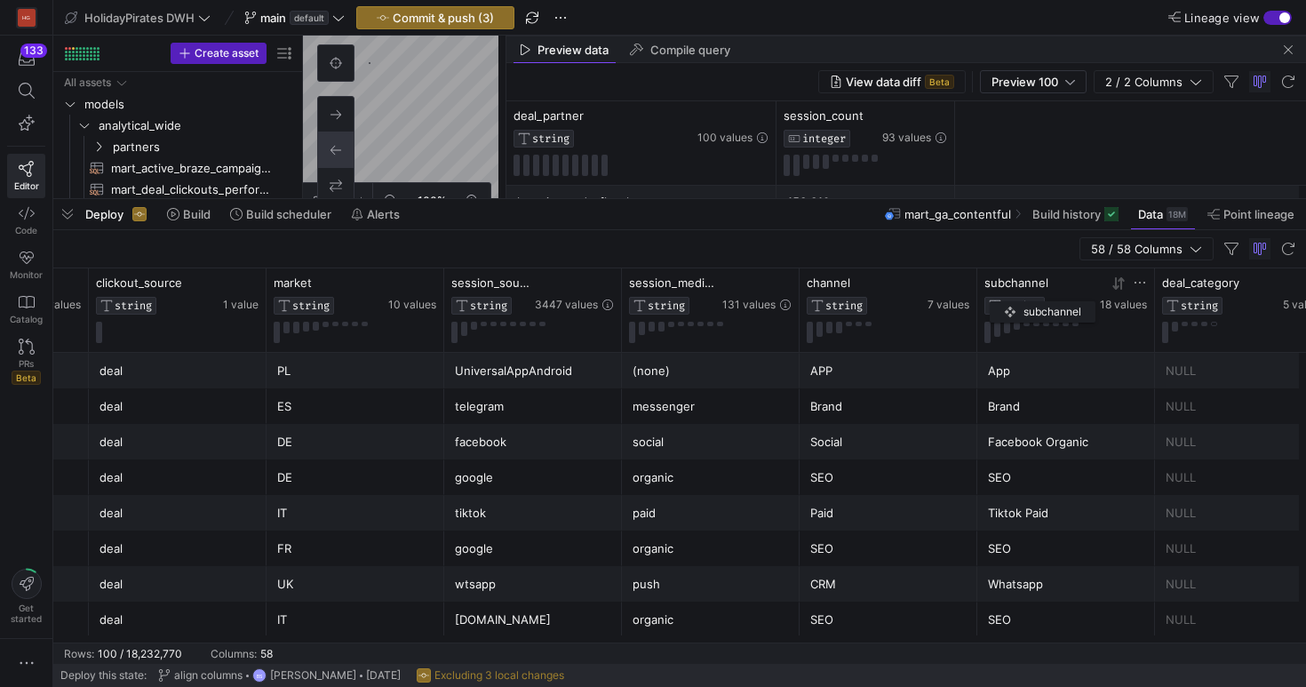
drag, startPoint x: 883, startPoint y: 300, endPoint x: 1015, endPoint y: 299, distance: 131.5
click at [1015, 299] on y42-database-column-type-icon "STRING" at bounding box center [1041, 306] width 112 height 18
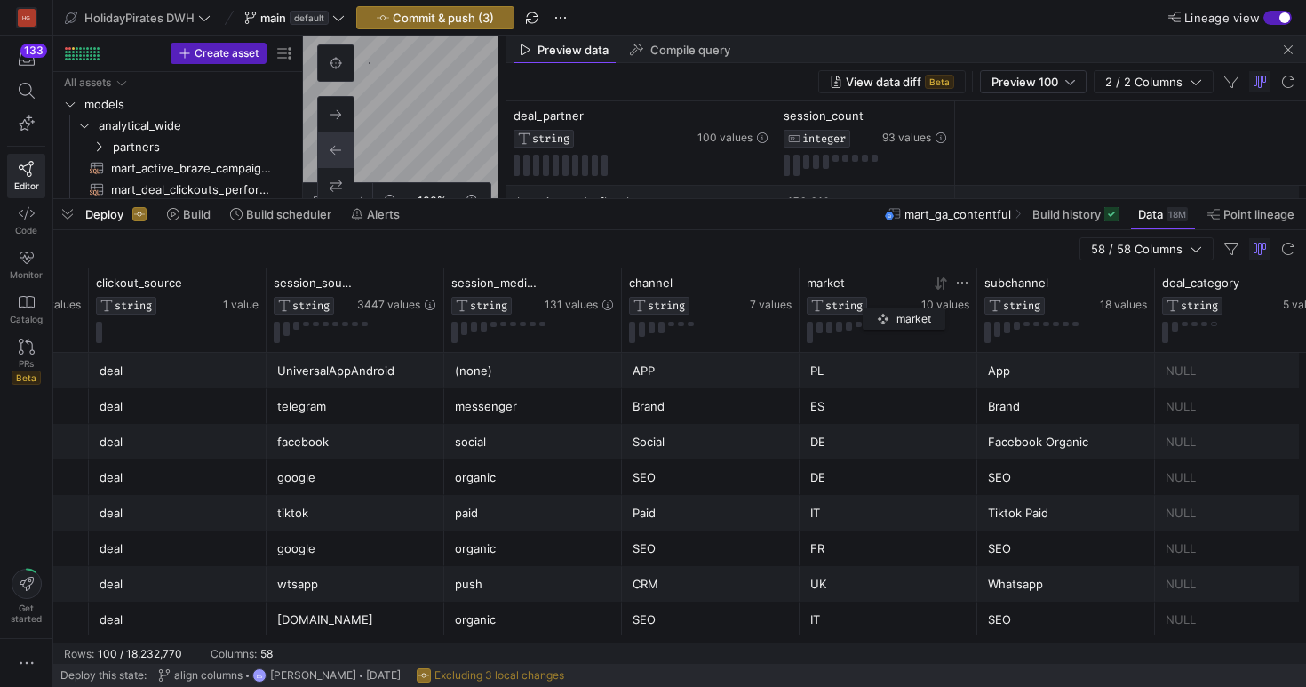
drag, startPoint x: 339, startPoint y: 300, endPoint x: 872, endPoint y: 305, distance: 533.2
click at [872, 305] on y42-database-column-type-icon "STRING" at bounding box center [862, 306] width 111 height 18
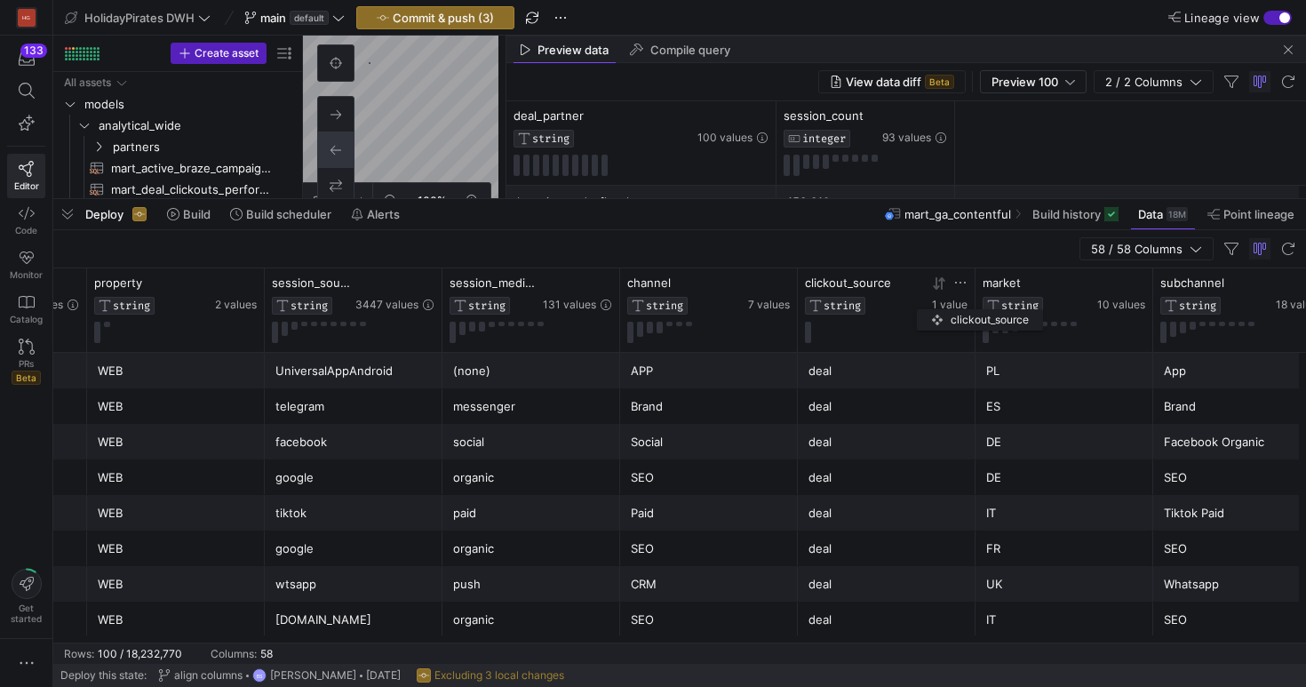
drag, startPoint x: 355, startPoint y: 293, endPoint x: 926, endPoint y: 306, distance: 570.7
click at [926, 306] on div "clickout_source STRING" at bounding box center [867, 295] width 124 height 39
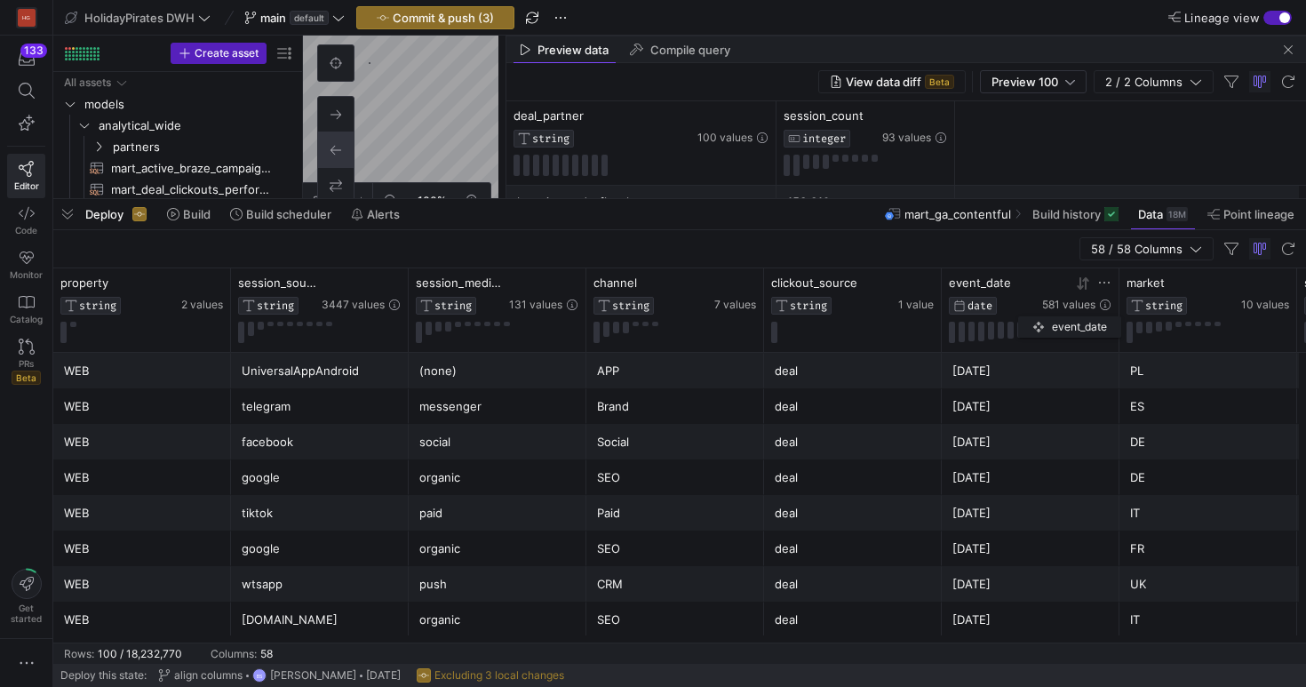
drag, startPoint x: 141, startPoint y: 289, endPoint x: 1027, endPoint y: 313, distance: 886.4
click at [1027, 313] on div "event_date DATE" at bounding box center [994, 295] width 90 height 39
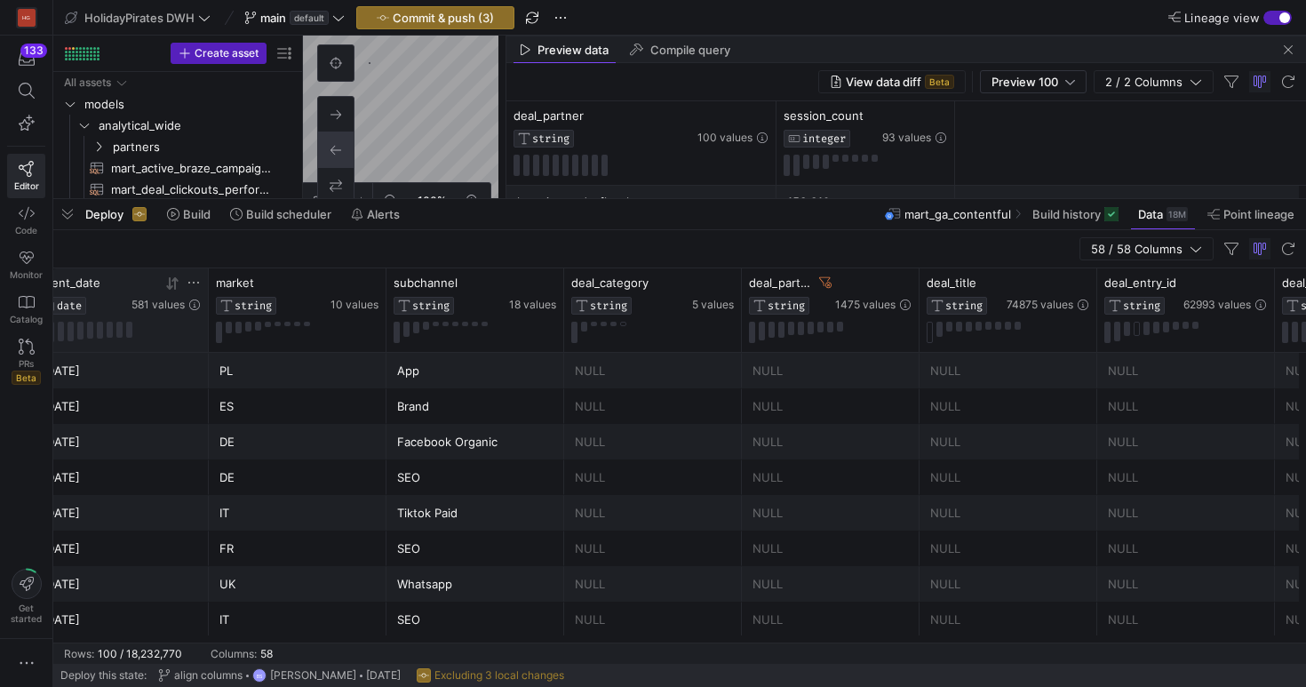
click at [189, 280] on icon at bounding box center [194, 283] width 14 height 14
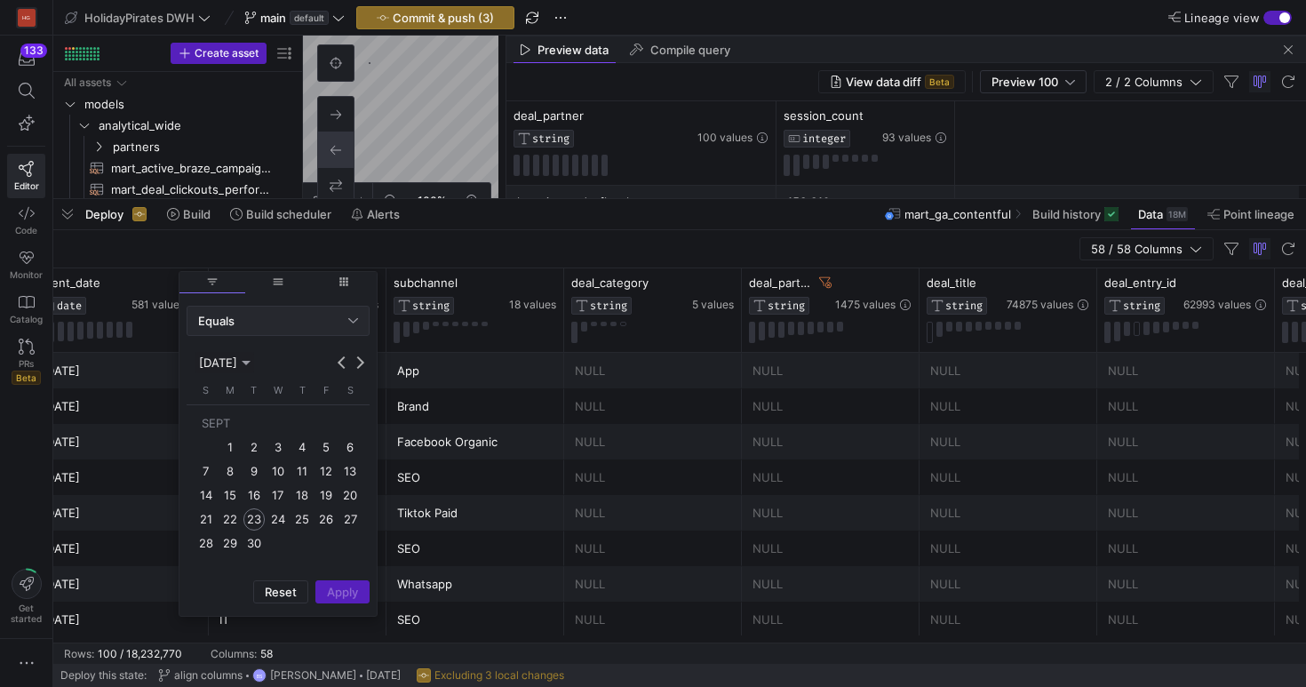
click at [334, 319] on div "Equals" at bounding box center [273, 321] width 150 height 14
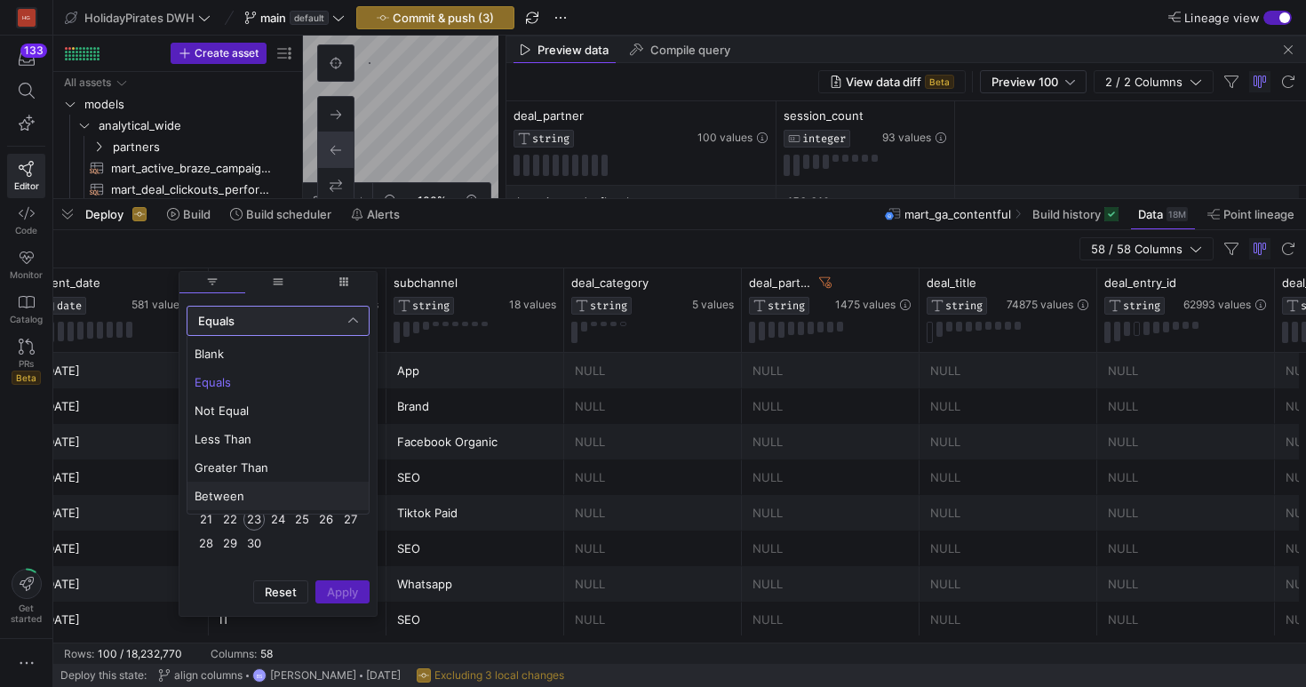
click at [260, 499] on span "Between" at bounding box center [278, 496] width 167 height 14
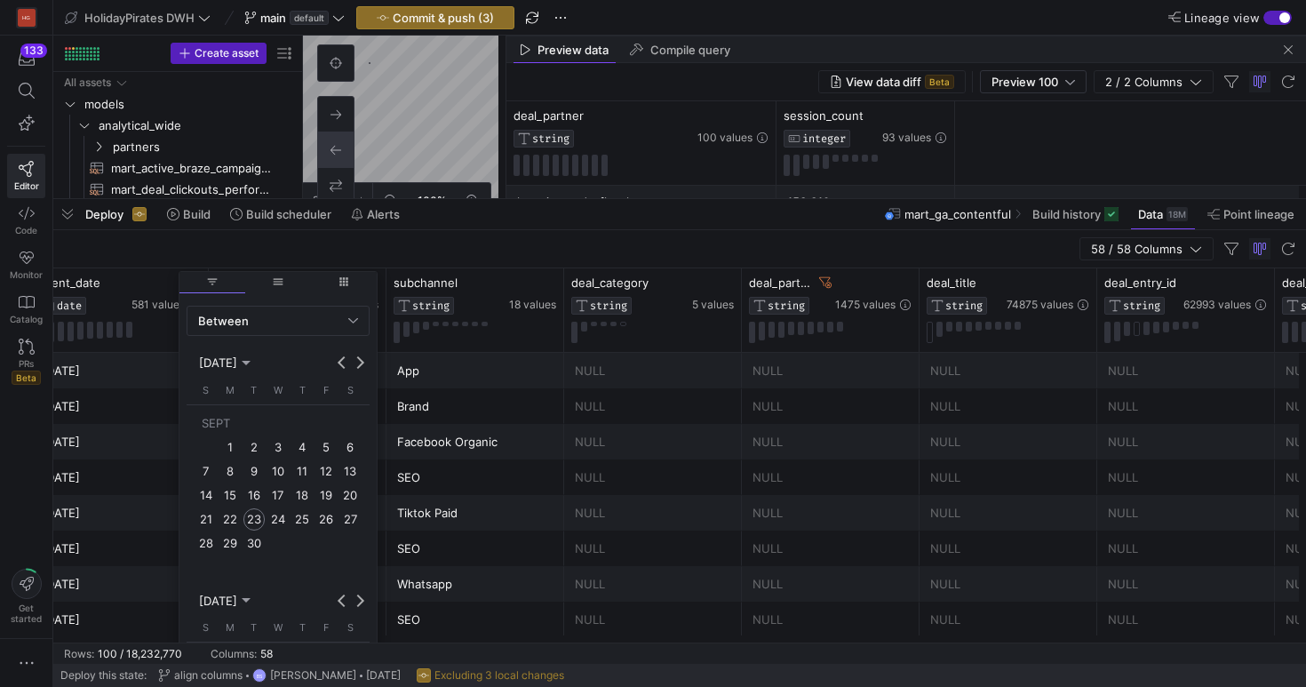
click at [223, 451] on span "1" at bounding box center [229, 446] width 21 height 21
click at [260, 539] on span "30" at bounding box center [254, 542] width 21 height 21
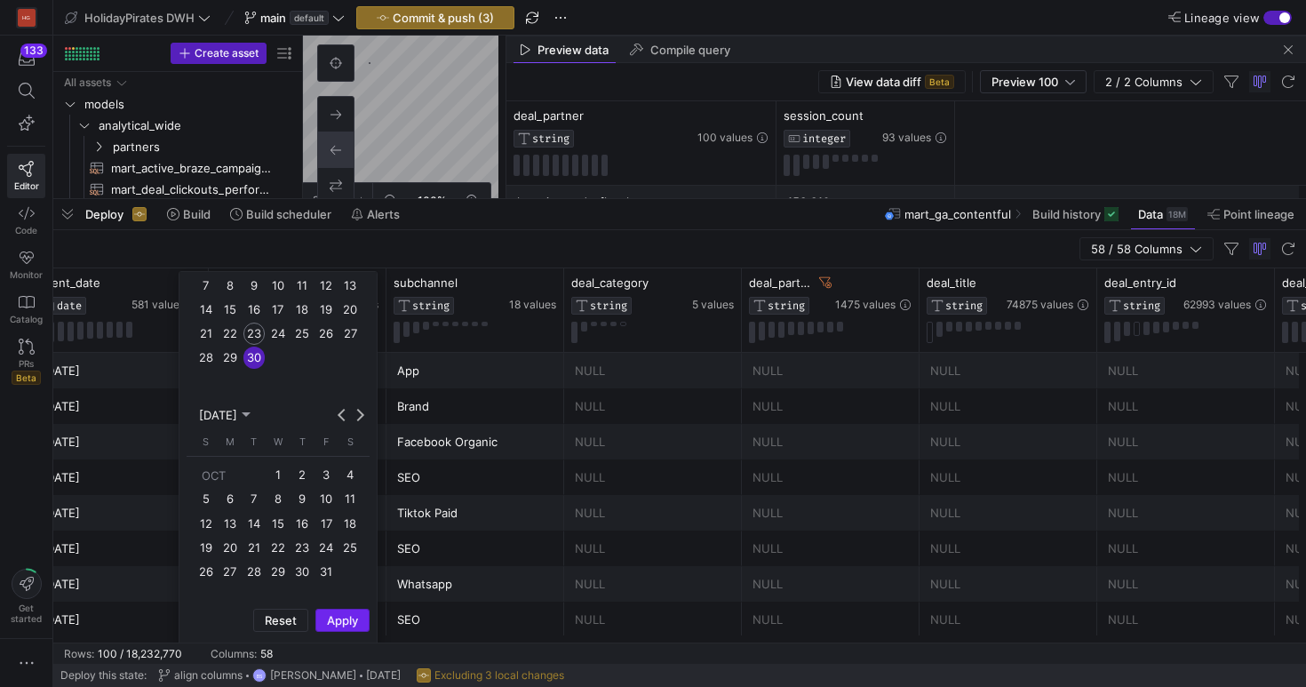
click at [344, 624] on span "Apply" at bounding box center [342, 620] width 31 height 14
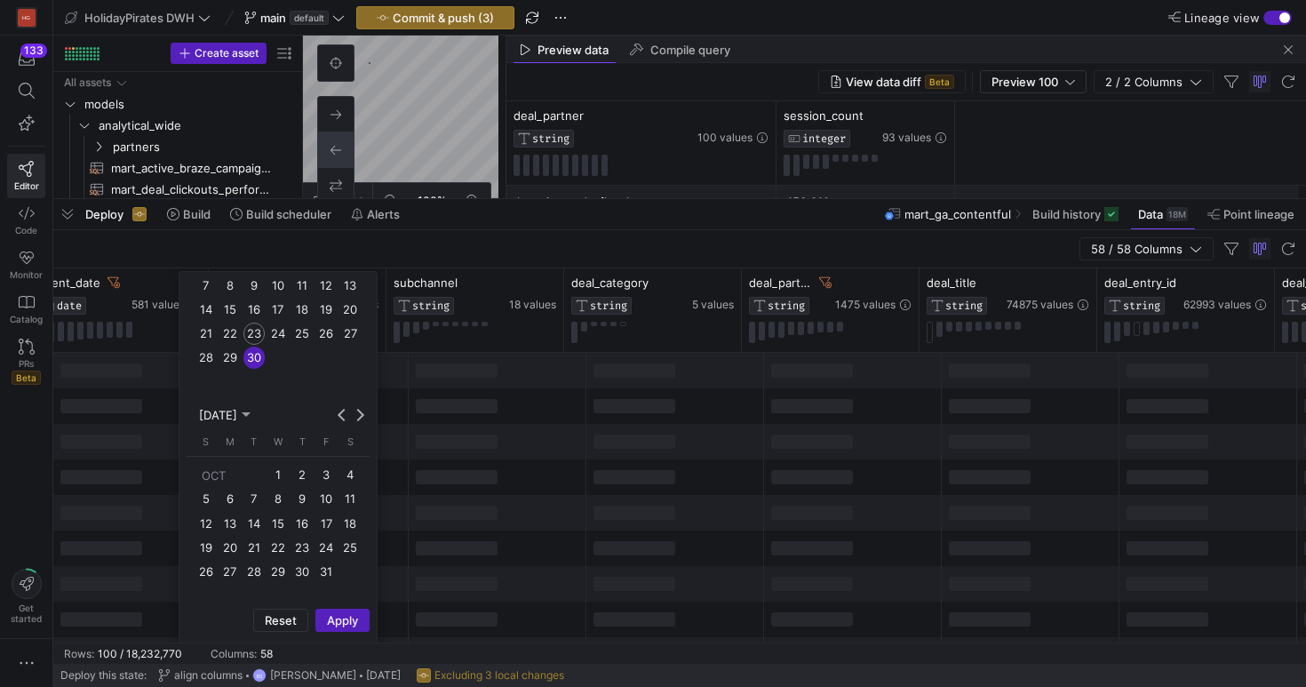
click at [577, 528] on div at bounding box center [498, 513] width 178 height 36
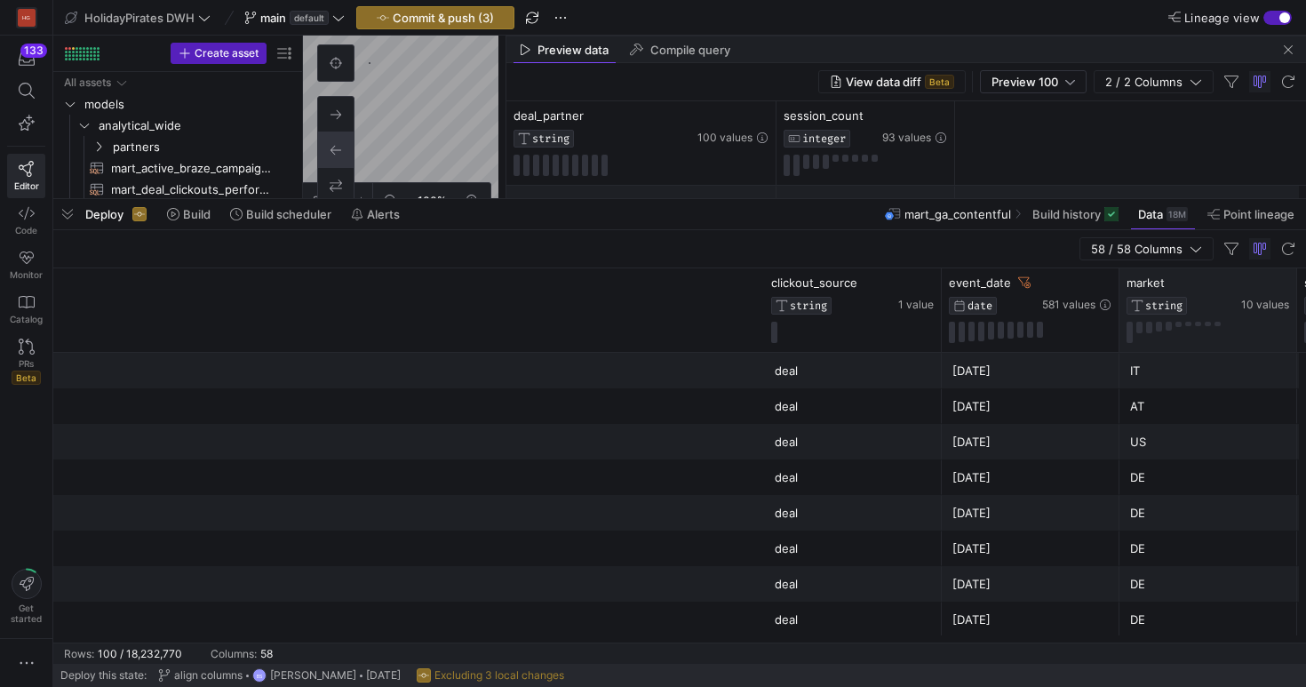
scroll to position [0, 911]
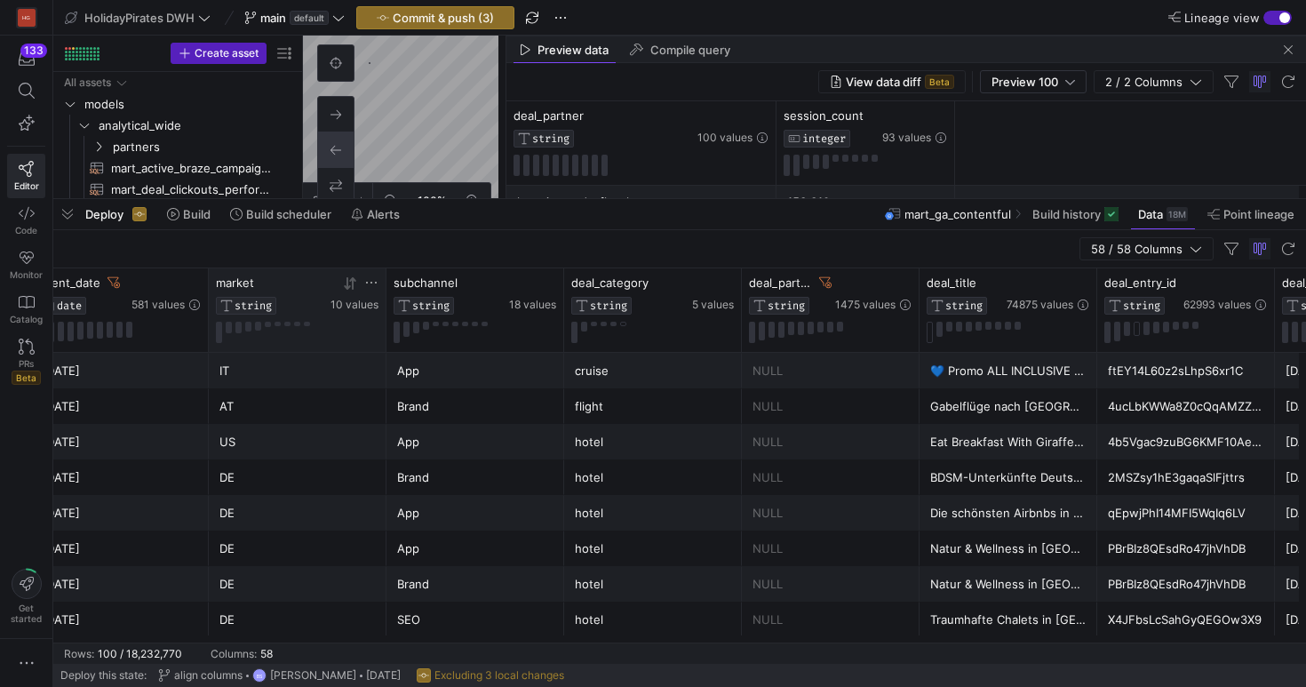
click at [374, 276] on icon at bounding box center [371, 283] width 14 height 14
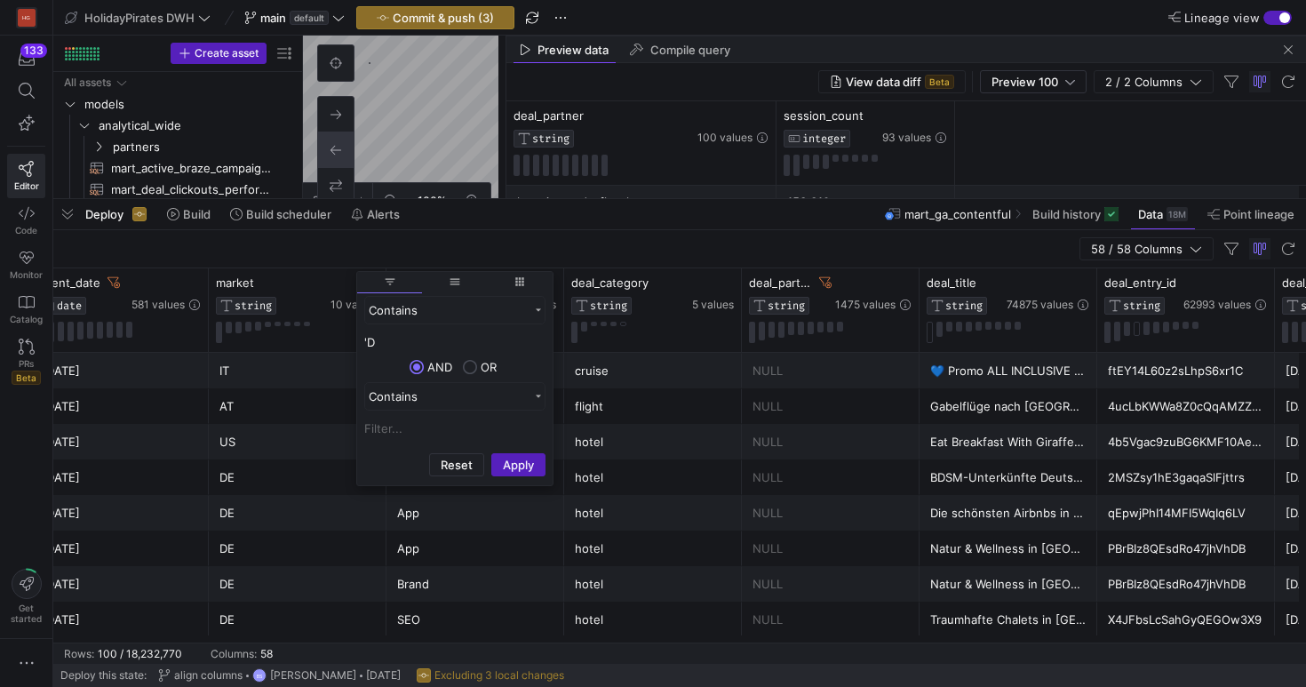
type input "'"
type input "DE"
click at [531, 473] on button "Apply" at bounding box center [518, 464] width 54 height 23
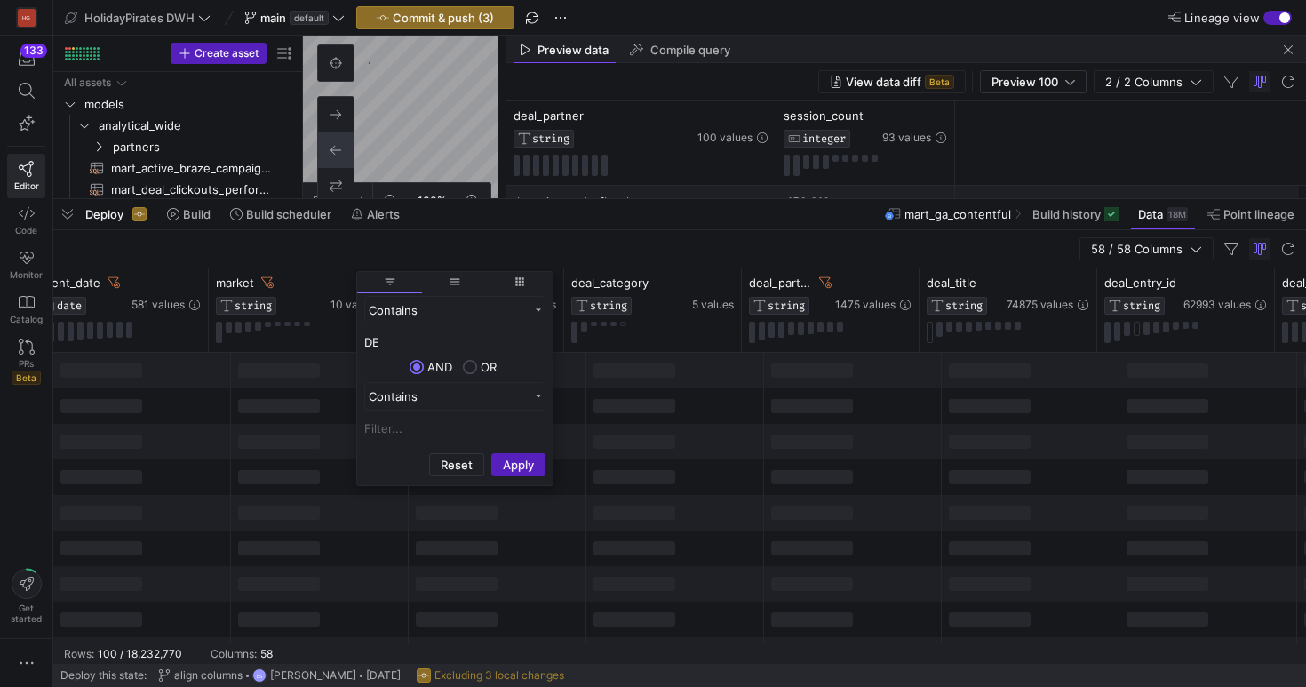
click at [628, 465] on div at bounding box center [676, 477] width 178 height 36
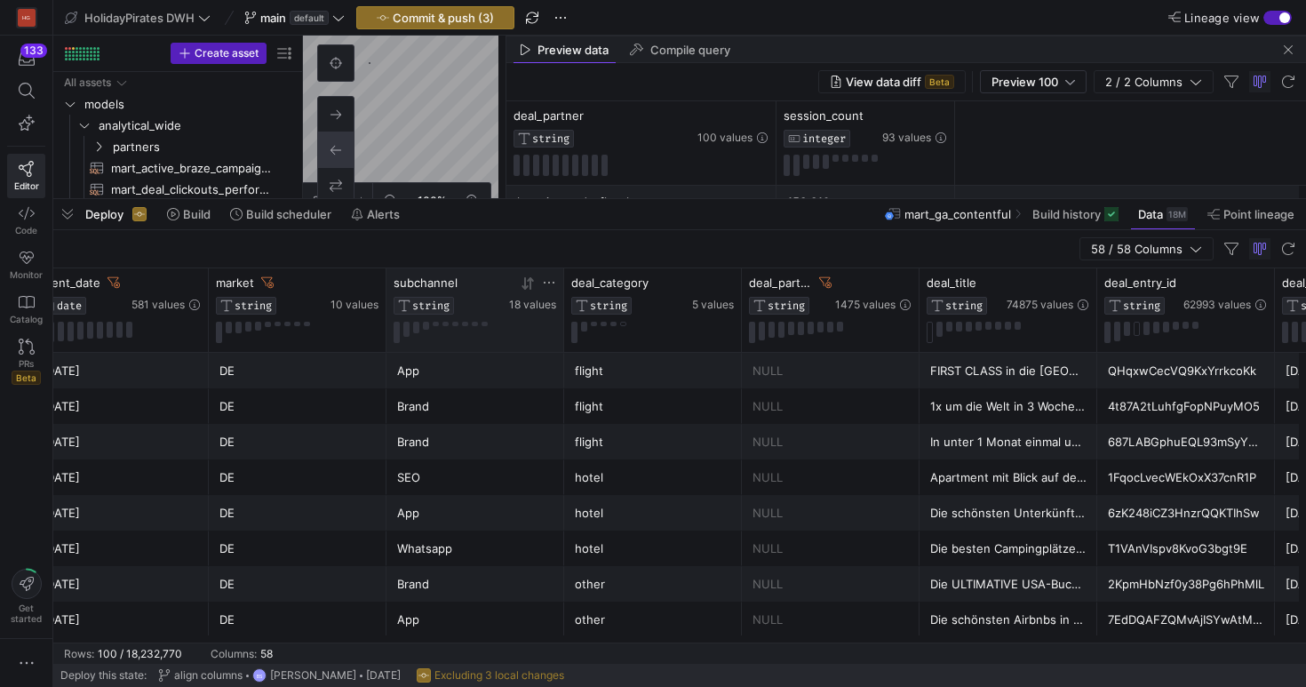
click at [555, 283] on icon at bounding box center [549, 283] width 14 height 14
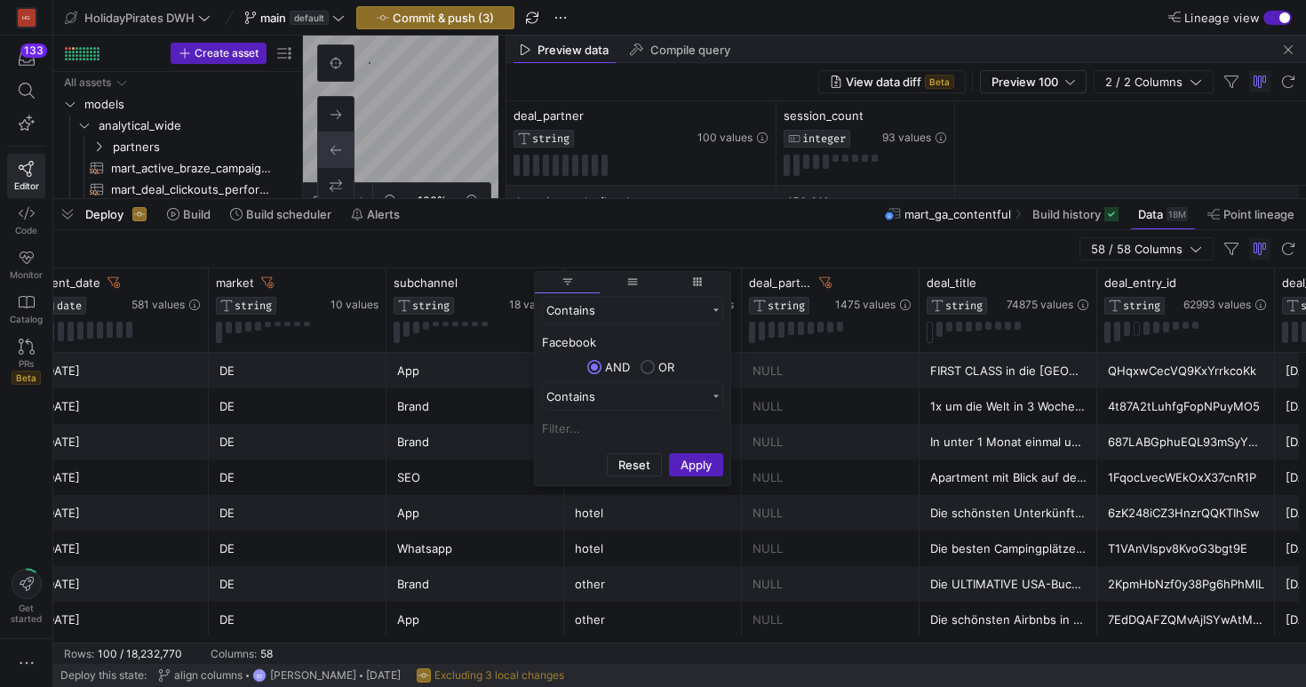
type input "Facebook"
click at [669, 453] on button "Apply" at bounding box center [696, 464] width 54 height 23
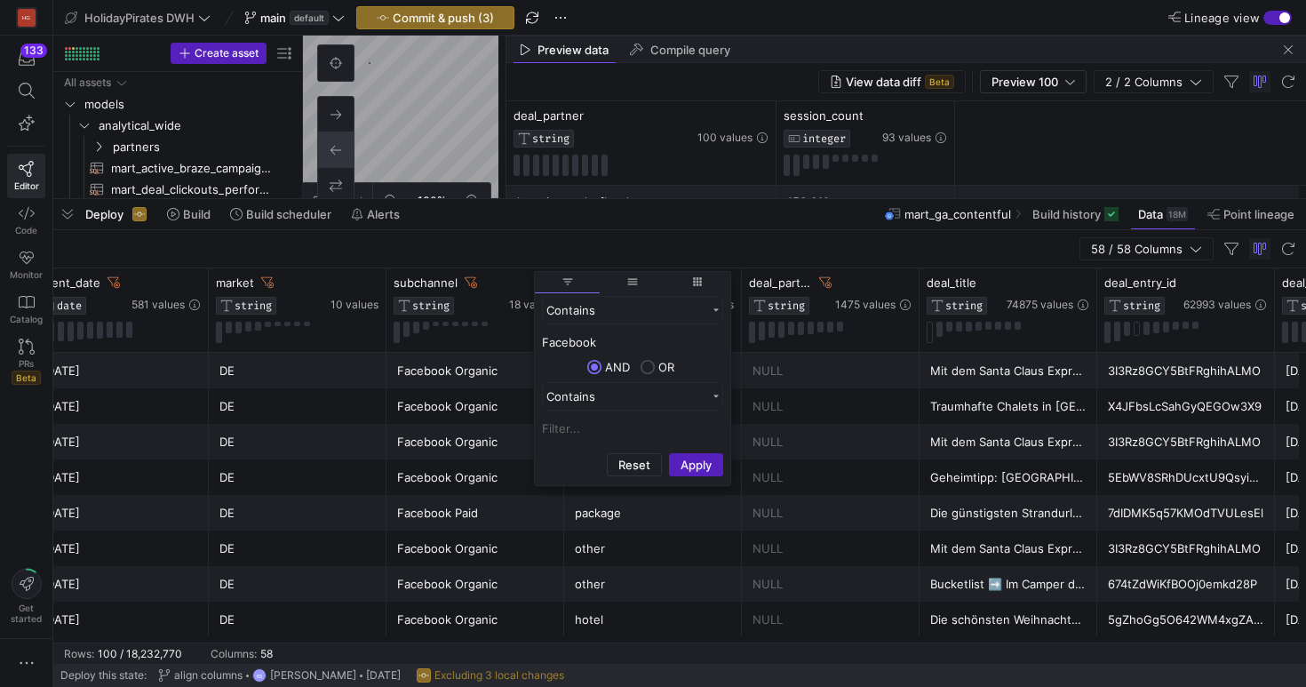
click at [485, 439] on div "Facebook Organic" at bounding box center [475, 442] width 156 height 35
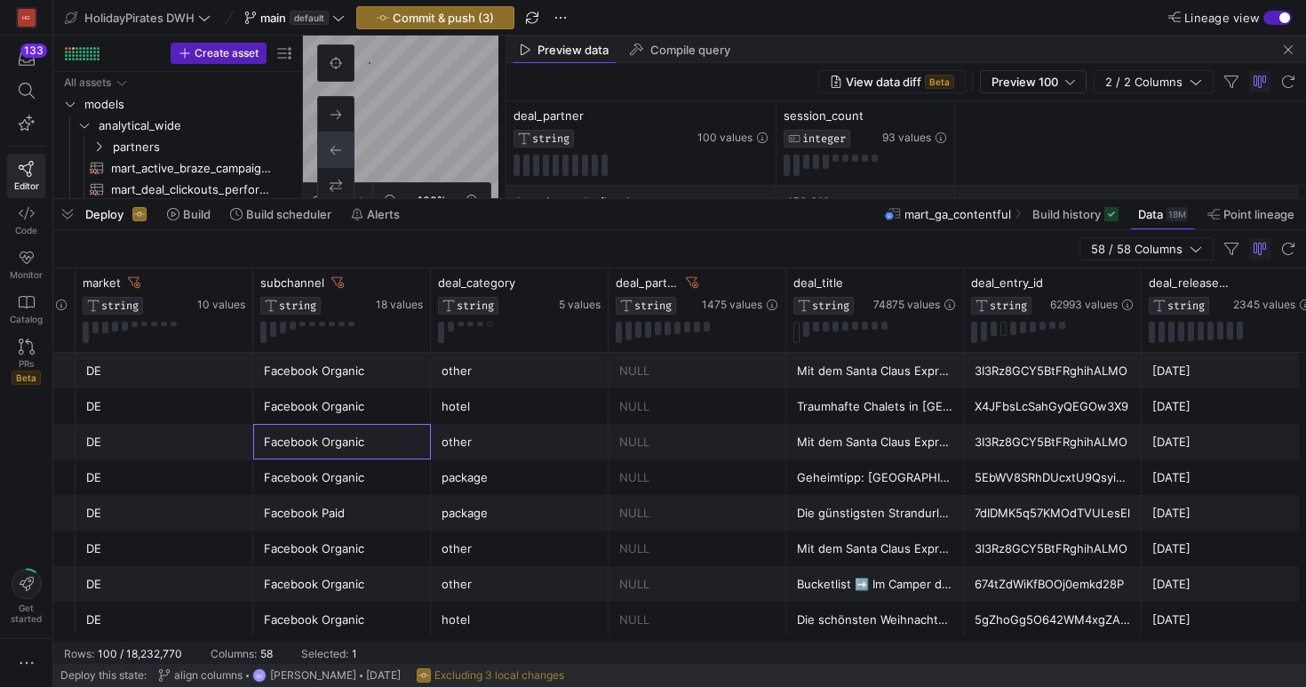
scroll to position [0, 0]
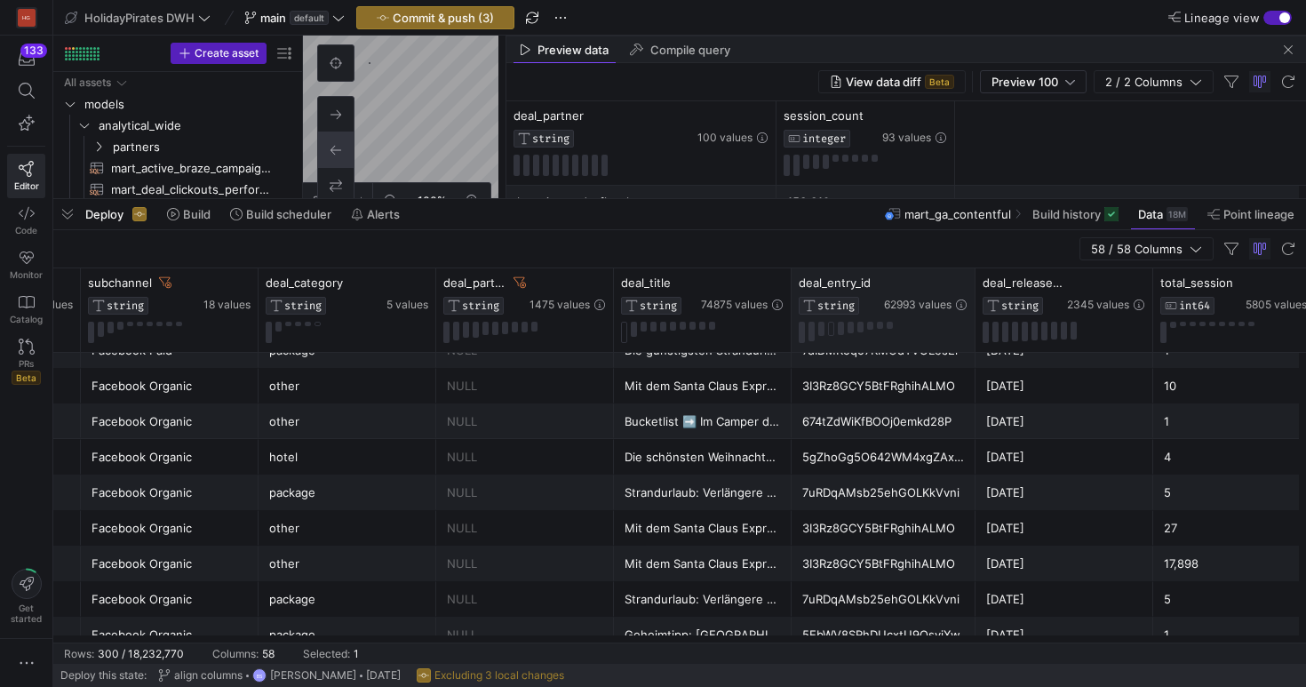
click at [971, 282] on div at bounding box center [974, 310] width 7 height 84
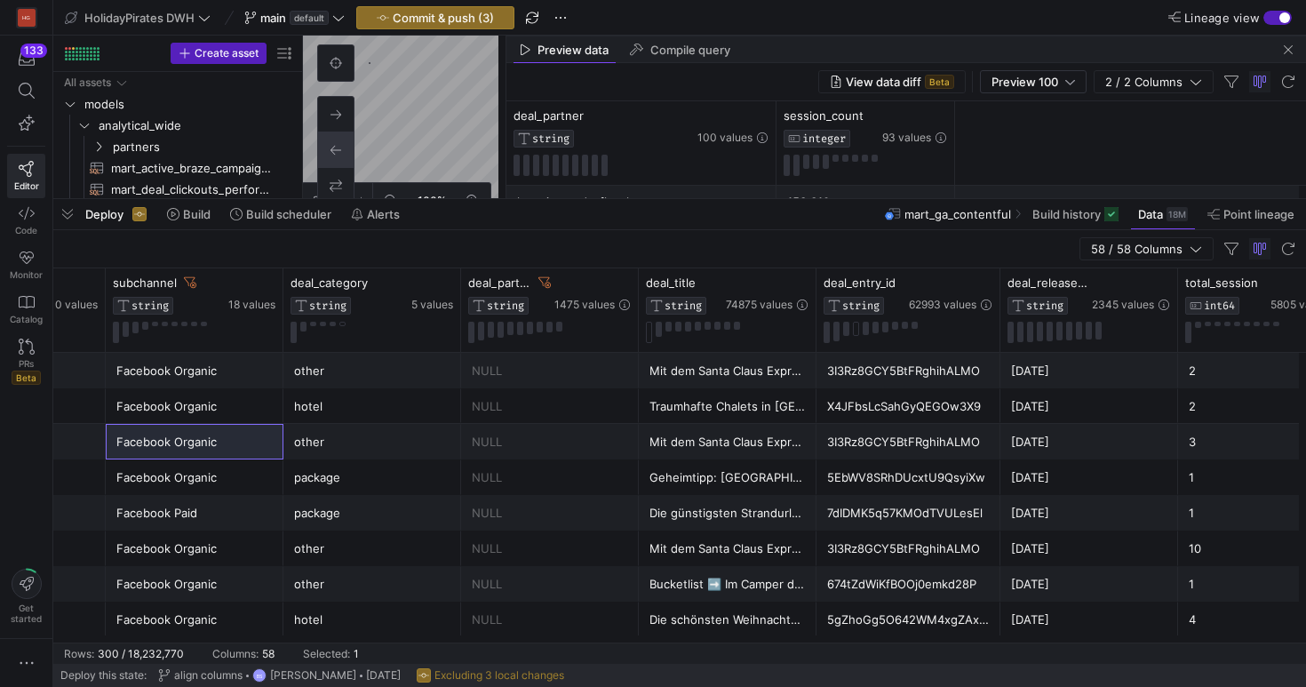
scroll to position [0, 1178]
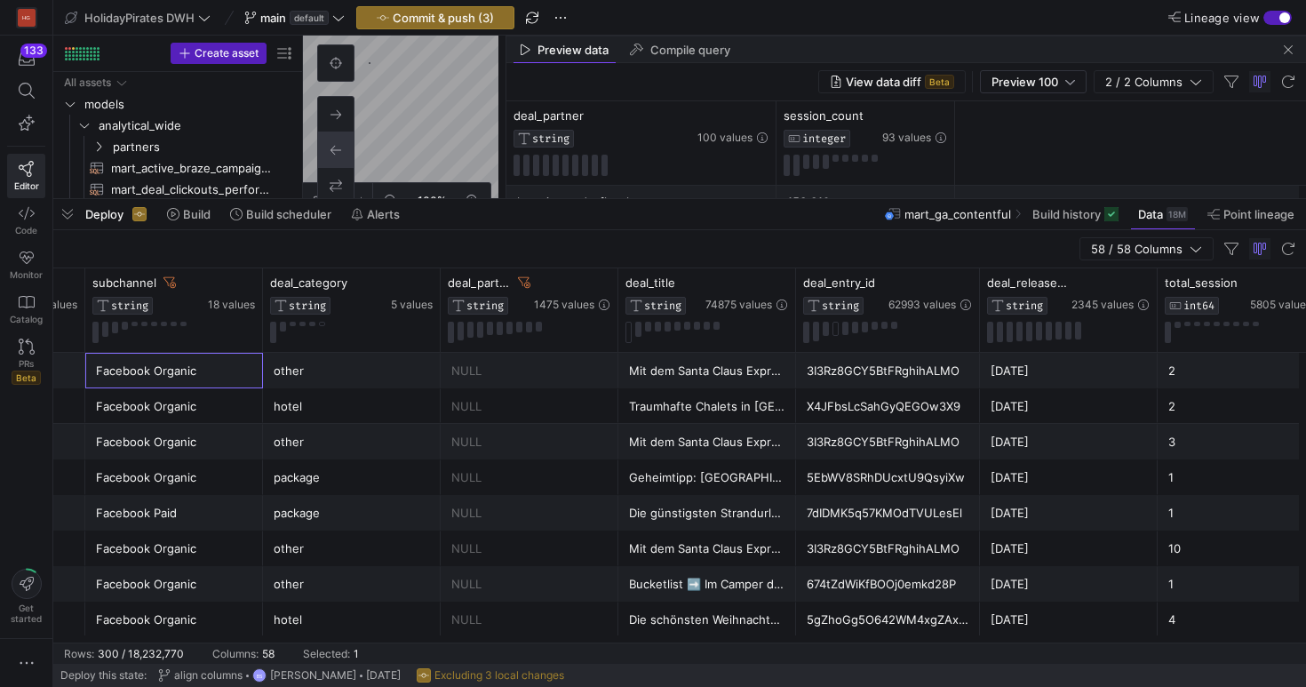
click at [252, 372] on div "Facebook Organic" at bounding box center [174, 371] width 178 height 36
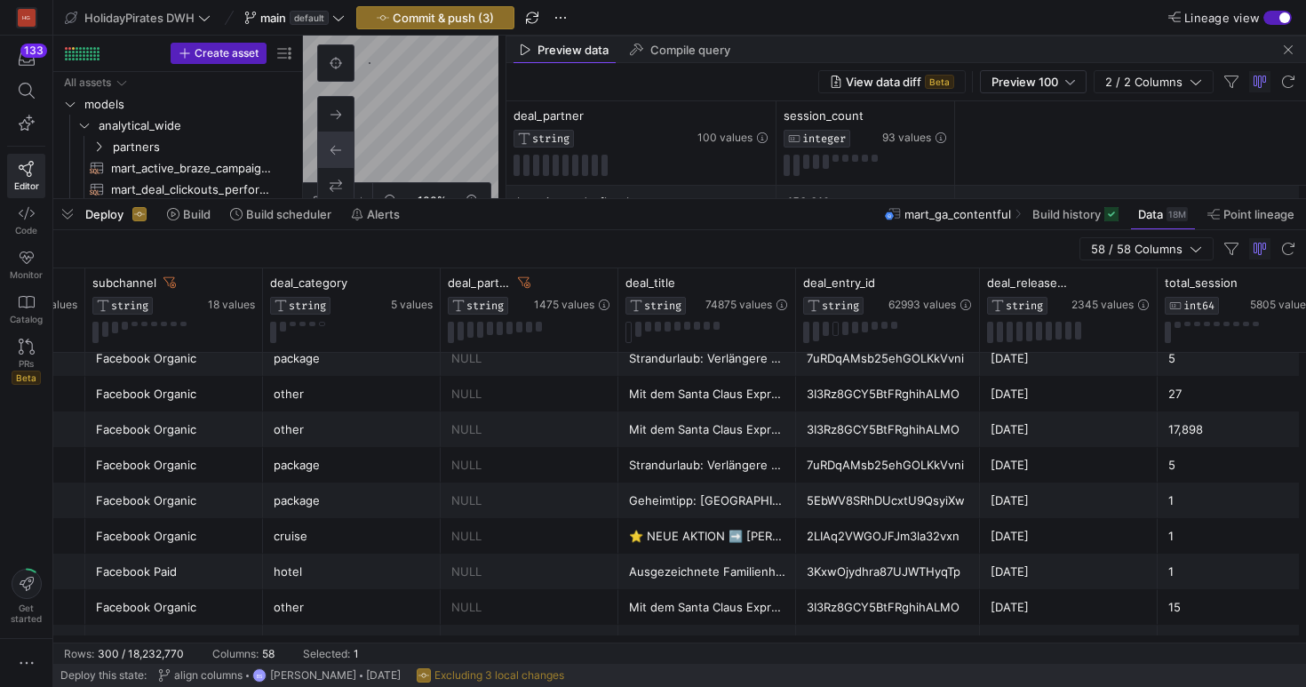
click at [195, 621] on div "Facebook Organic" at bounding box center [174, 607] width 156 height 35
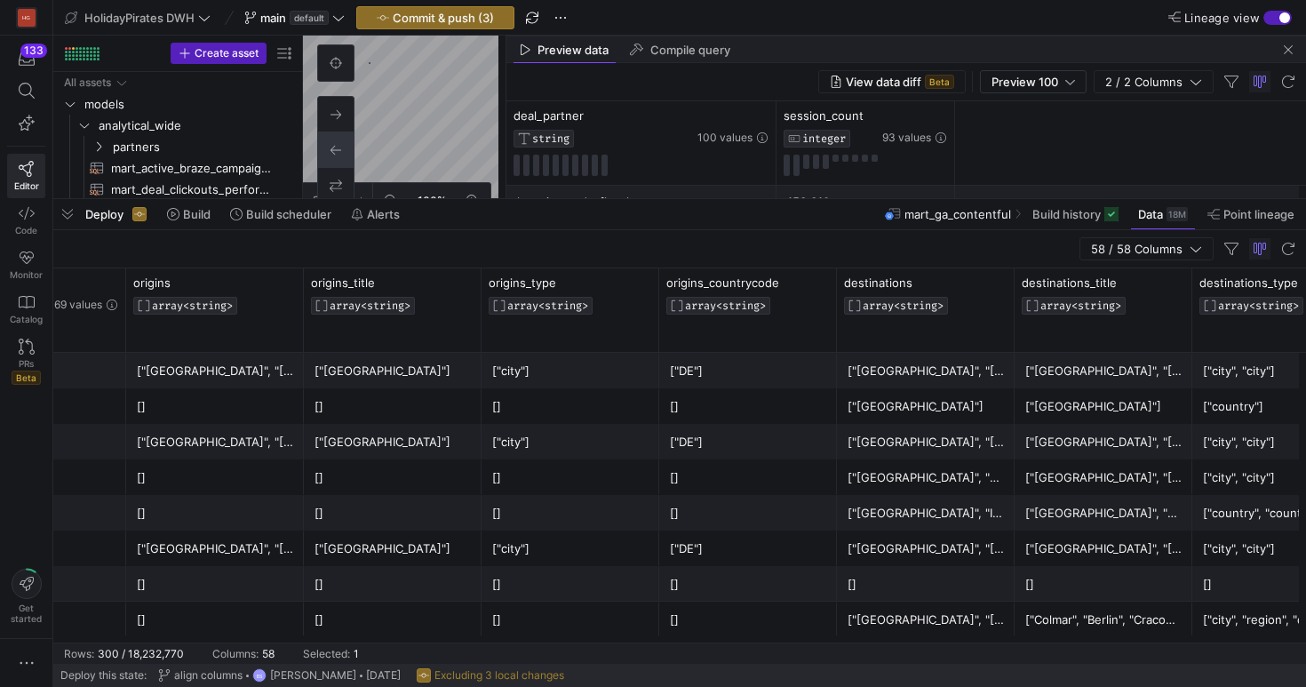
scroll to position [0, 8927]
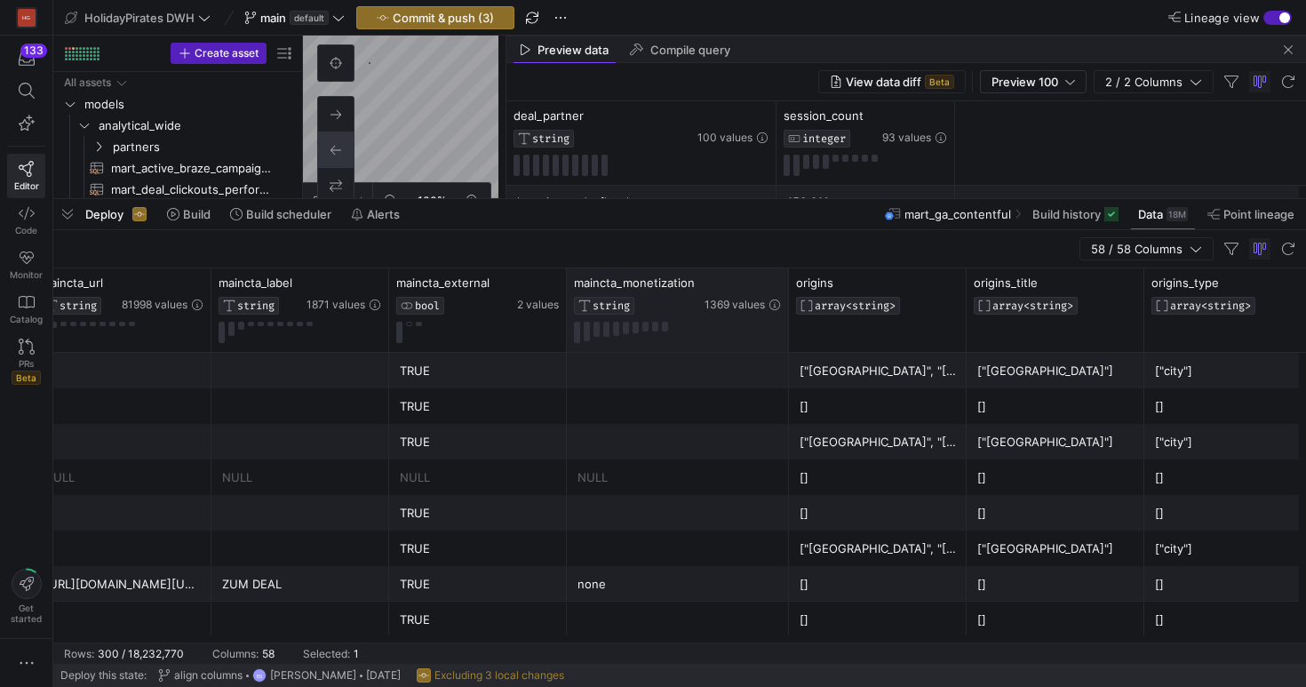
drag, startPoint x: 744, startPoint y: 283, endPoint x: 788, endPoint y: 294, distance: 45.7
click at [788, 294] on div "maincta_monetization STRING 1369 values" at bounding box center [678, 310] width 222 height 84
click at [711, 290] on div at bounding box center [741, 283] width 76 height 15
drag, startPoint x: 711, startPoint y: 290, endPoint x: 670, endPoint y: 299, distance: 41.8
click at [670, 299] on div "maincta_monetization STRING 1369 values" at bounding box center [675, 295] width 207 height 39
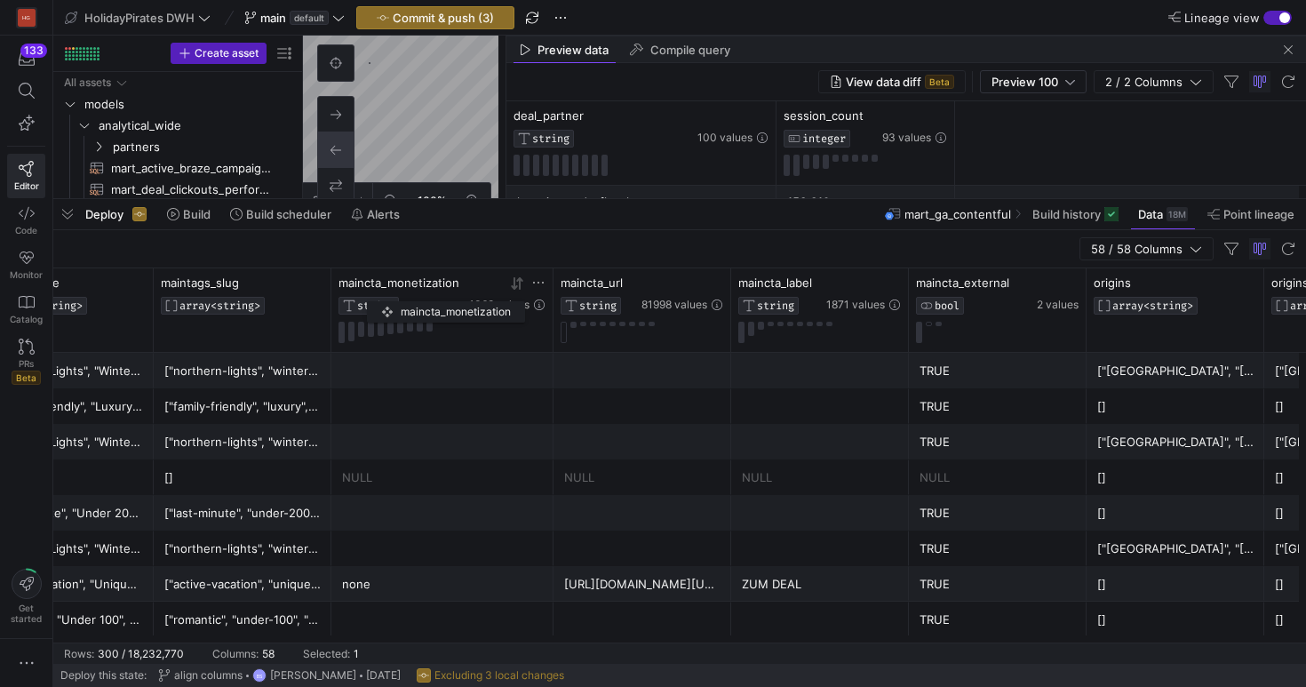
drag, startPoint x: 941, startPoint y: 297, endPoint x: 363, endPoint y: 297, distance: 578.6
click at [361, 297] on y42-database-column-type-icon "STRING" at bounding box center [402, 306] width 127 height 18
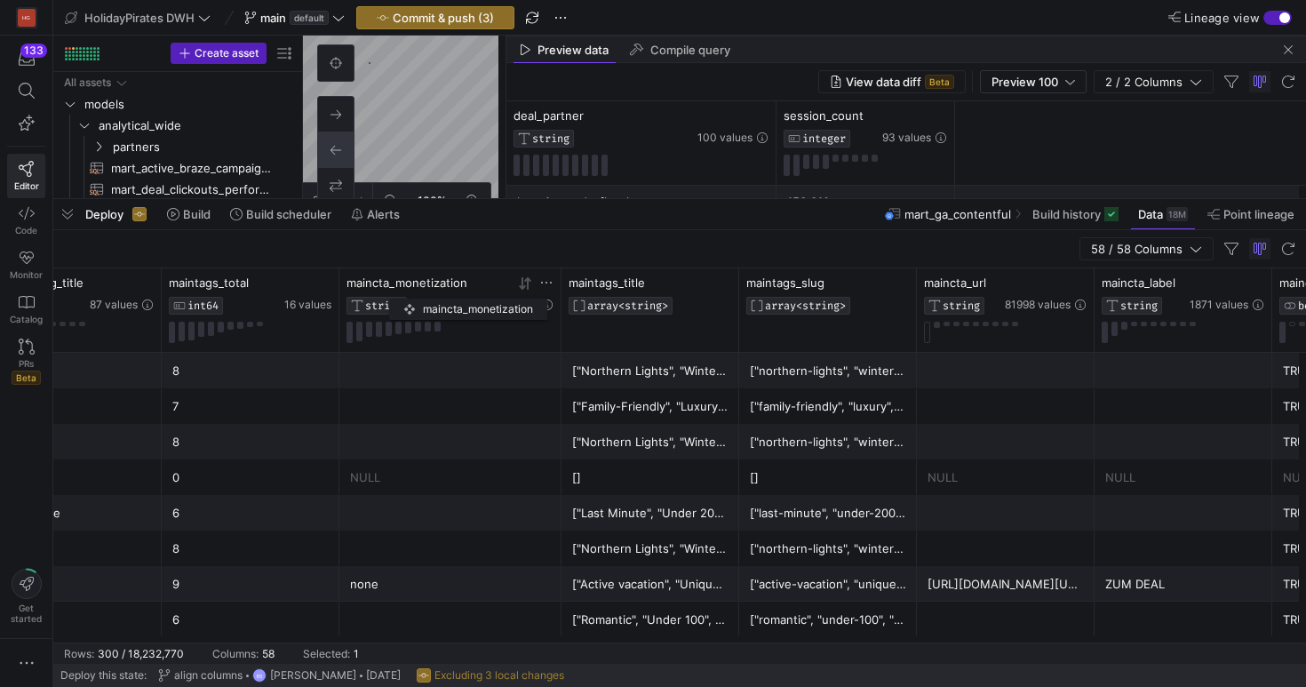
drag, startPoint x: 796, startPoint y: 302, endPoint x: 278, endPoint y: 298, distance: 518.1
click at [347, 298] on div "maincta_monetization STRING" at bounding box center [410, 295] width 127 height 39
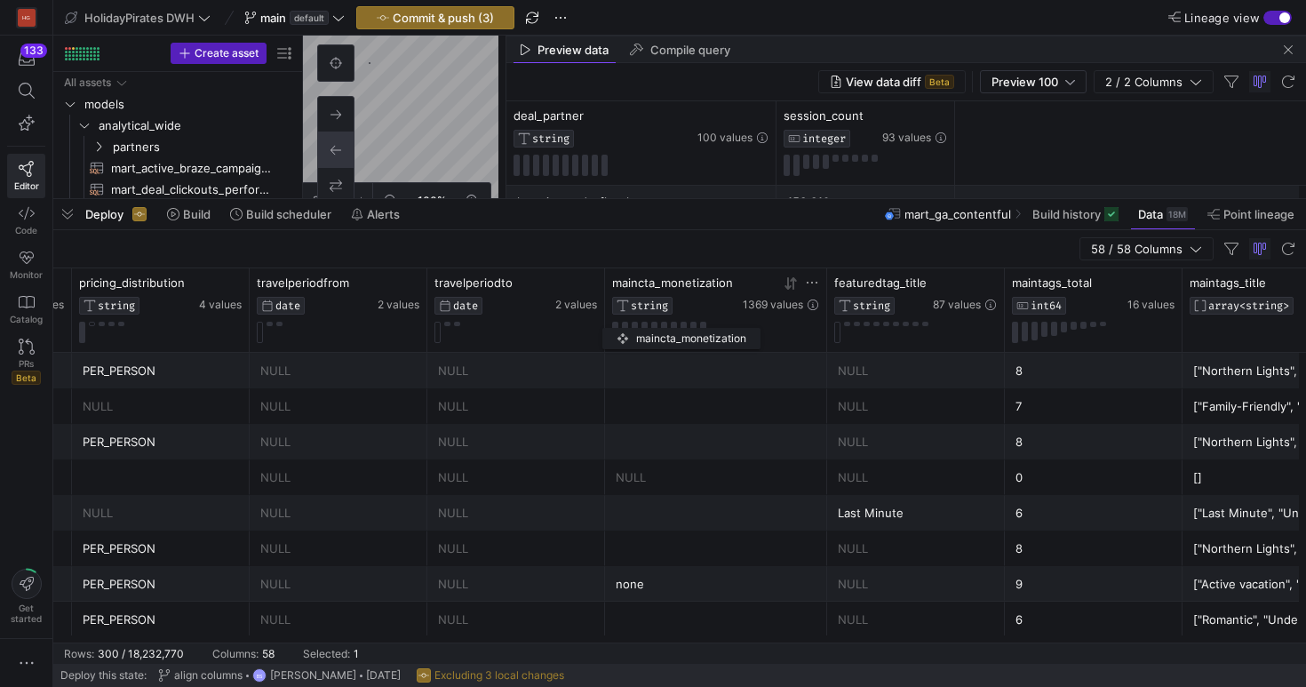
drag, startPoint x: 795, startPoint y: 315, endPoint x: 331, endPoint y: 310, distance: 463.0
click at [612, 310] on y42-database-column-type-icon "STRING" at bounding box center [675, 306] width 127 height 18
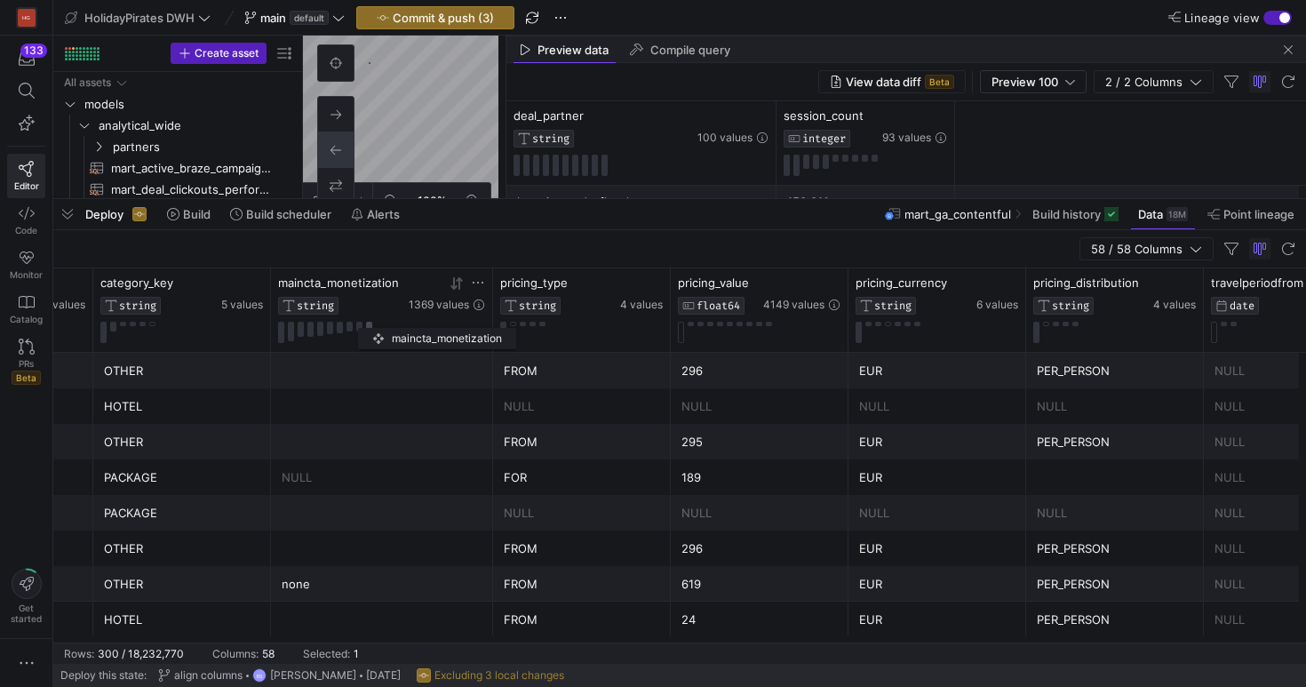
drag, startPoint x: 1046, startPoint y: 296, endPoint x: 365, endPoint y: 324, distance: 681.3
click at [365, 324] on div "maincta_monetization STRING 1369 values" at bounding box center [381, 310] width 207 height 68
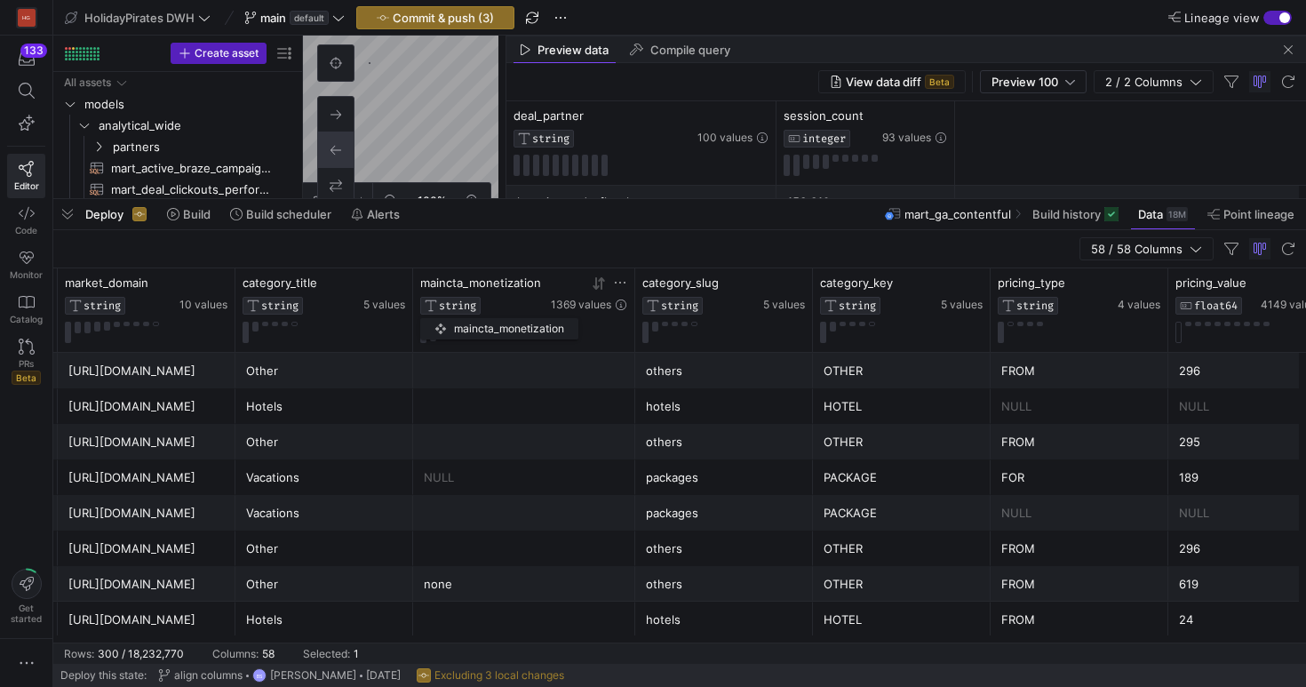
drag, startPoint x: 841, startPoint y: 289, endPoint x: 274, endPoint y: 320, distance: 567.9
click at [420, 320] on div "maincta_monetization STRING 1369 values" at bounding box center [523, 310] width 207 height 68
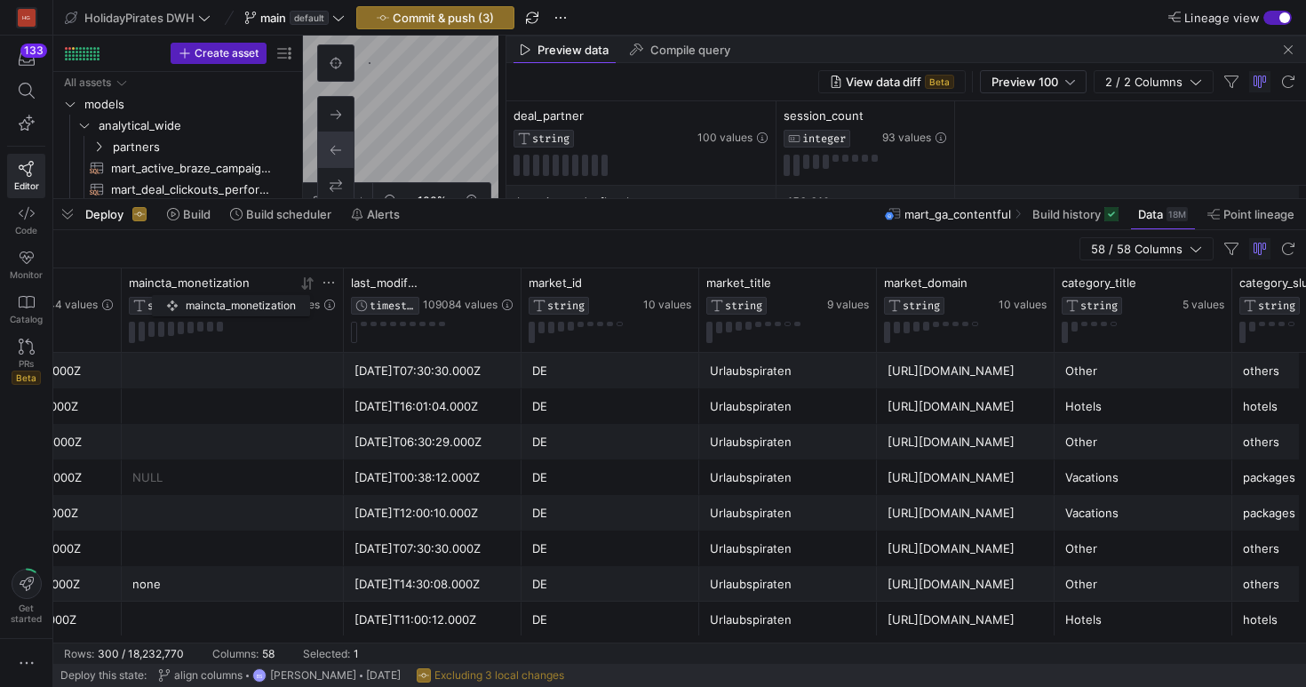
drag, startPoint x: 887, startPoint y: 291, endPoint x: 146, endPoint y: 291, distance: 741.2
click at [146, 291] on div "maincta_monetization STRING" at bounding box center [192, 295] width 127 height 39
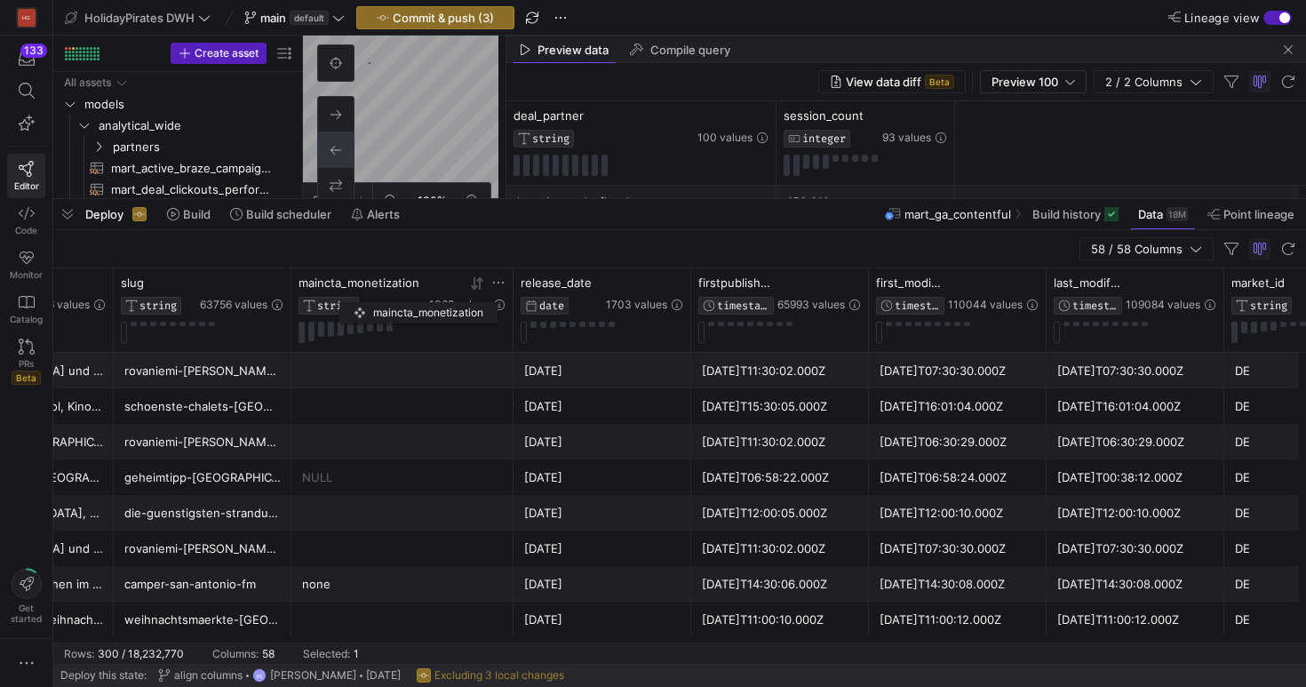
drag, startPoint x: 891, startPoint y: 285, endPoint x: 348, endPoint y: 299, distance: 543.2
click at [348, 299] on div "maincta_monetization STRING" at bounding box center [362, 295] width 127 height 39
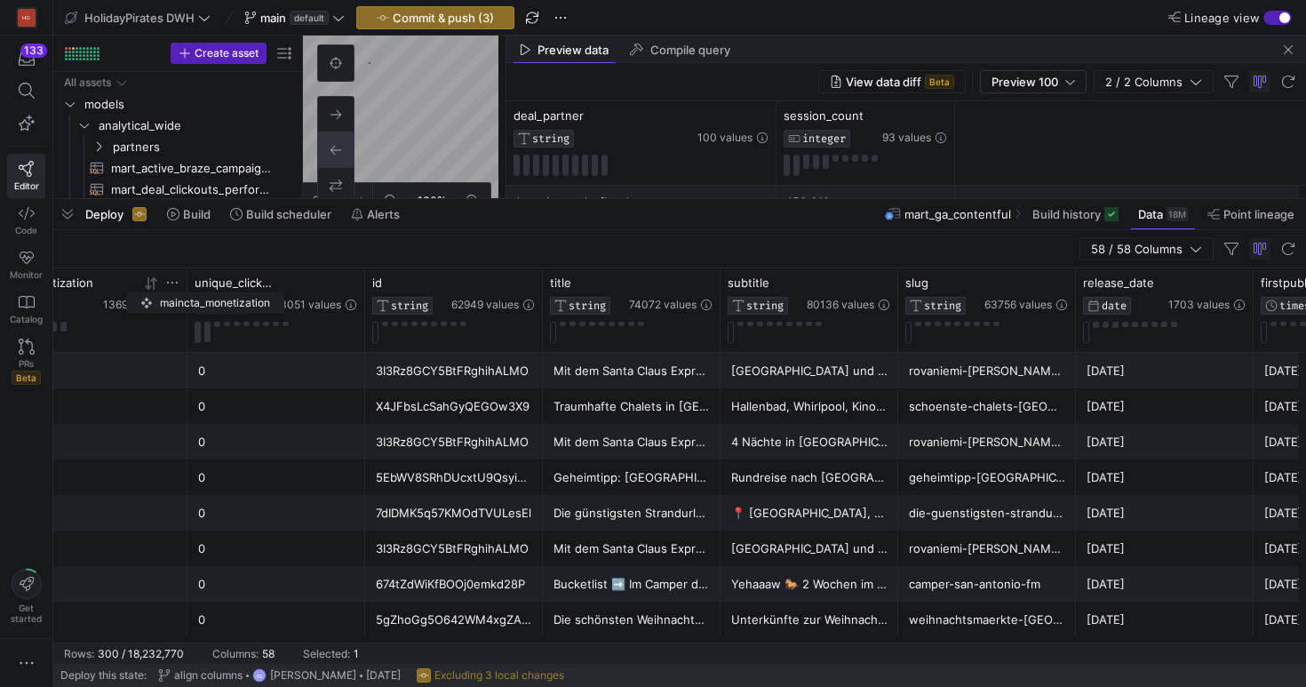
drag, startPoint x: 919, startPoint y: 282, endPoint x: 244, endPoint y: 316, distance: 676.3
click at [100, 305] on div "maincta_monetization STRING" at bounding box center [35, 295] width 127 height 39
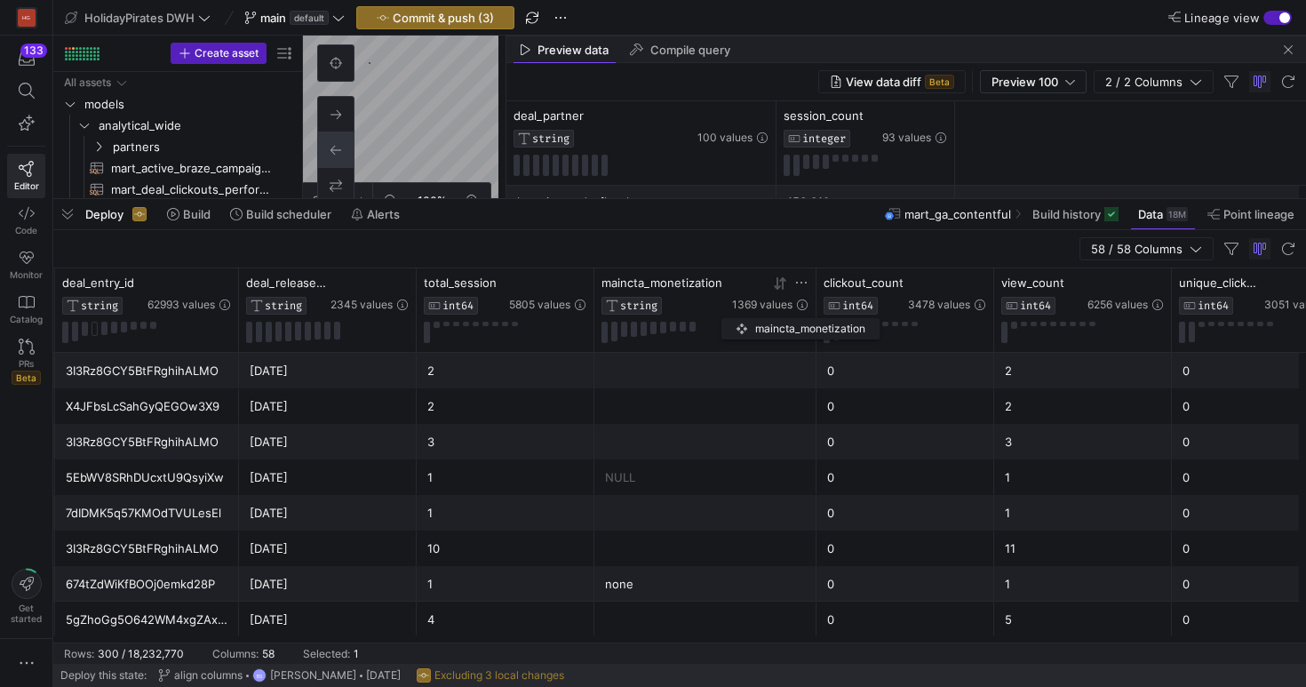
drag, startPoint x: 1190, startPoint y: 285, endPoint x: 667, endPoint y: 315, distance: 524.3
click at [667, 315] on div "maincta_monetization STRING 1369 values" at bounding box center [705, 310] width 207 height 68
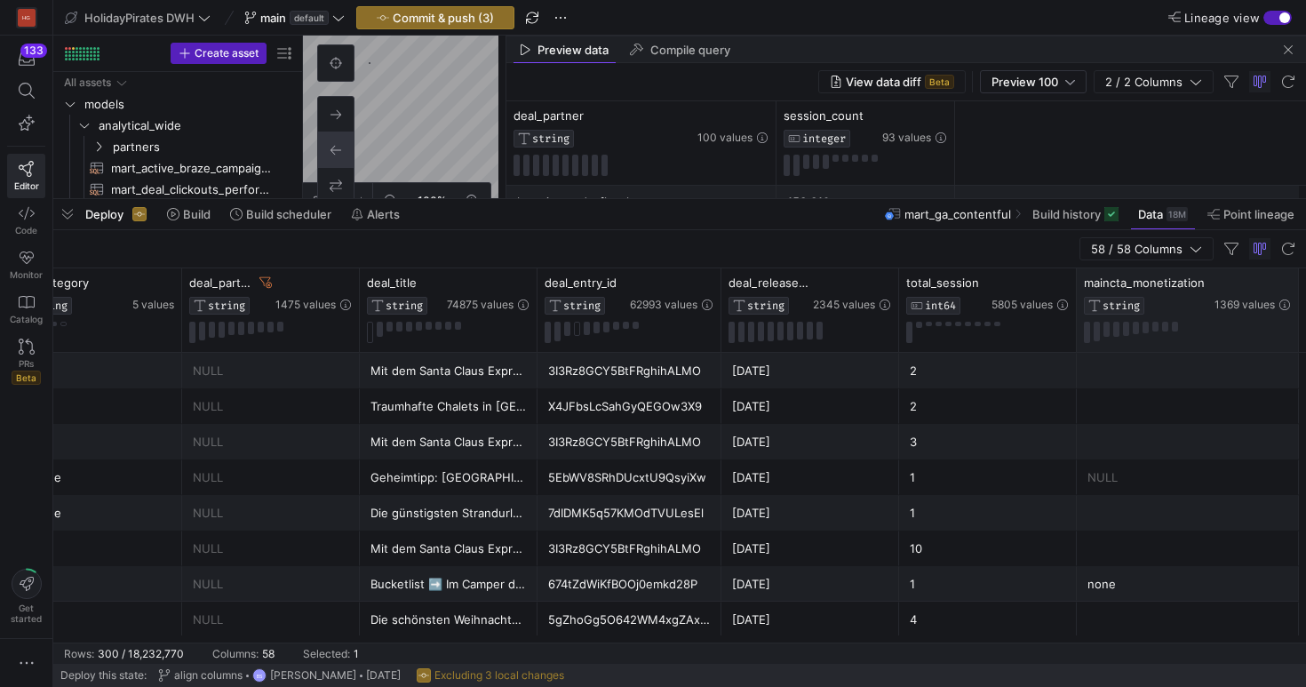
click at [1293, 285] on div "maincta_monetization STRING 1369 values" at bounding box center [1188, 310] width 222 height 84
click at [1297, 287] on div at bounding box center [1300, 310] width 7 height 84
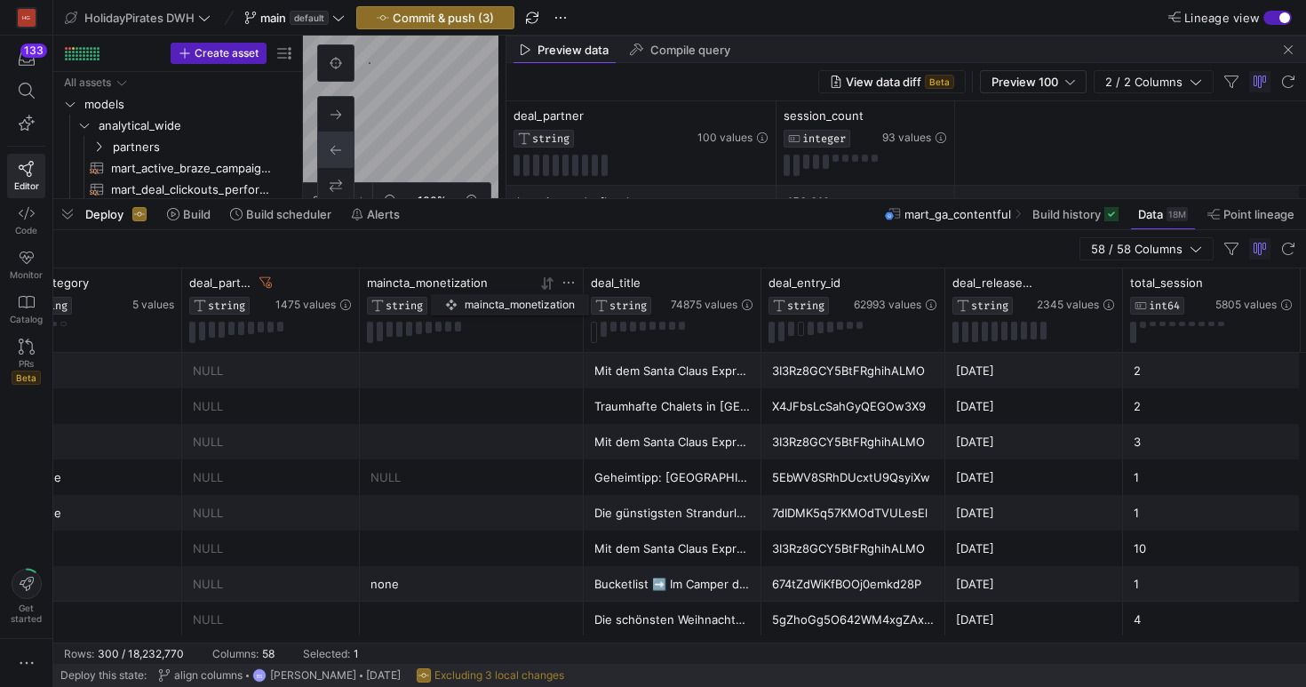
drag, startPoint x: 1131, startPoint y: 286, endPoint x: 440, endPoint y: 291, distance: 691.4
click at [440, 291] on div "maincta_monetization STRING" at bounding box center [431, 295] width 129 height 39
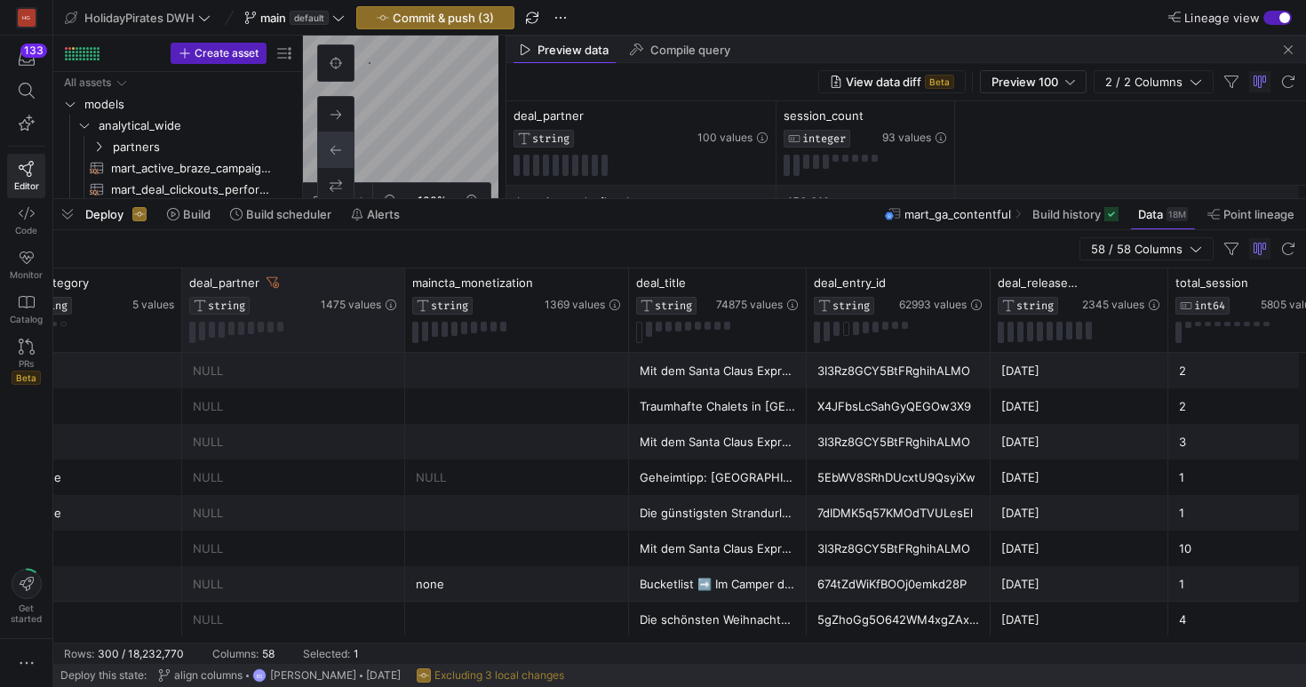
drag, startPoint x: 356, startPoint y: 284, endPoint x: 403, endPoint y: 283, distance: 46.2
click at [403, 283] on div at bounding box center [404, 310] width 7 height 84
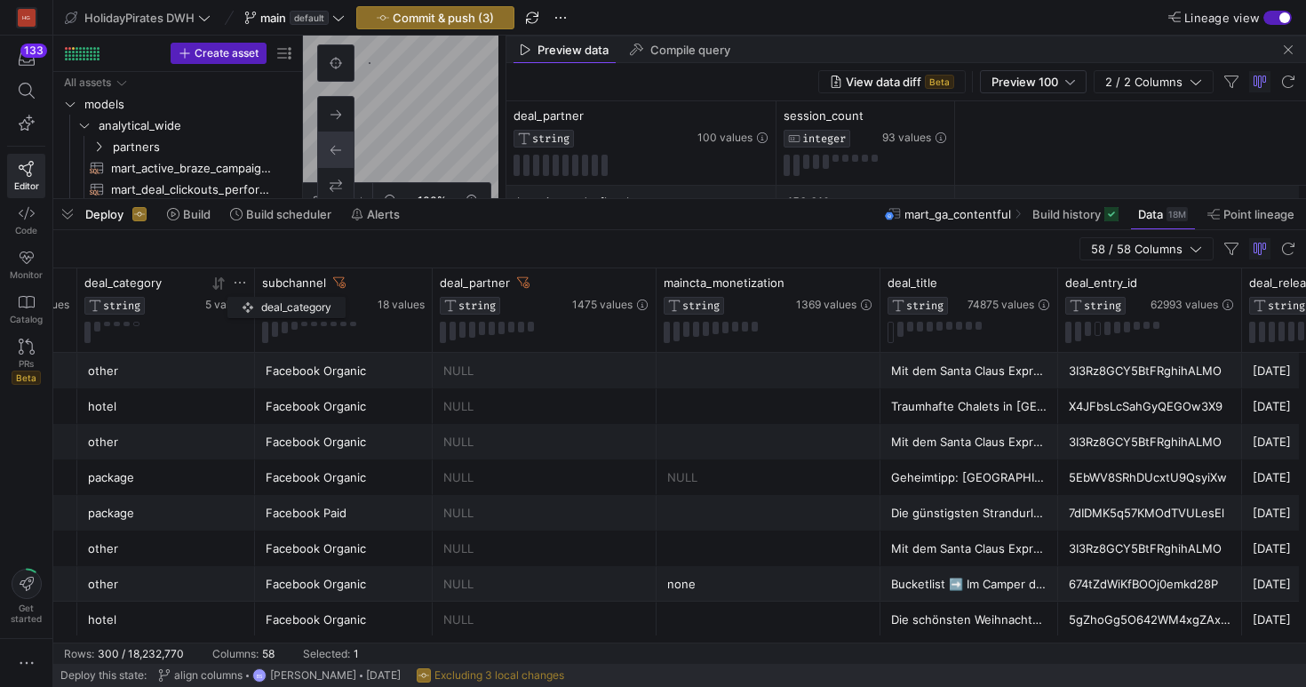
drag, startPoint x: 301, startPoint y: 292, endPoint x: 211, endPoint y: 296, distance: 90.7
click at [211, 296] on div "deal_category STRING 5 values" at bounding box center [165, 295] width 163 height 39
drag, startPoint x: 129, startPoint y: 280, endPoint x: 195, endPoint y: 290, distance: 66.5
click at [195, 290] on div "deal_category STRING" at bounding box center [142, 295] width 117 height 39
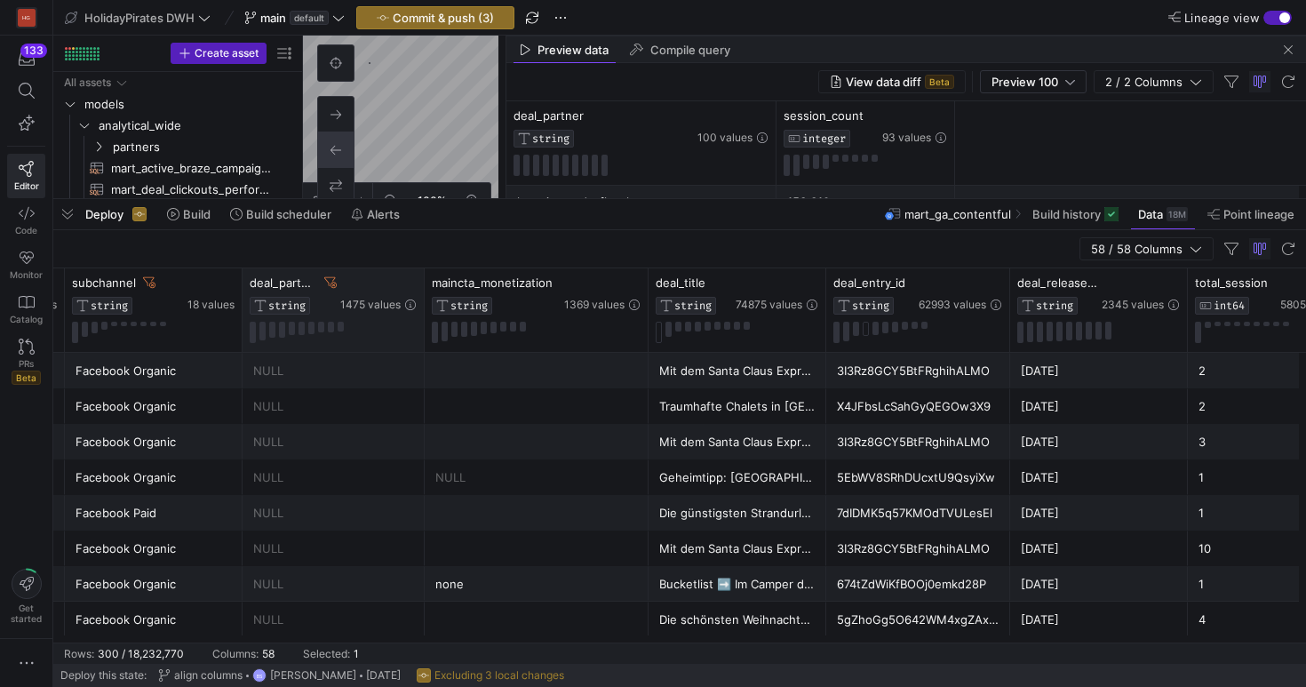
drag, startPoint x: 464, startPoint y: 281, endPoint x: 422, endPoint y: 284, distance: 41.9
click at [422, 284] on div at bounding box center [423, 310] width 7 height 84
click at [334, 284] on icon at bounding box center [333, 282] width 12 height 12
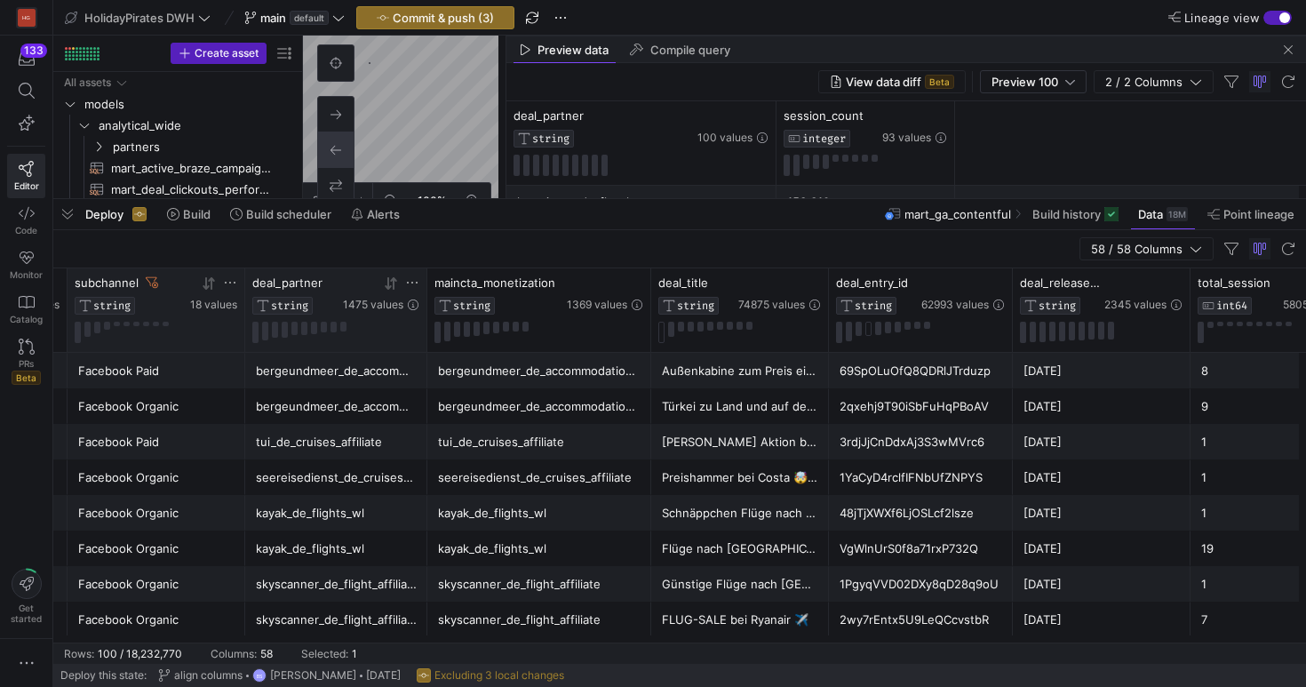
click at [229, 283] on icon at bounding box center [230, 283] width 14 height 14
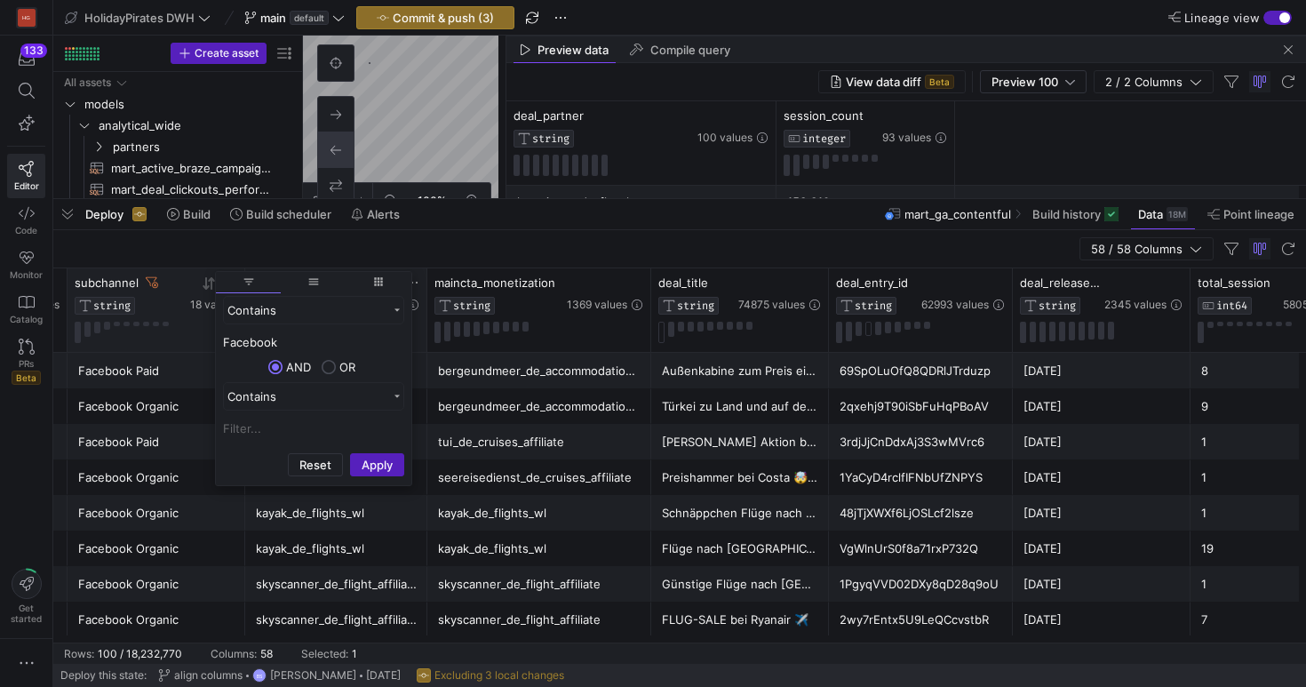
click at [174, 291] on div "subchannel STRING" at bounding box center [131, 295] width 112 height 39
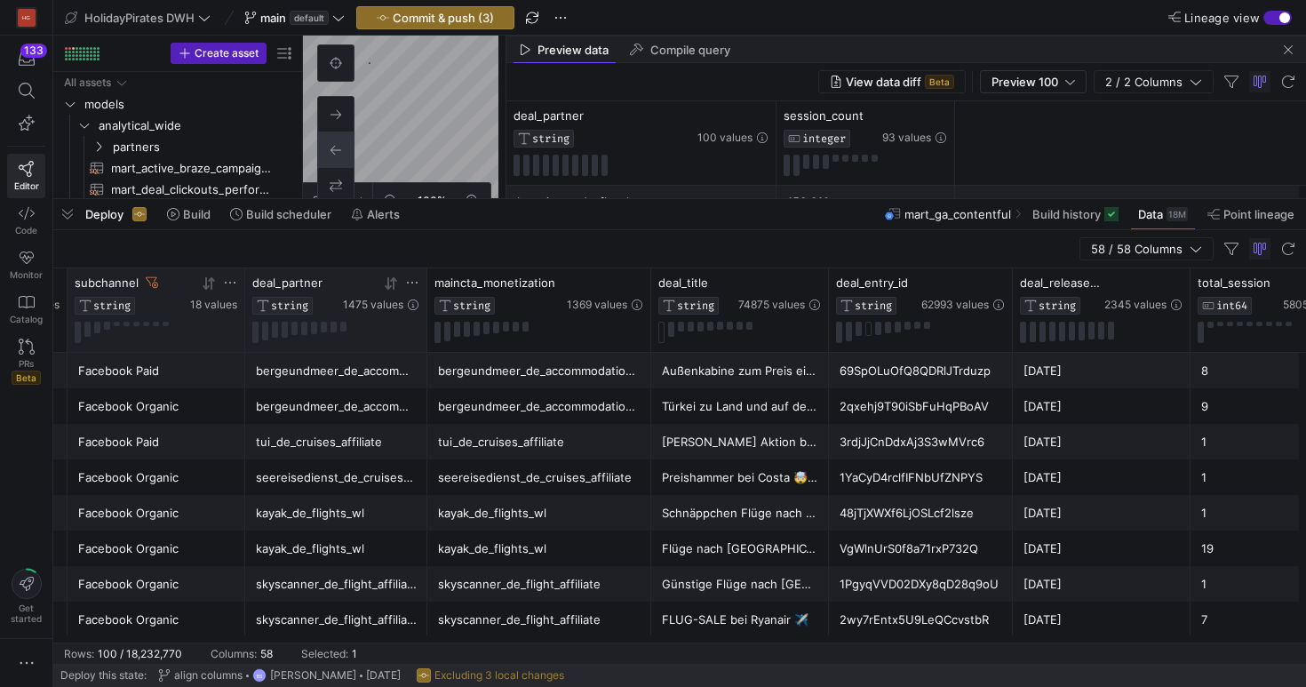
click at [234, 288] on icon at bounding box center [230, 283] width 14 height 14
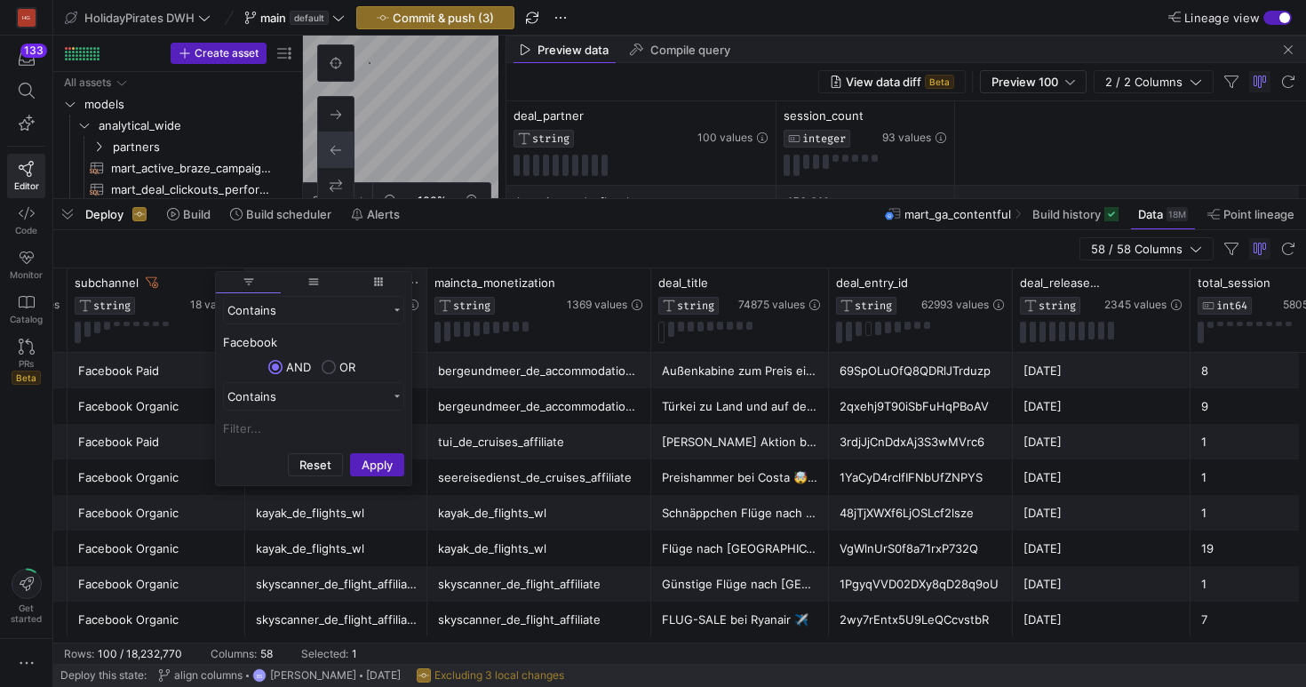
click at [339, 337] on input "Facebook" at bounding box center [313, 341] width 181 height 21
type input "Facebook Organic"
click at [350, 453] on button "Apply" at bounding box center [377, 464] width 54 height 23
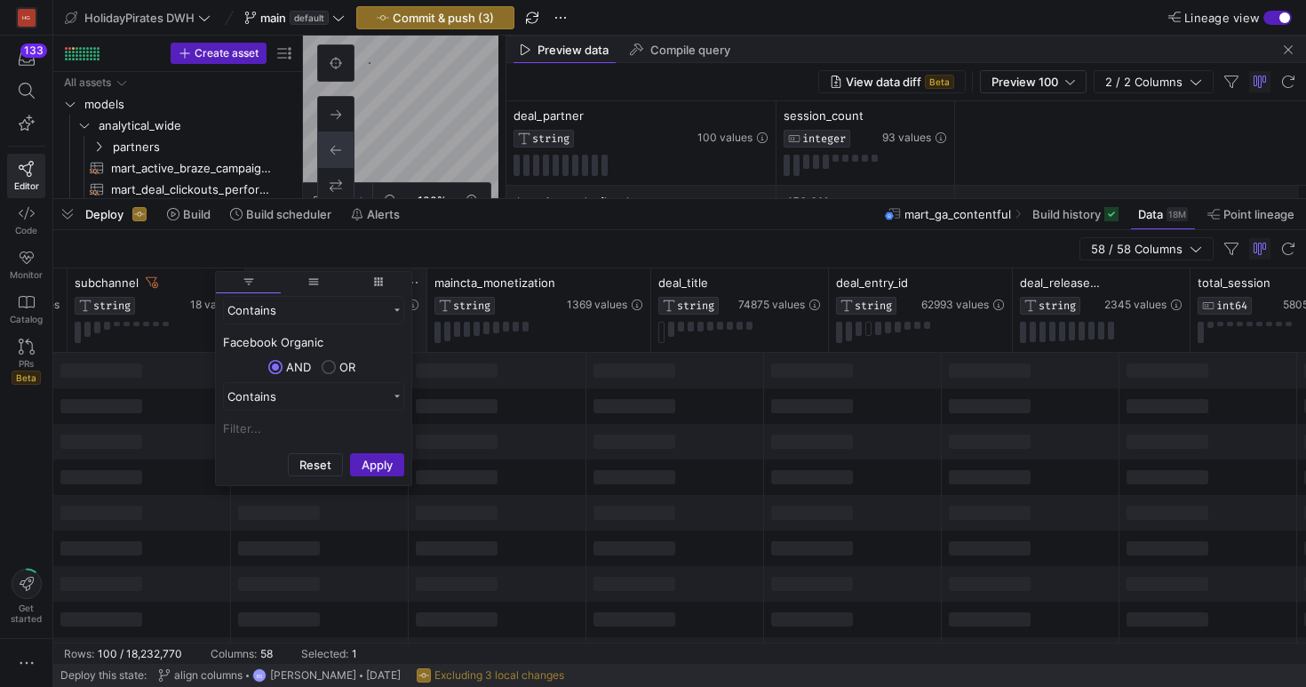
click at [665, 433] on div at bounding box center [676, 442] width 178 height 36
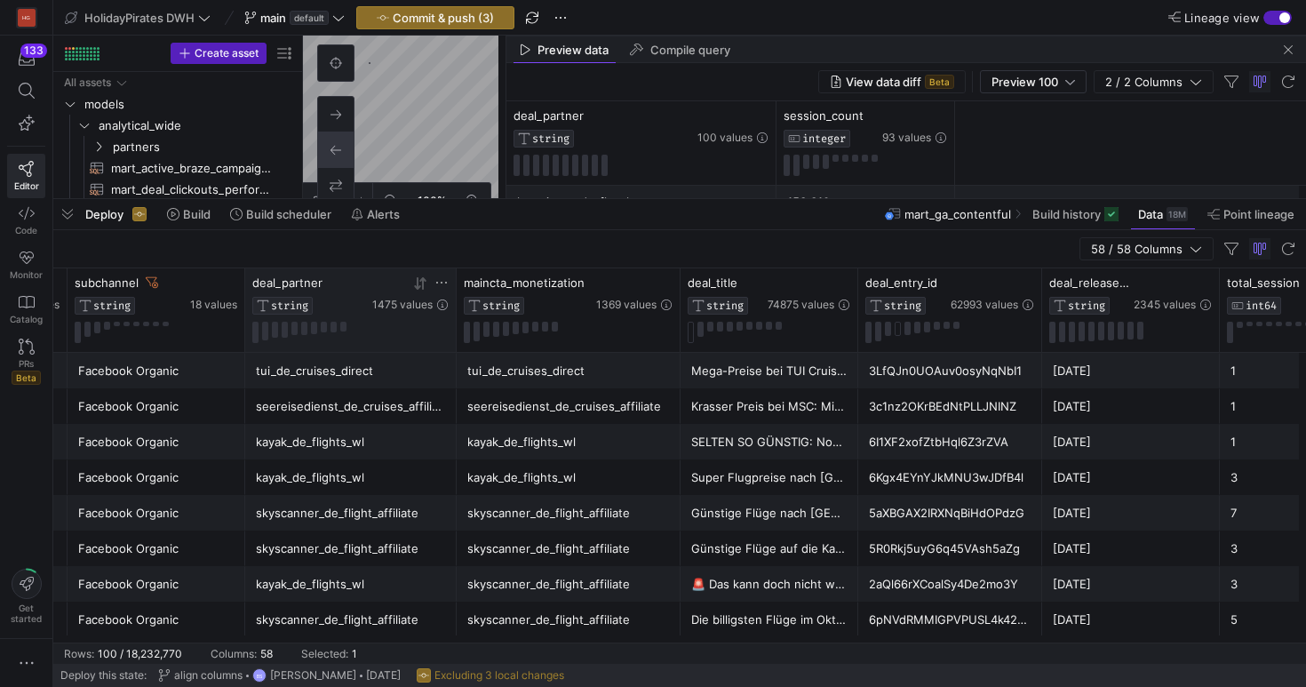
drag, startPoint x: 424, startPoint y: 286, endPoint x: 453, endPoint y: 285, distance: 29.3
click at [453, 285] on div at bounding box center [455, 310] width 7 height 84
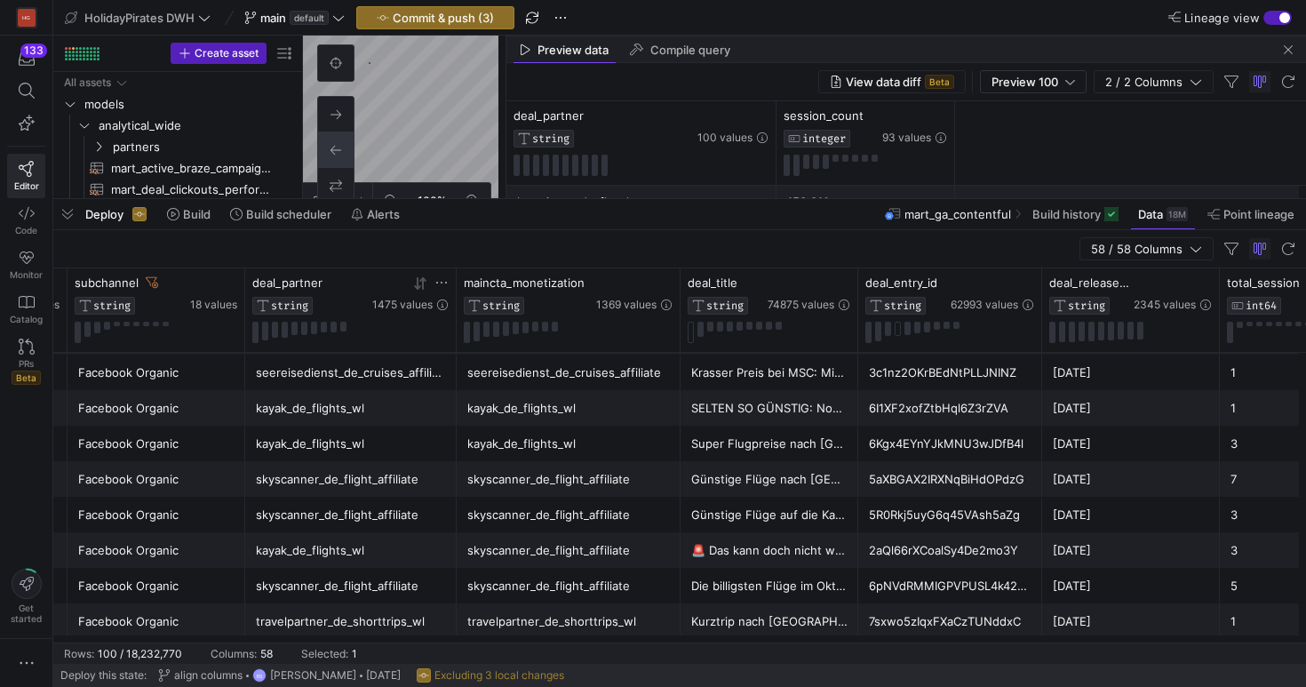
scroll to position [0, 0]
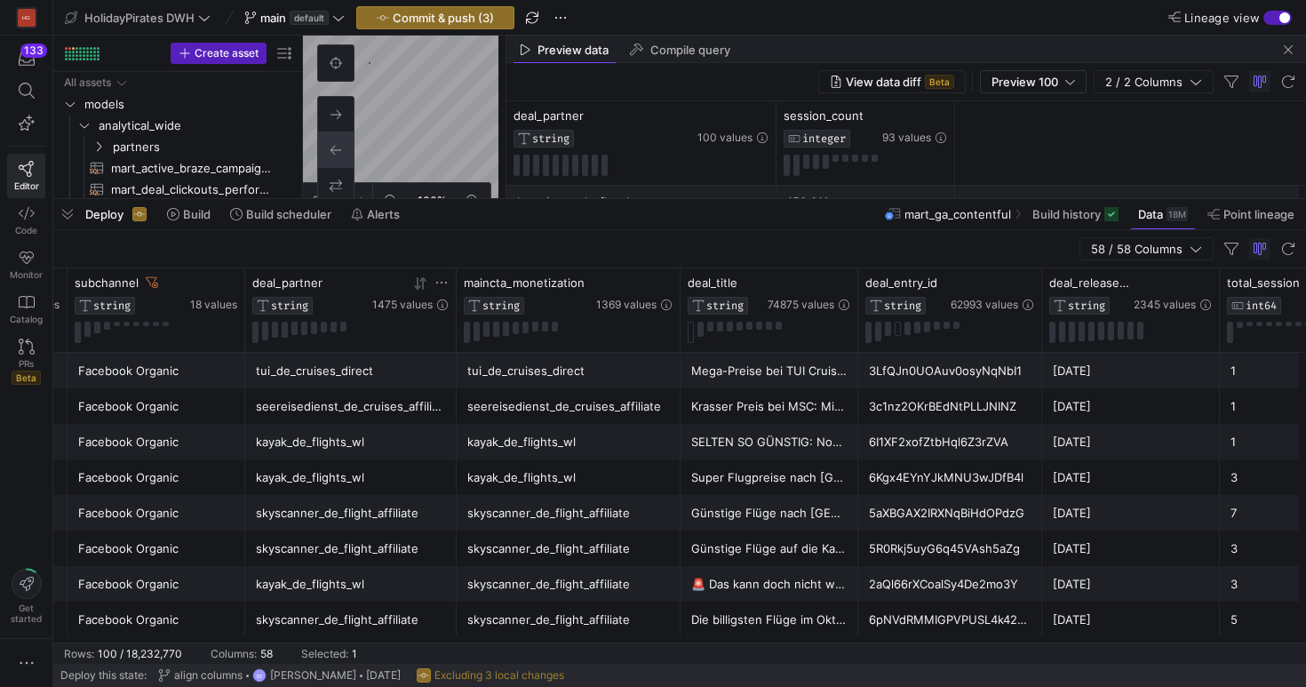
click at [435, 283] on icon at bounding box center [442, 283] width 14 height 14
click at [576, 327] on div "Contains" at bounding box center [525, 327] width 196 height 65
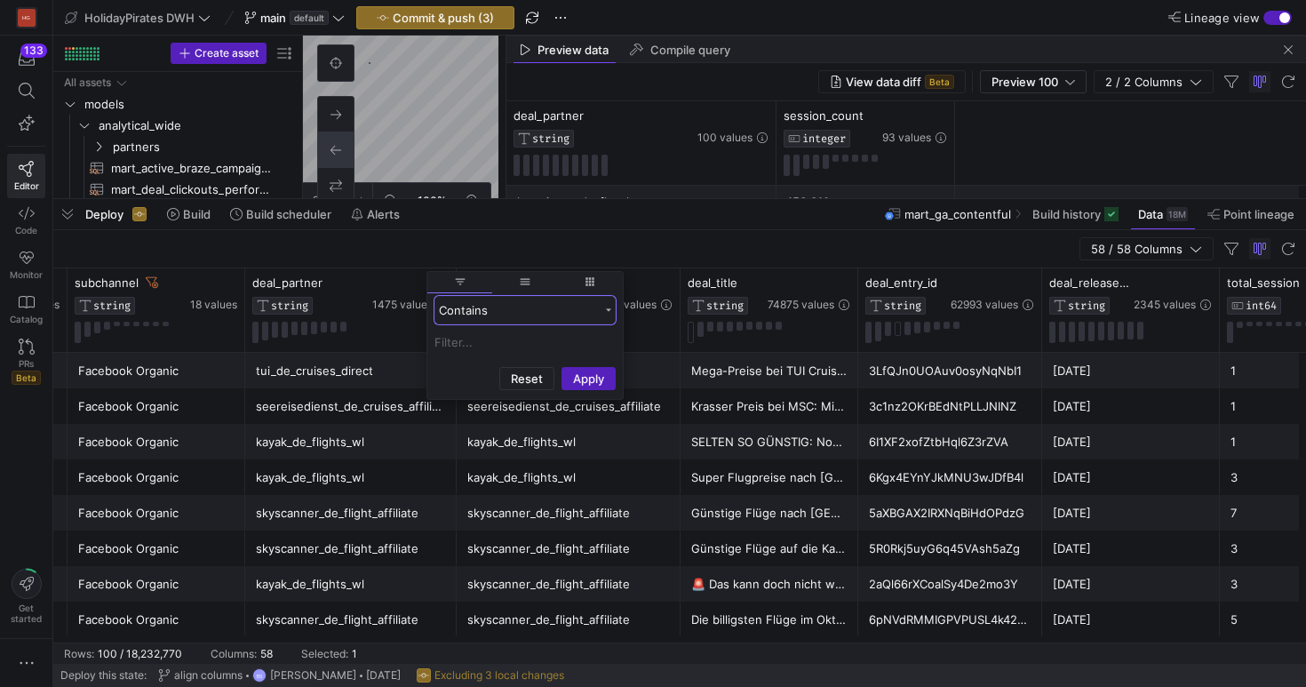
click at [579, 322] on div "Contains" at bounding box center [525, 310] width 181 height 28
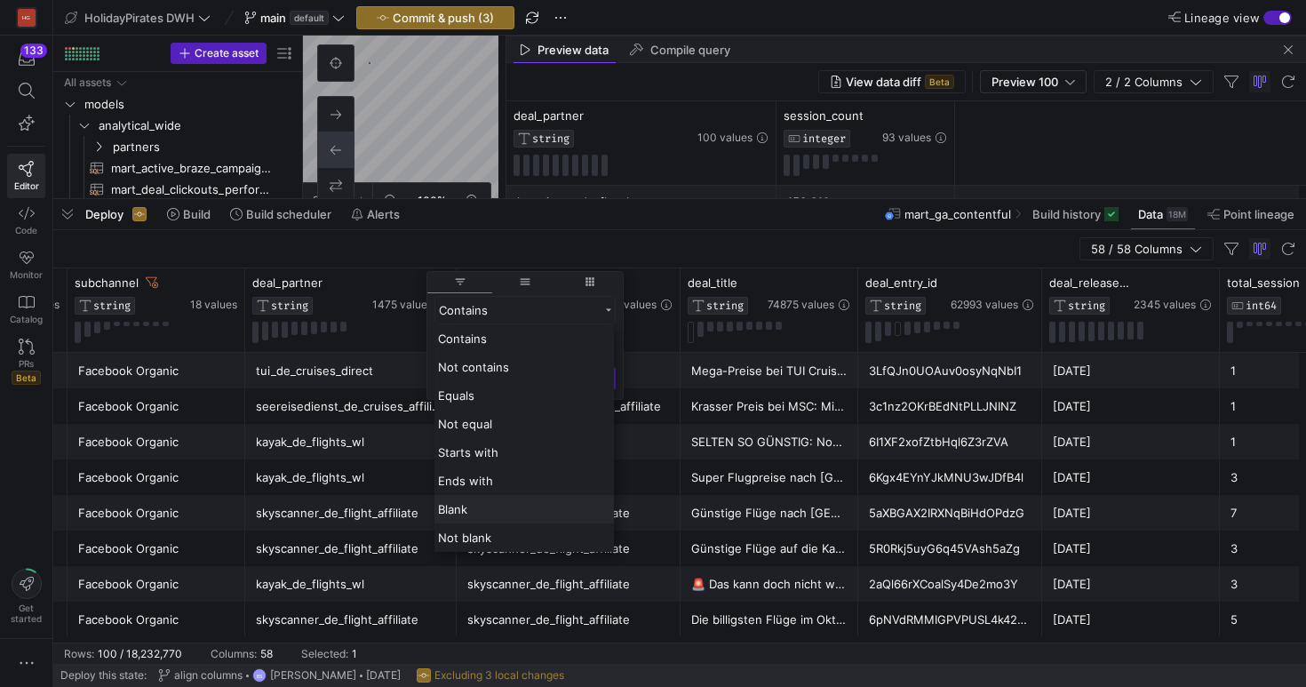
click at [537, 509] on div "Blank" at bounding box center [525, 509] width 180 height 28
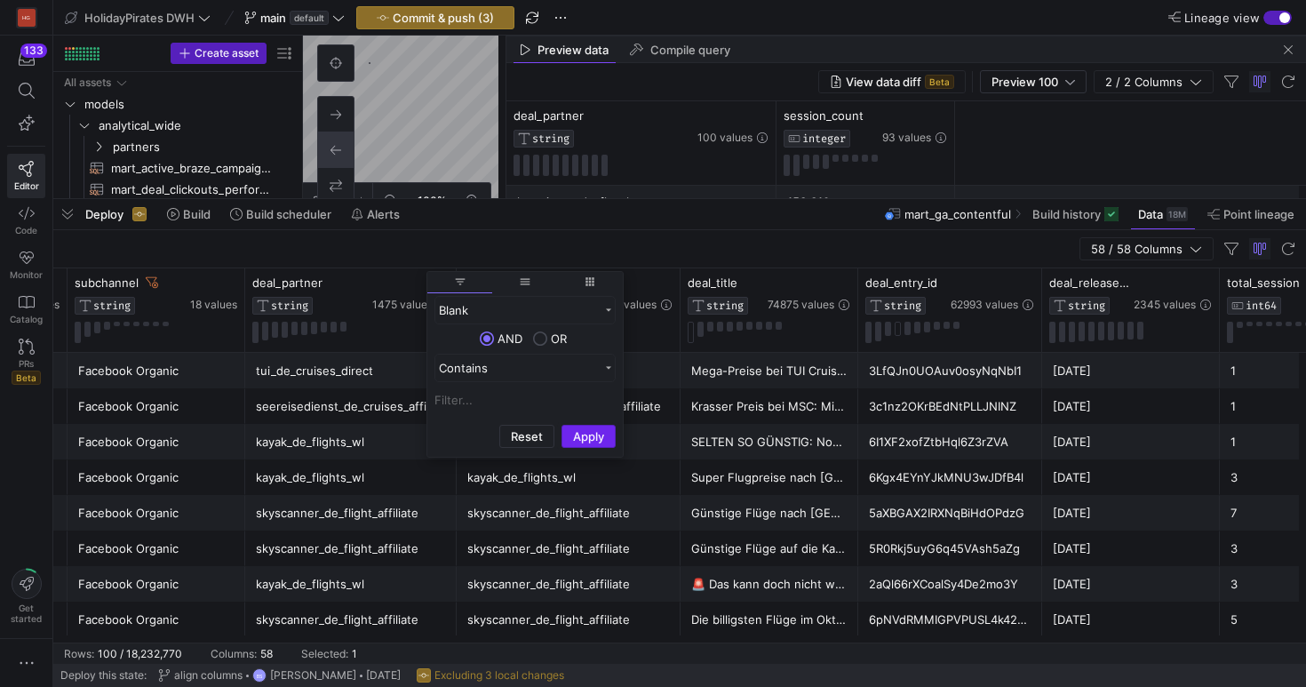
click at [570, 428] on button "Apply" at bounding box center [589, 436] width 54 height 23
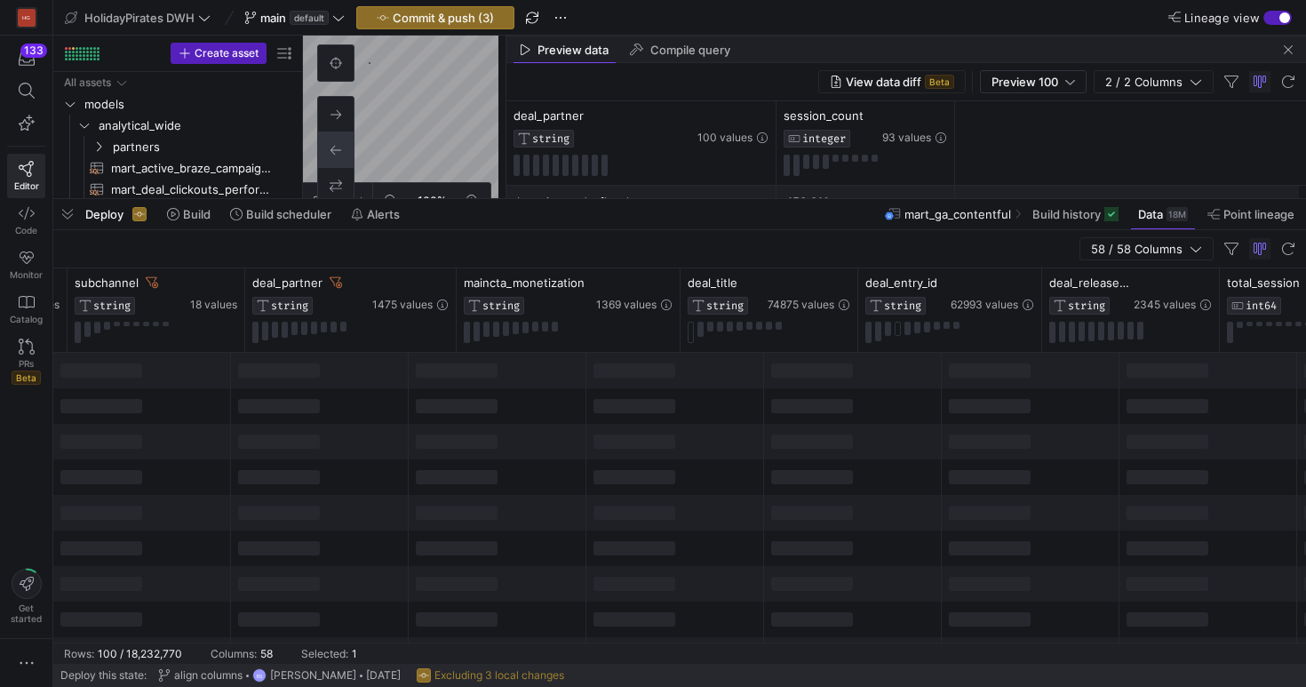
click at [796, 468] on div at bounding box center [853, 477] width 178 height 36
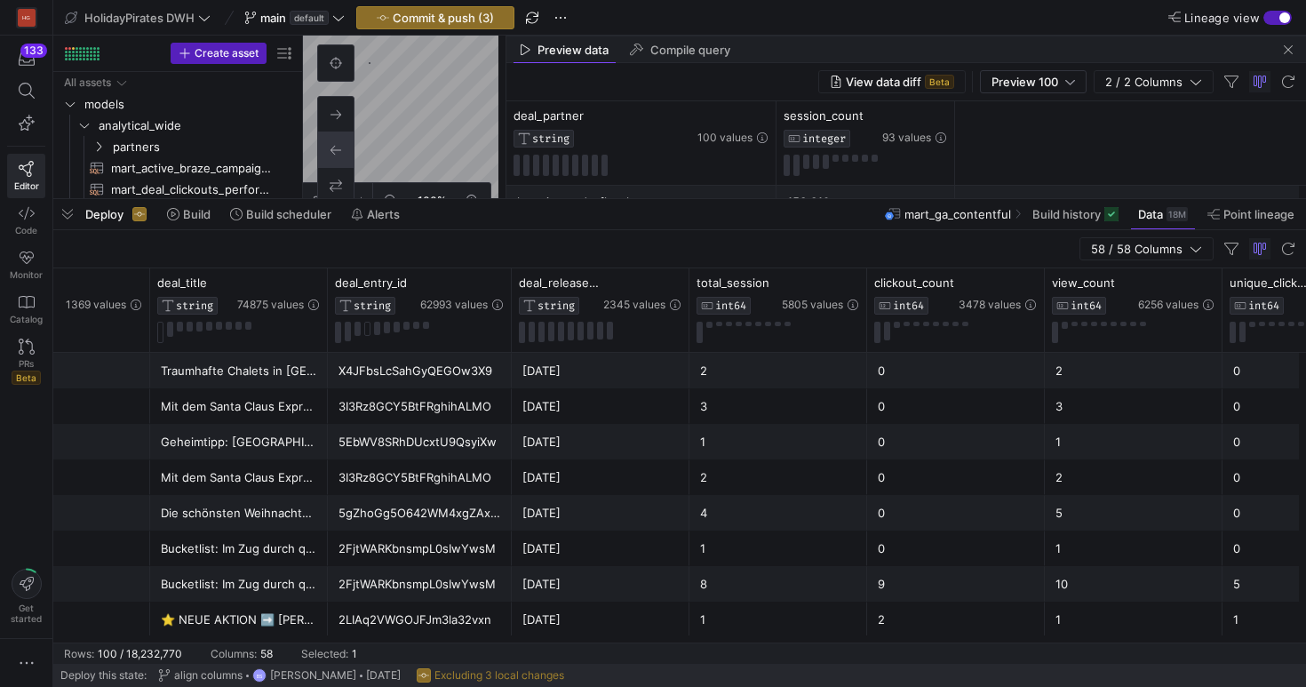
scroll to position [0, 2141]
